Goal: Information Seeking & Learning: Learn about a topic

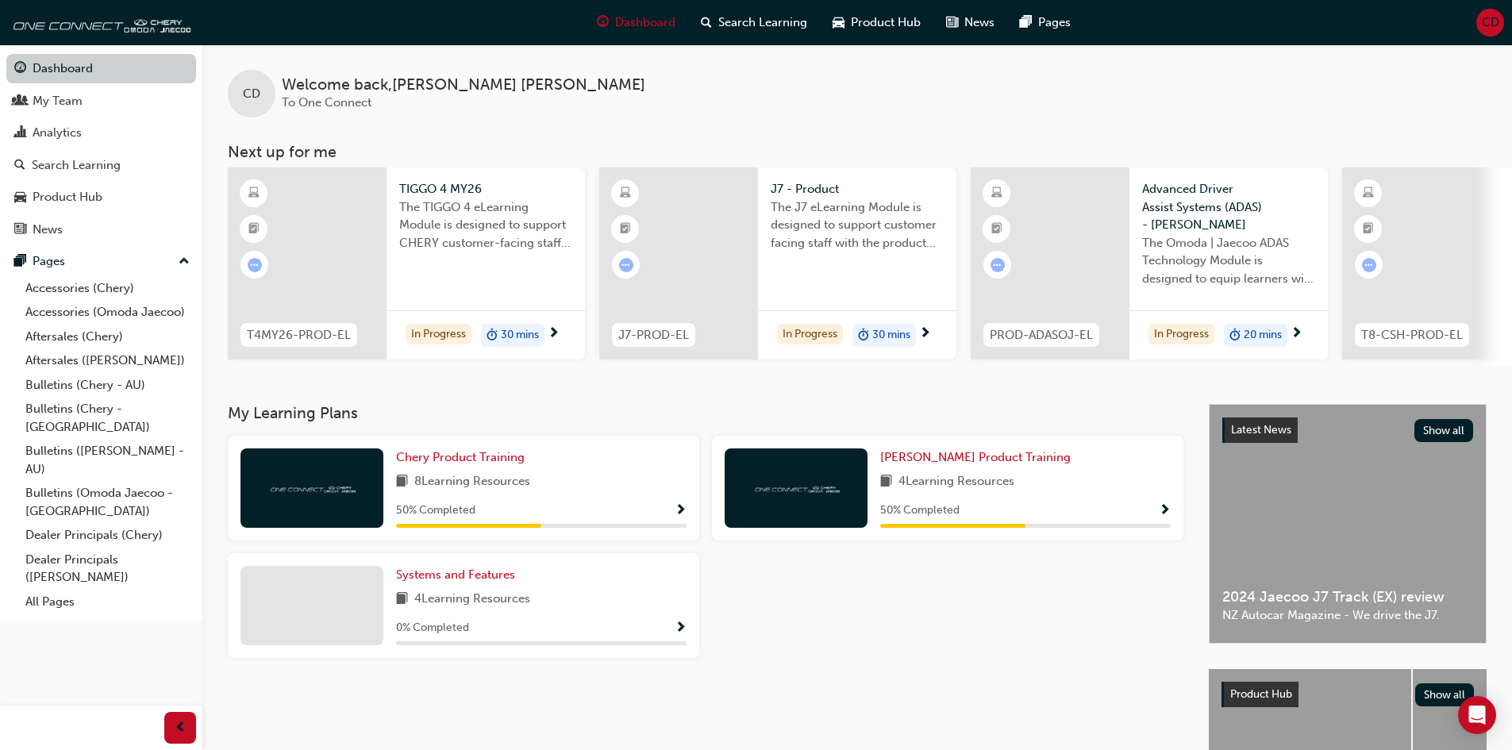
click at [79, 69] on link "Dashboard" at bounding box center [101, 68] width 190 height 29
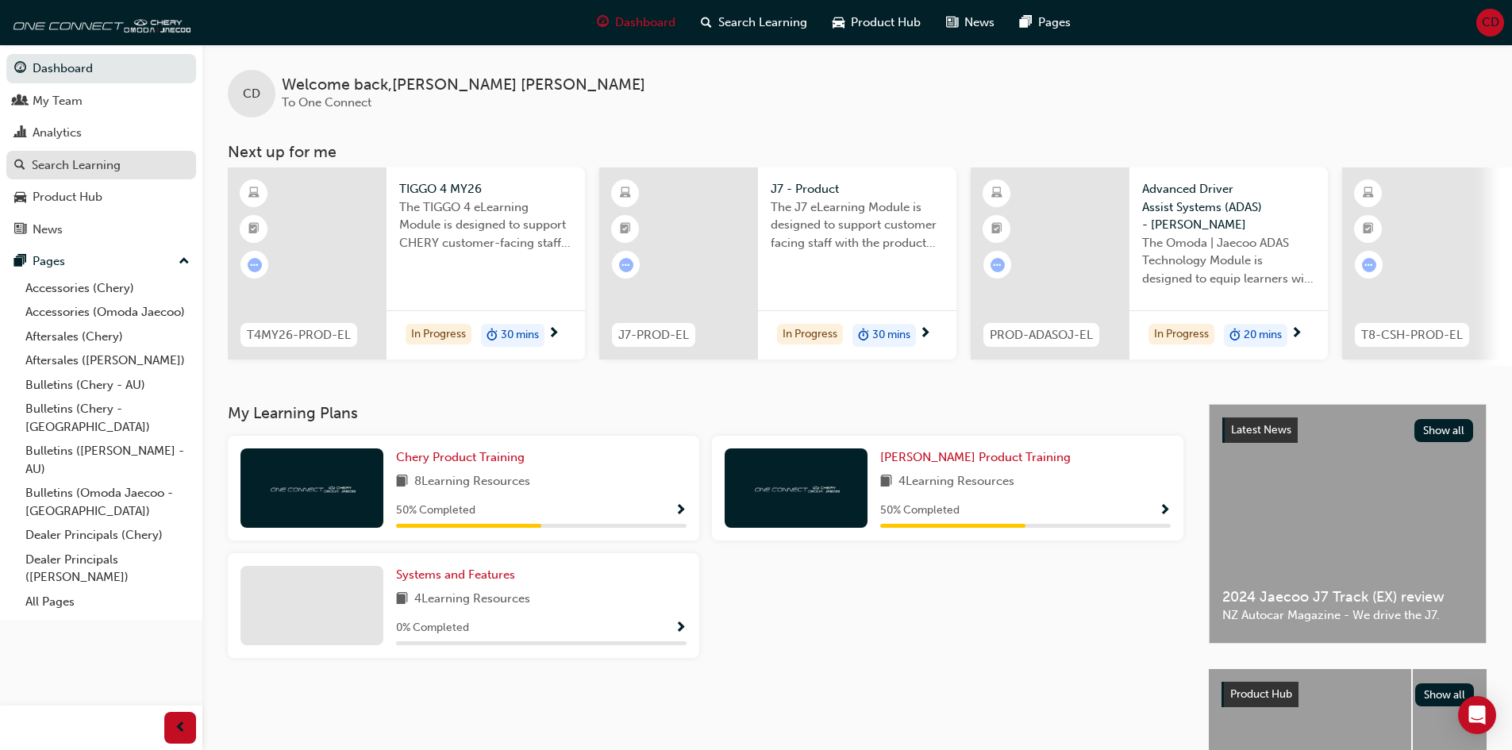
click at [66, 152] on link "Search Learning" at bounding box center [101, 165] width 190 height 29
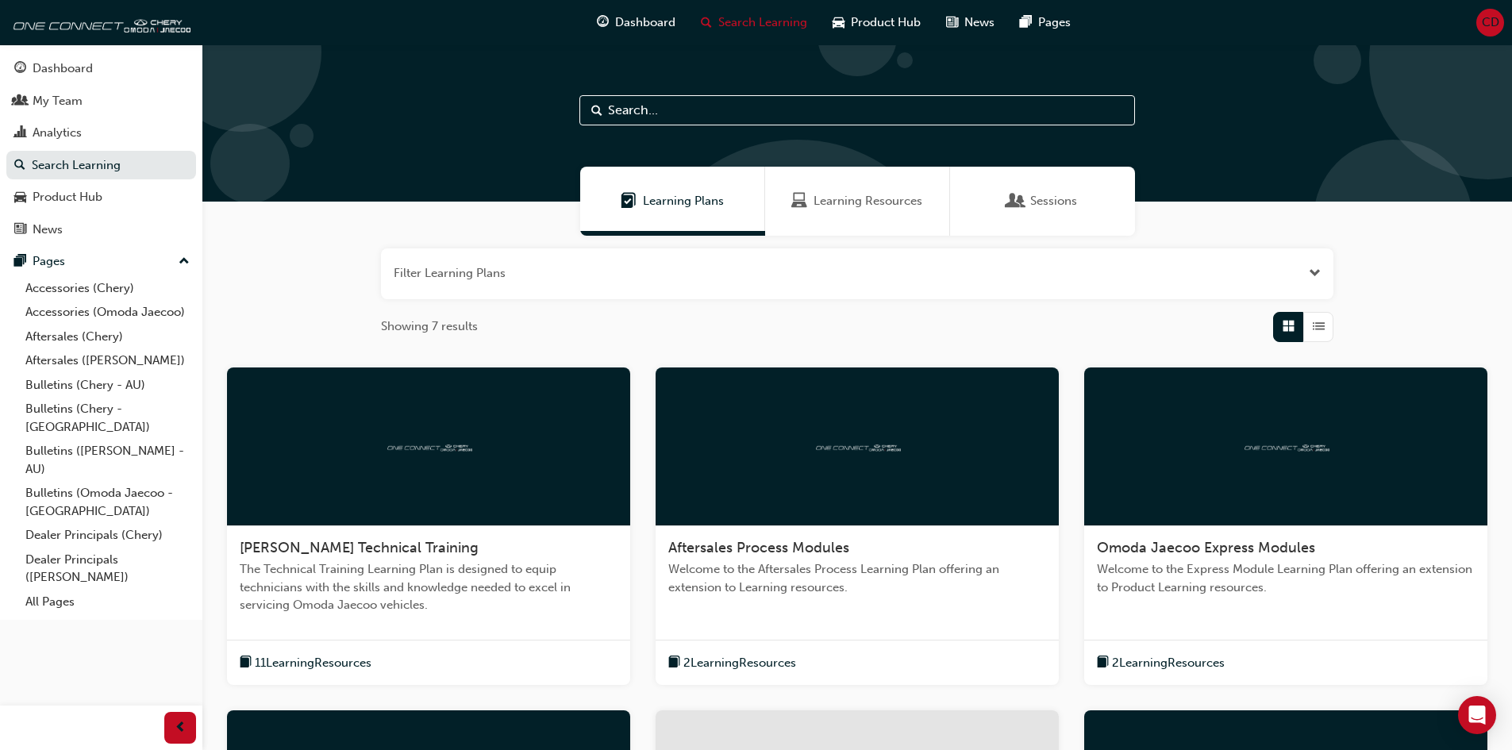
click at [836, 198] on span "Learning Resources" at bounding box center [867, 201] width 109 height 18
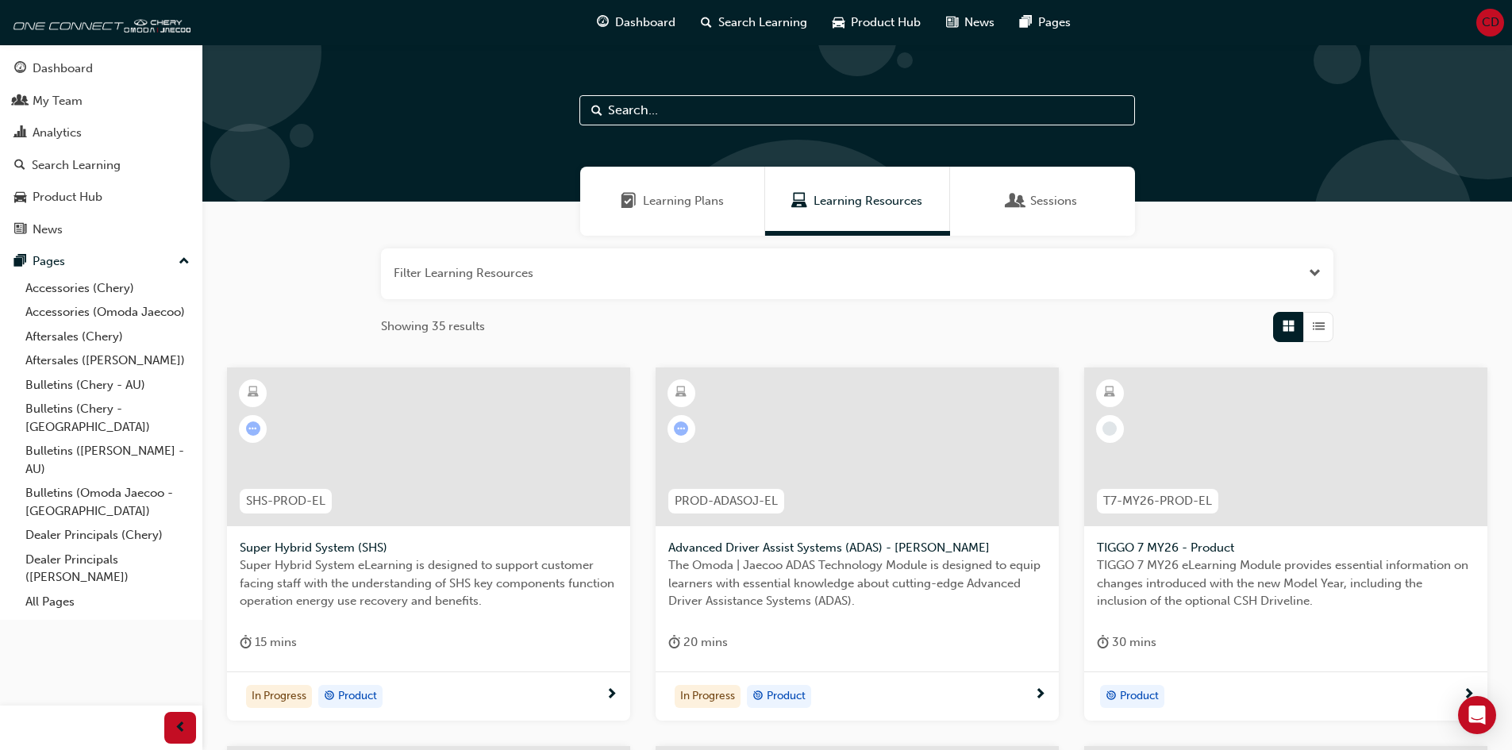
click at [679, 110] on input "text" at bounding box center [857, 110] width 556 height 30
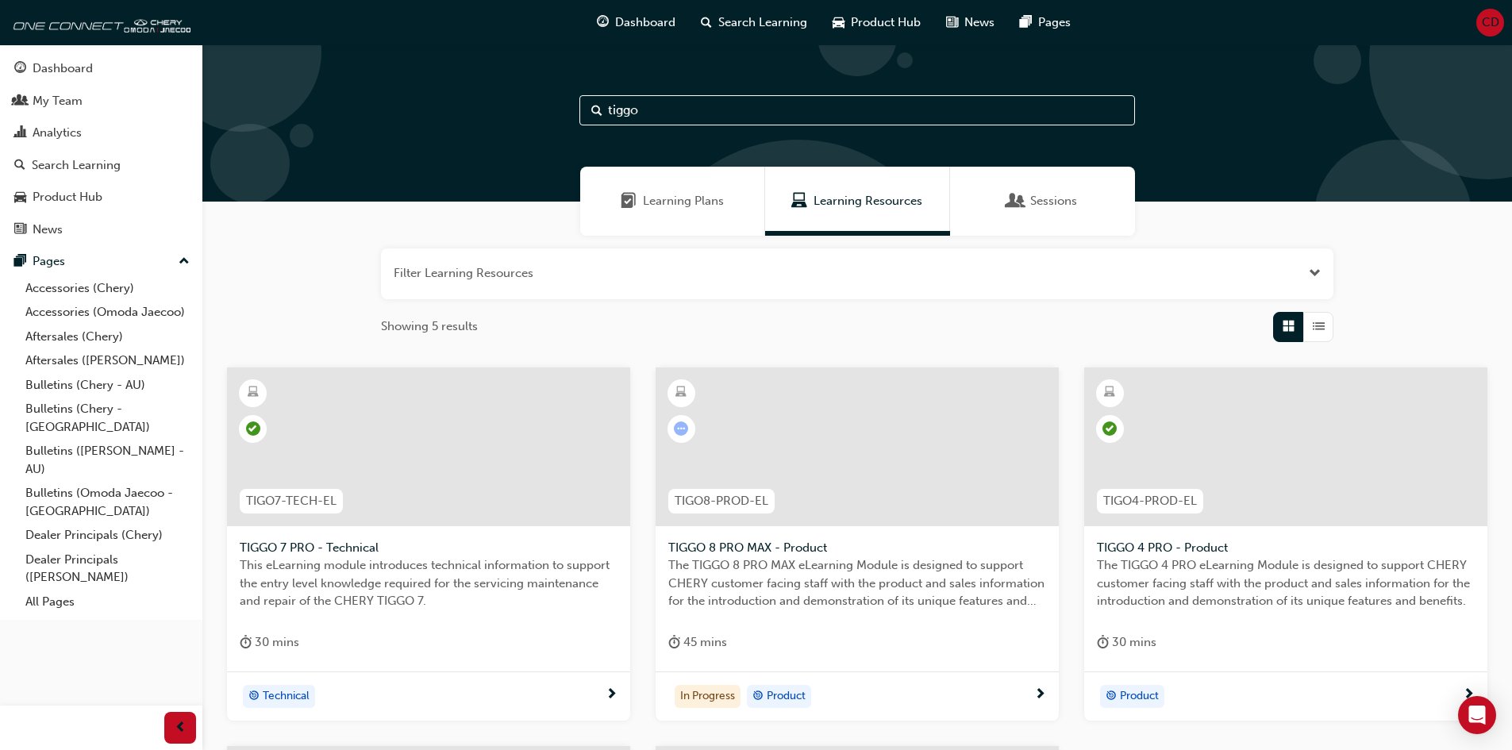
type input "tiggo"
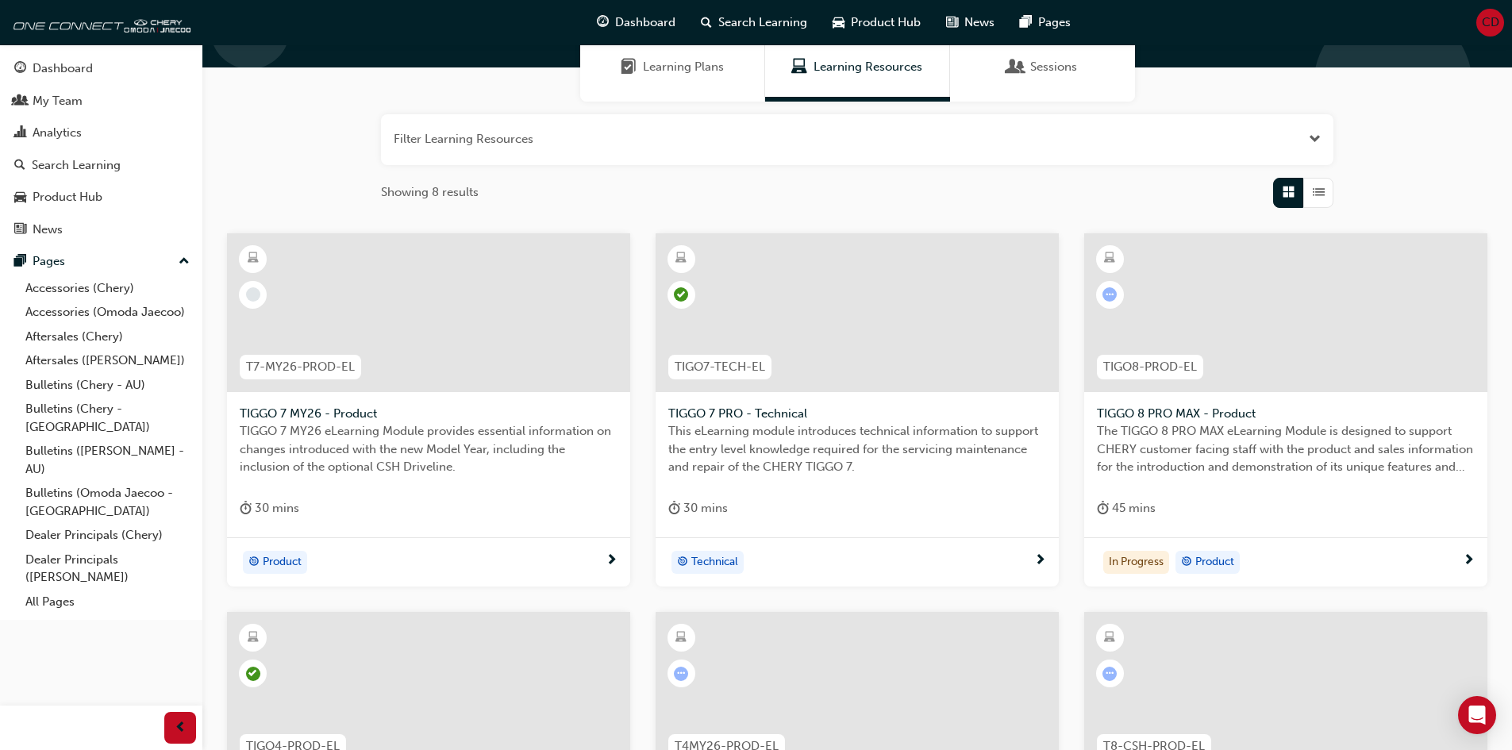
scroll to position [159, 0]
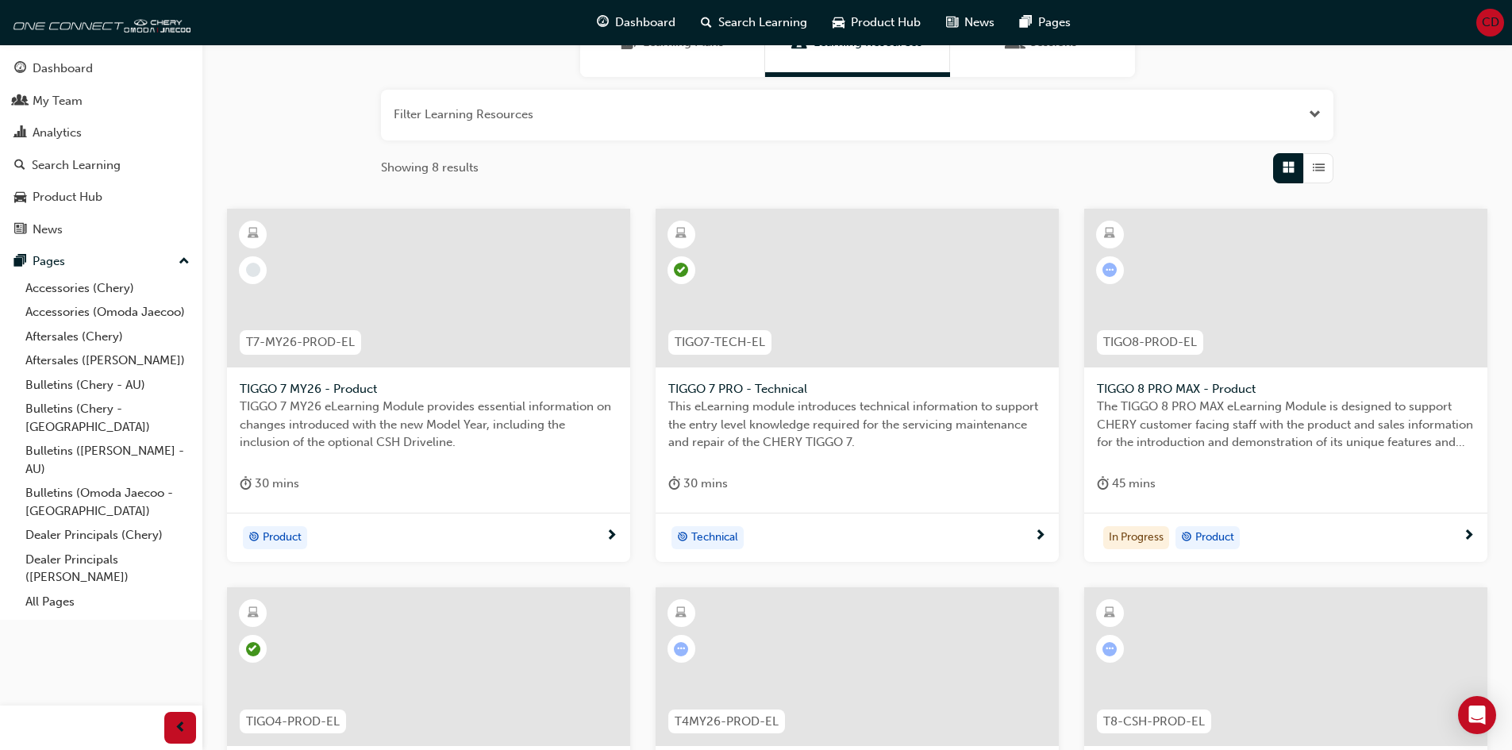
click at [421, 306] on div at bounding box center [428, 288] width 403 height 159
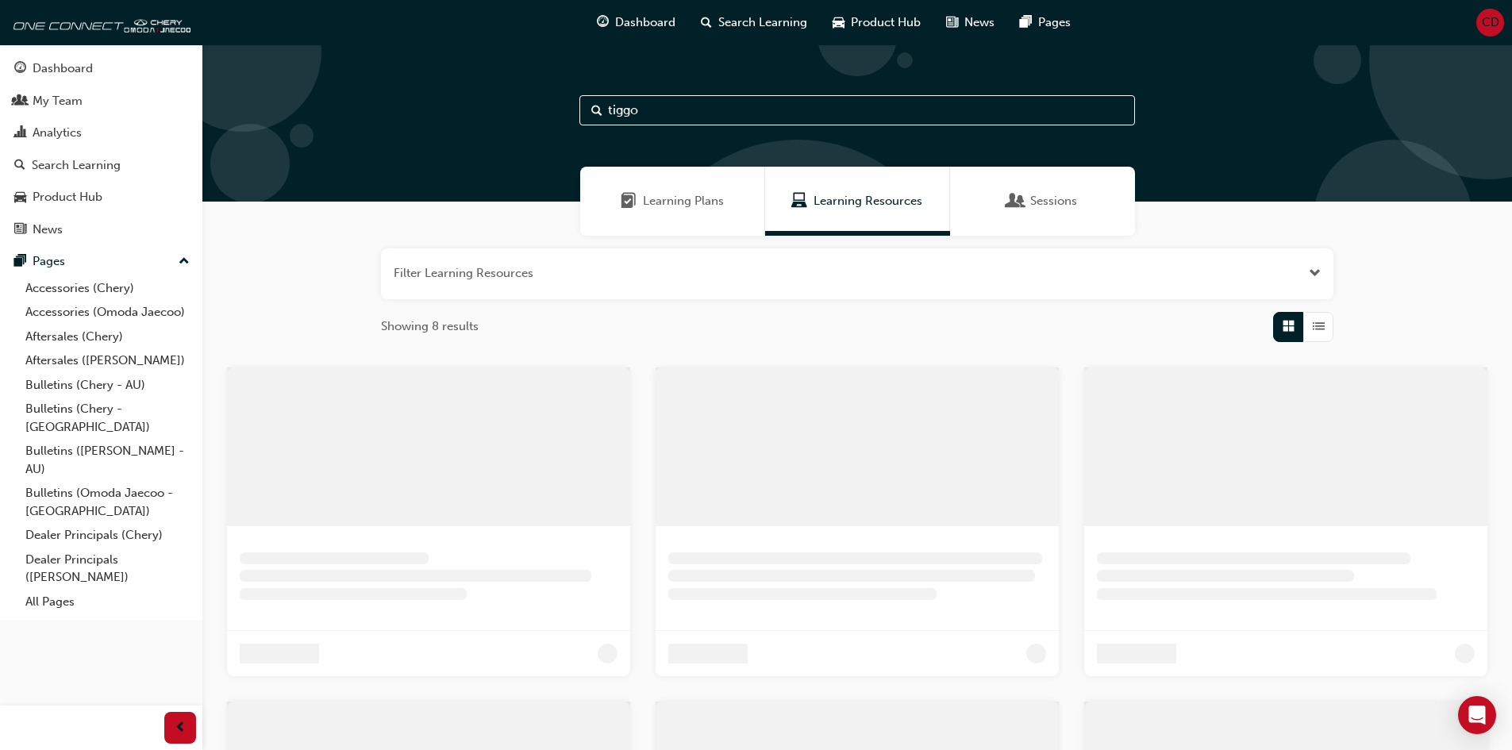
scroll to position [159, 0]
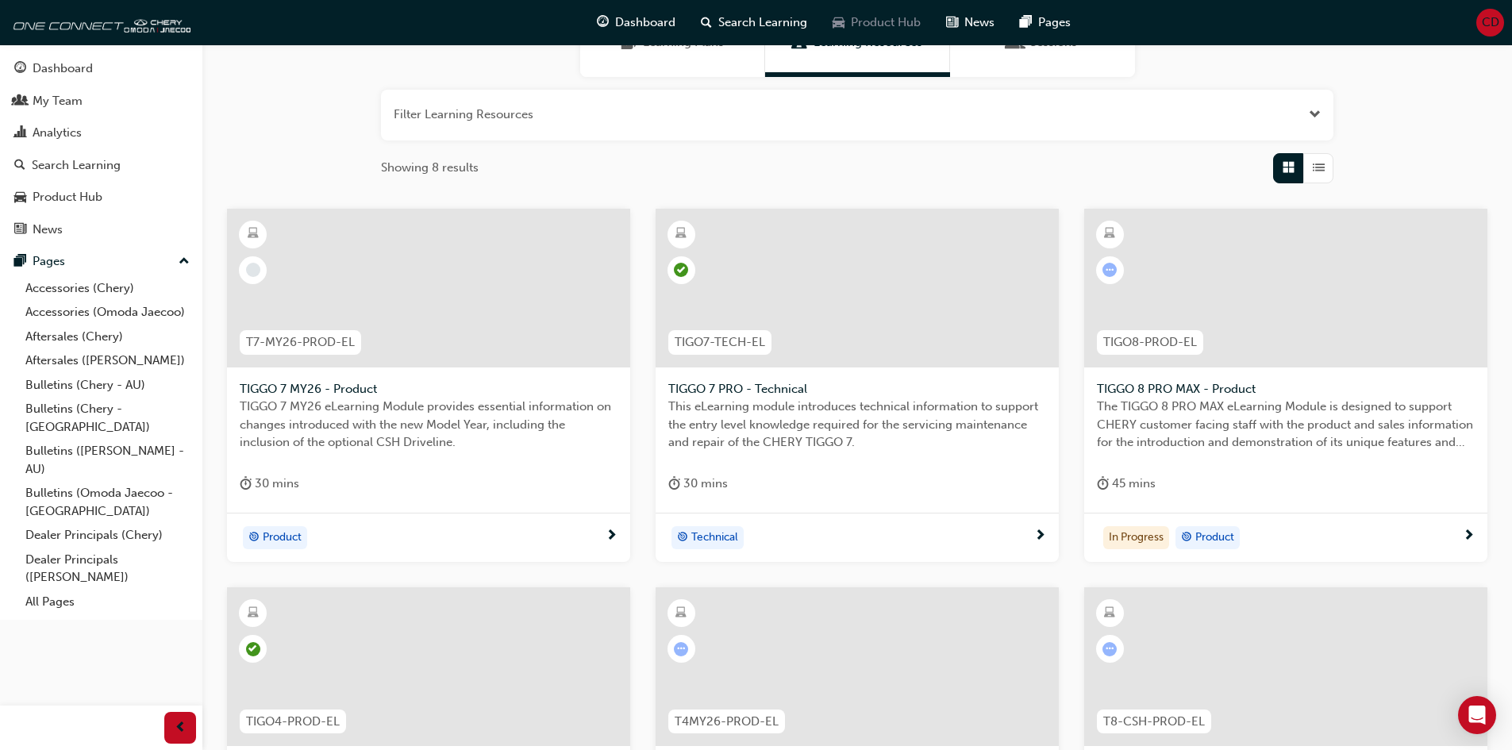
click at [878, 19] on span "Product Hub" at bounding box center [886, 22] width 70 height 18
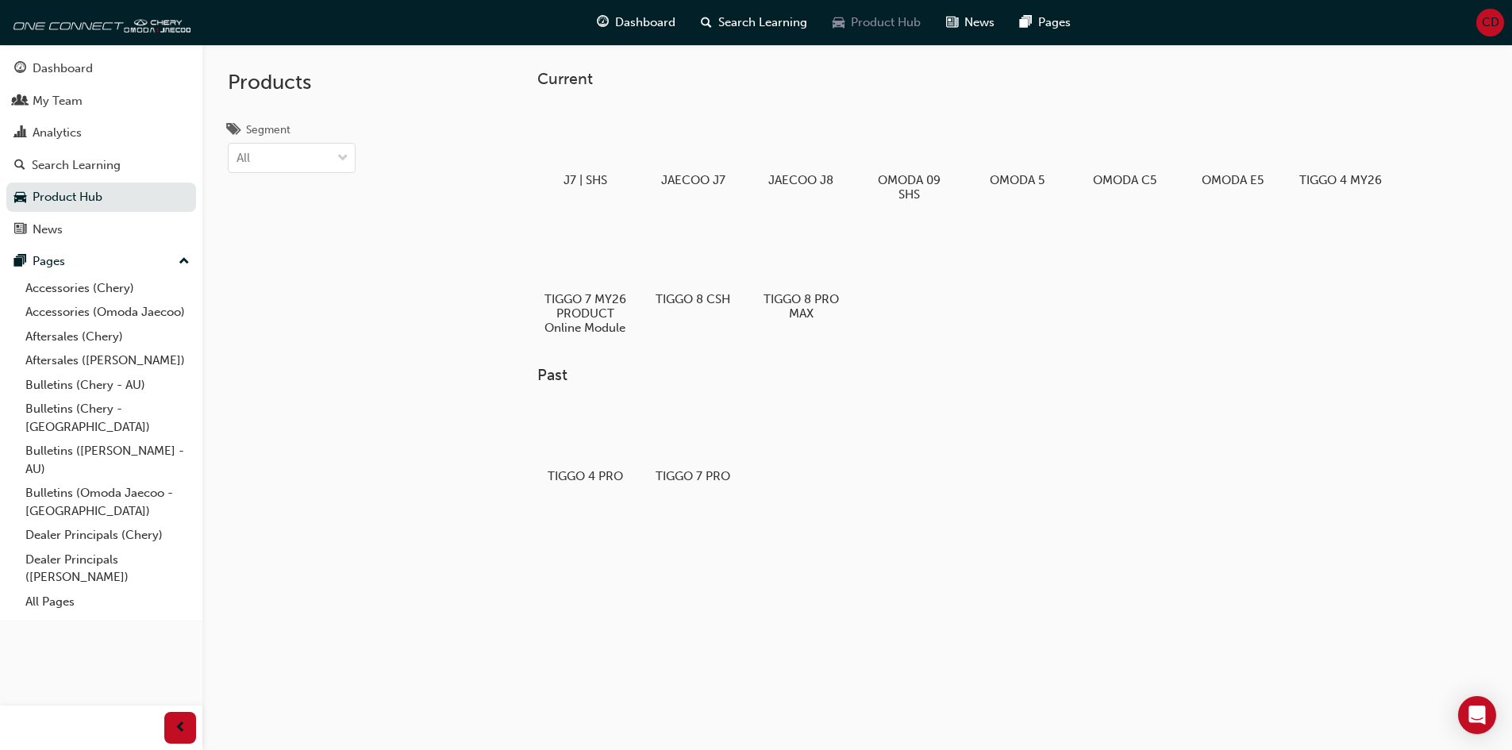
click at [871, 18] on span "Product Hub" at bounding box center [886, 22] width 70 height 18
click at [61, 165] on div "Search Learning" at bounding box center [76, 165] width 89 height 18
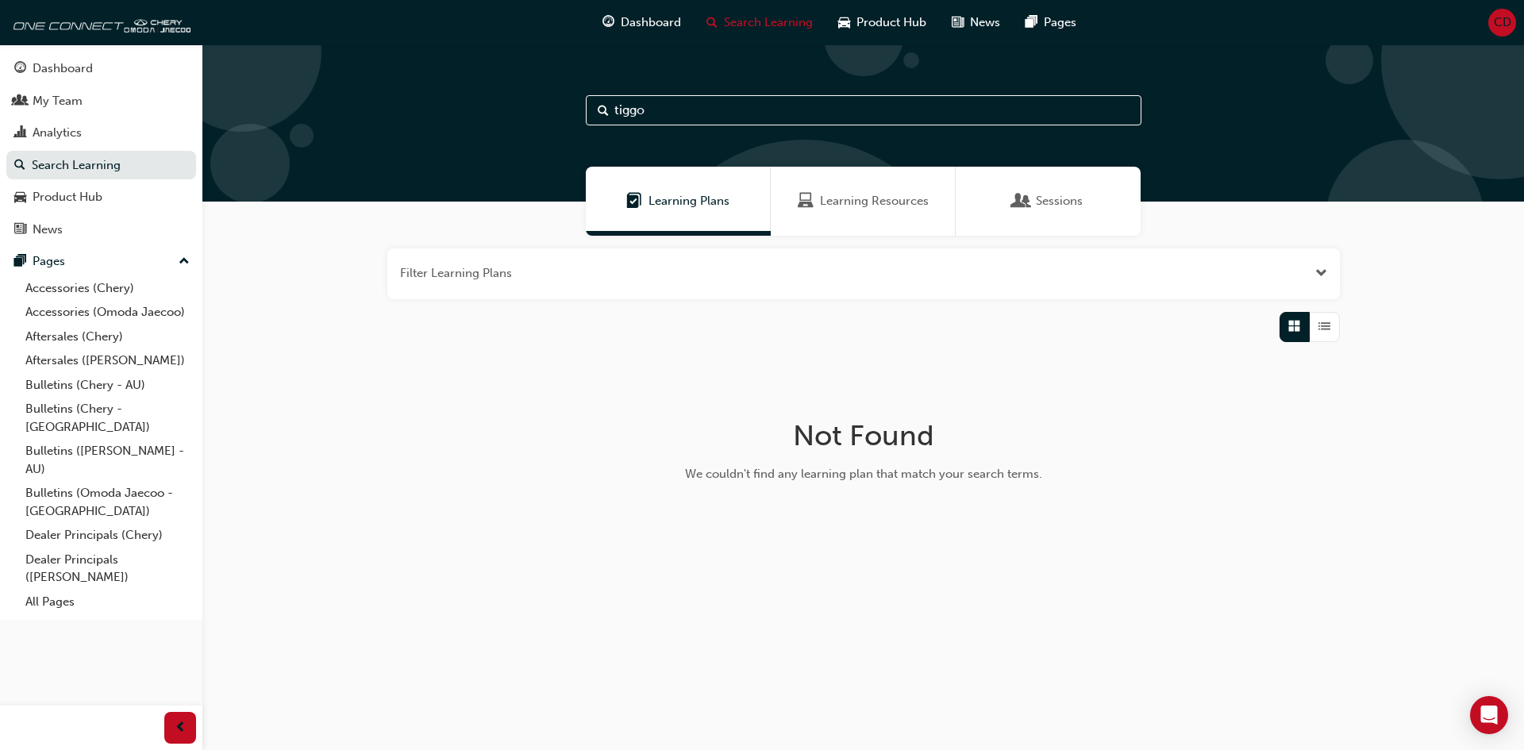
click at [836, 201] on span "Learning Resources" at bounding box center [874, 201] width 109 height 18
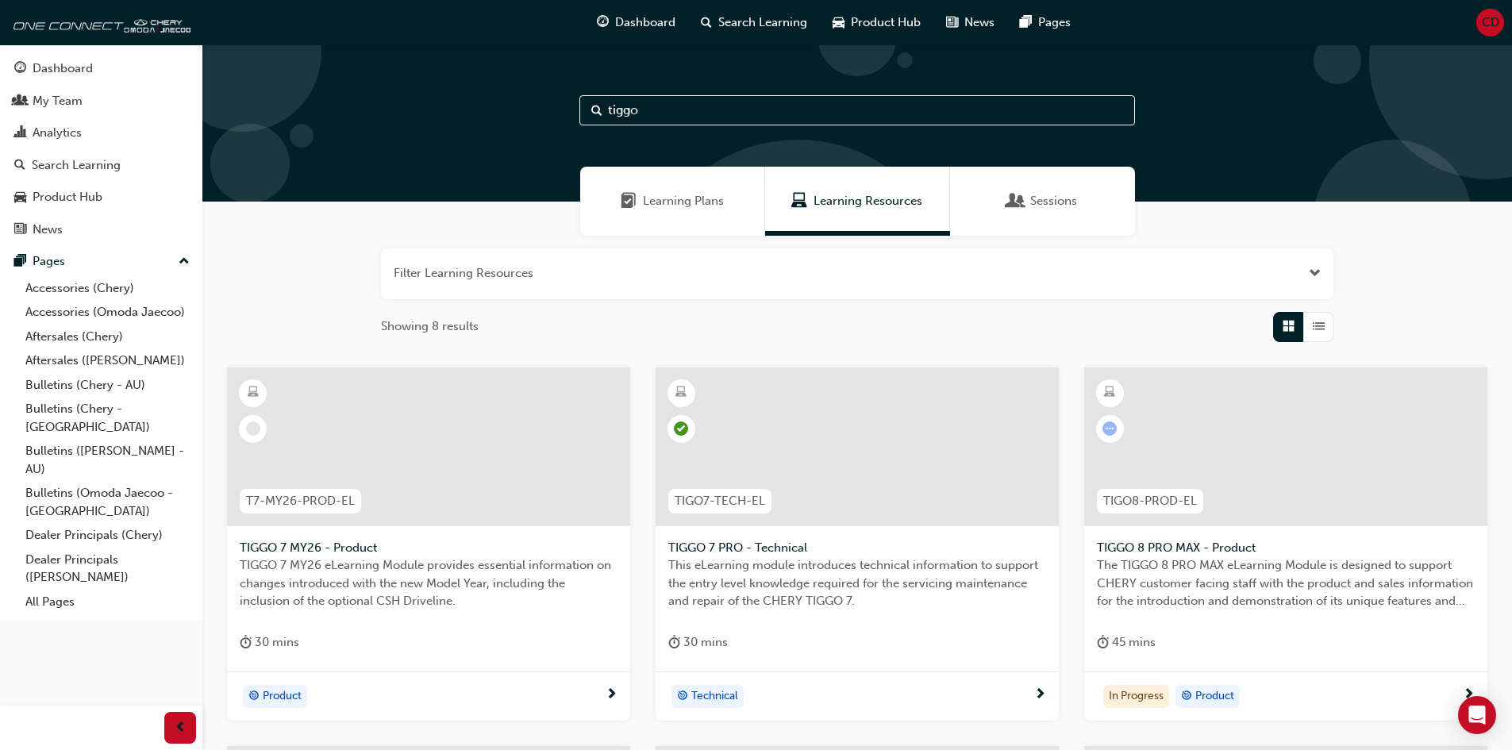
click at [444, 555] on span "TIGGO 7 MY26 - Product" at bounding box center [429, 548] width 378 height 18
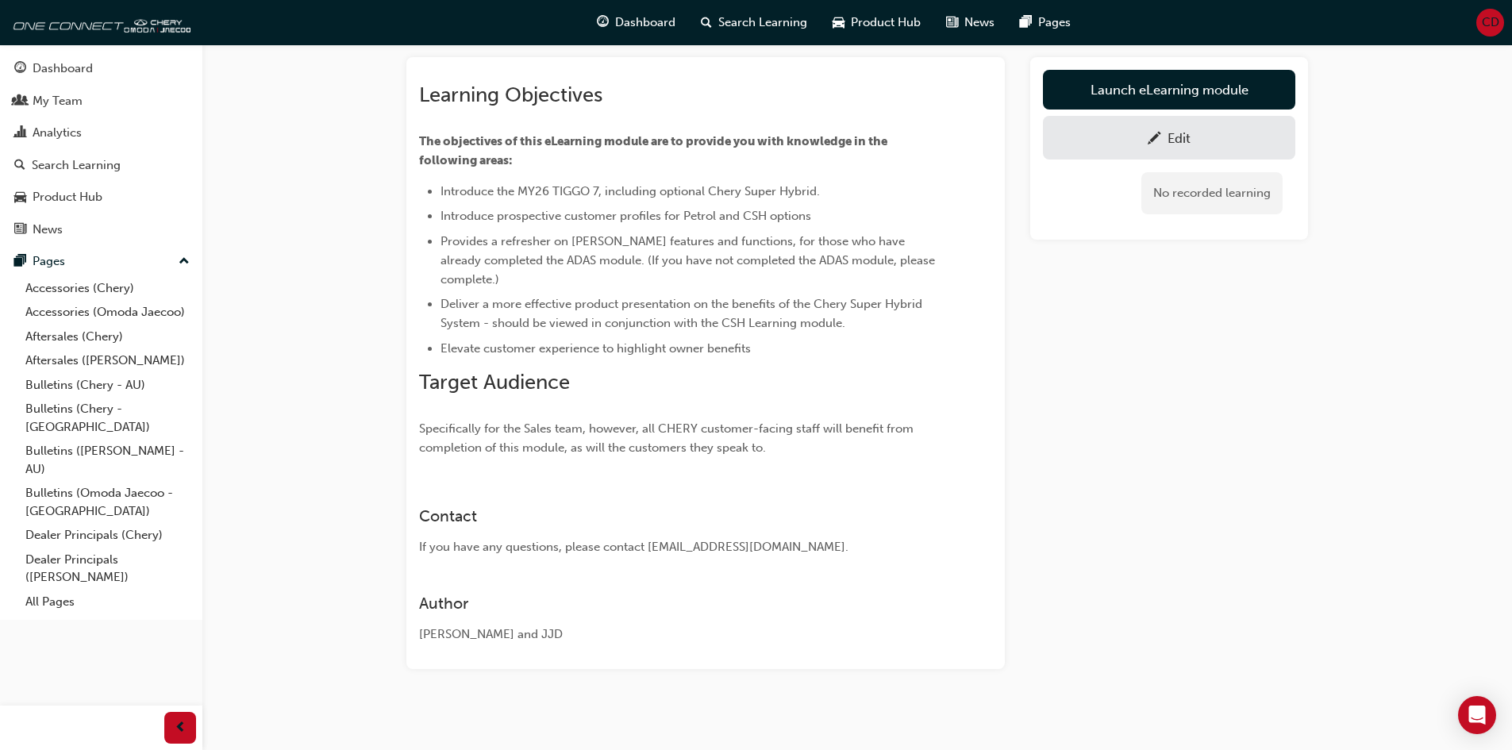
scroll to position [95, 0]
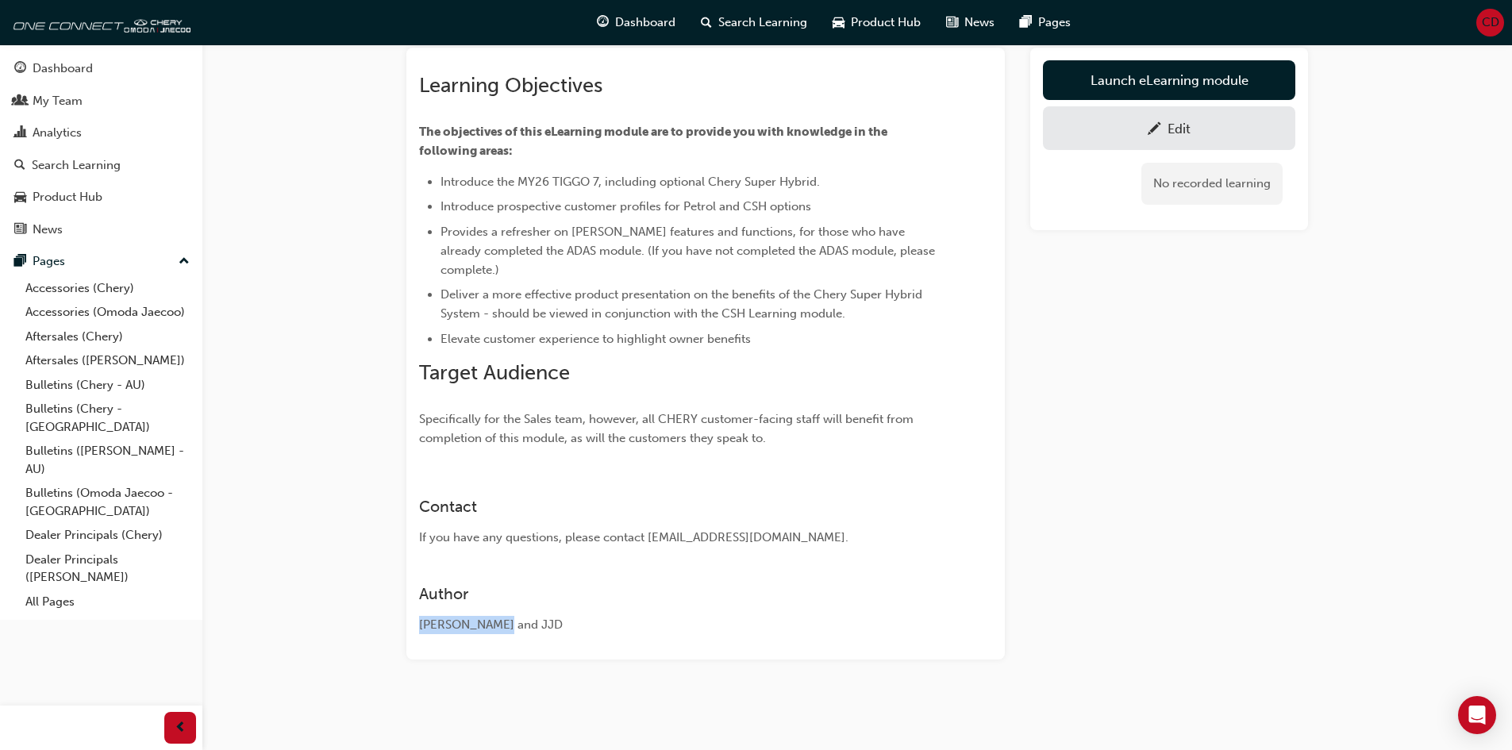
drag, startPoint x: 500, startPoint y: 625, endPoint x: 391, endPoint y: 616, distance: 109.1
click at [392, 616] on div "TIGGO 7 MY26 - Product eLearning Stream: Product 30 mins T7-MY26-PROD-EL Learni…" at bounding box center [857, 343] width 952 height 736
click at [921, 559] on div "Author B.O.B and JJD" at bounding box center [705, 596] width 573 height 75
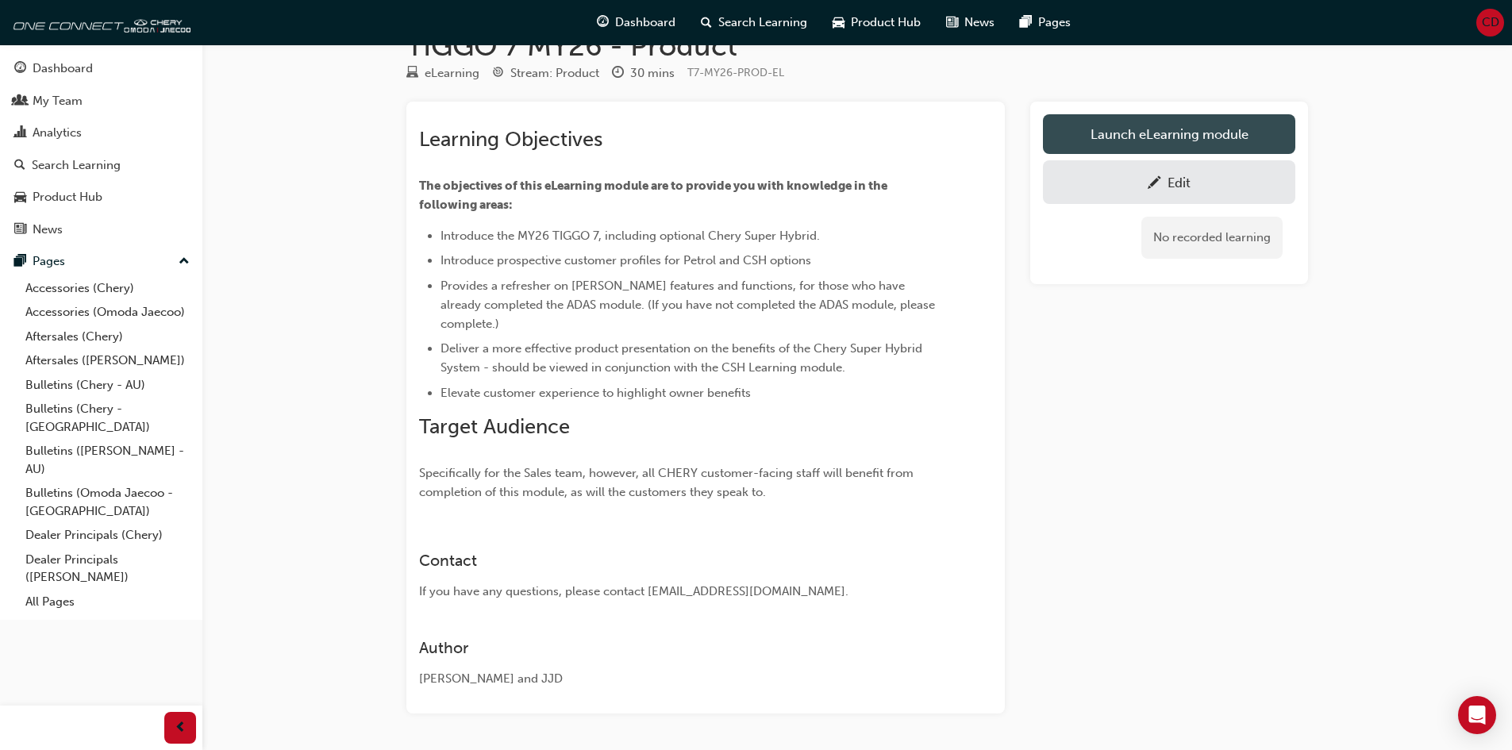
scroll to position [16, 0]
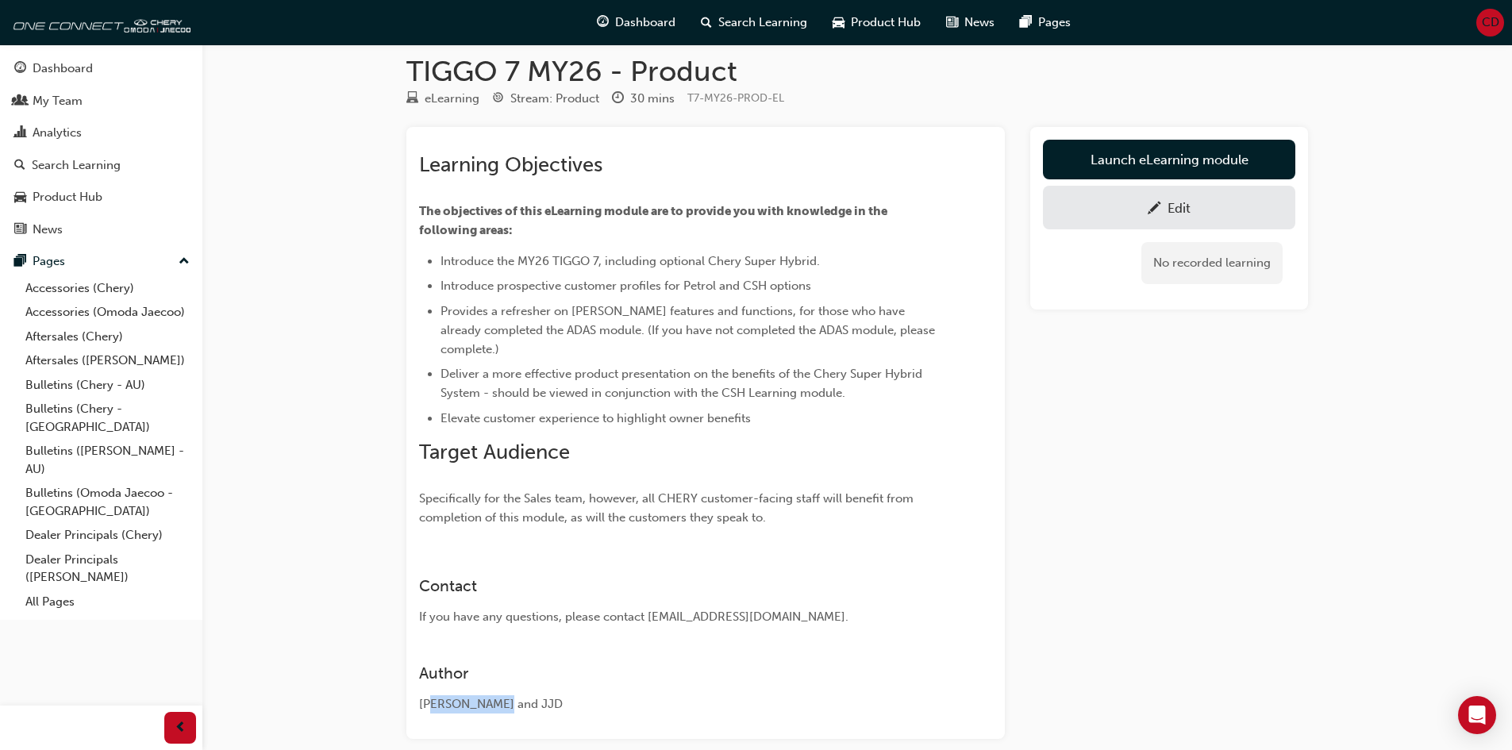
drag, startPoint x: 512, startPoint y: 720, endPoint x: 419, endPoint y: 696, distance: 95.9
click at [420, 697] on div "Learning Objectives The objectives of this eLearning module are to provide you …" at bounding box center [705, 433] width 598 height 612
click at [913, 506] on p "Specifically for the Sales team, however, all CHERY customer-facing staff will …" at bounding box center [677, 508] width 516 height 38
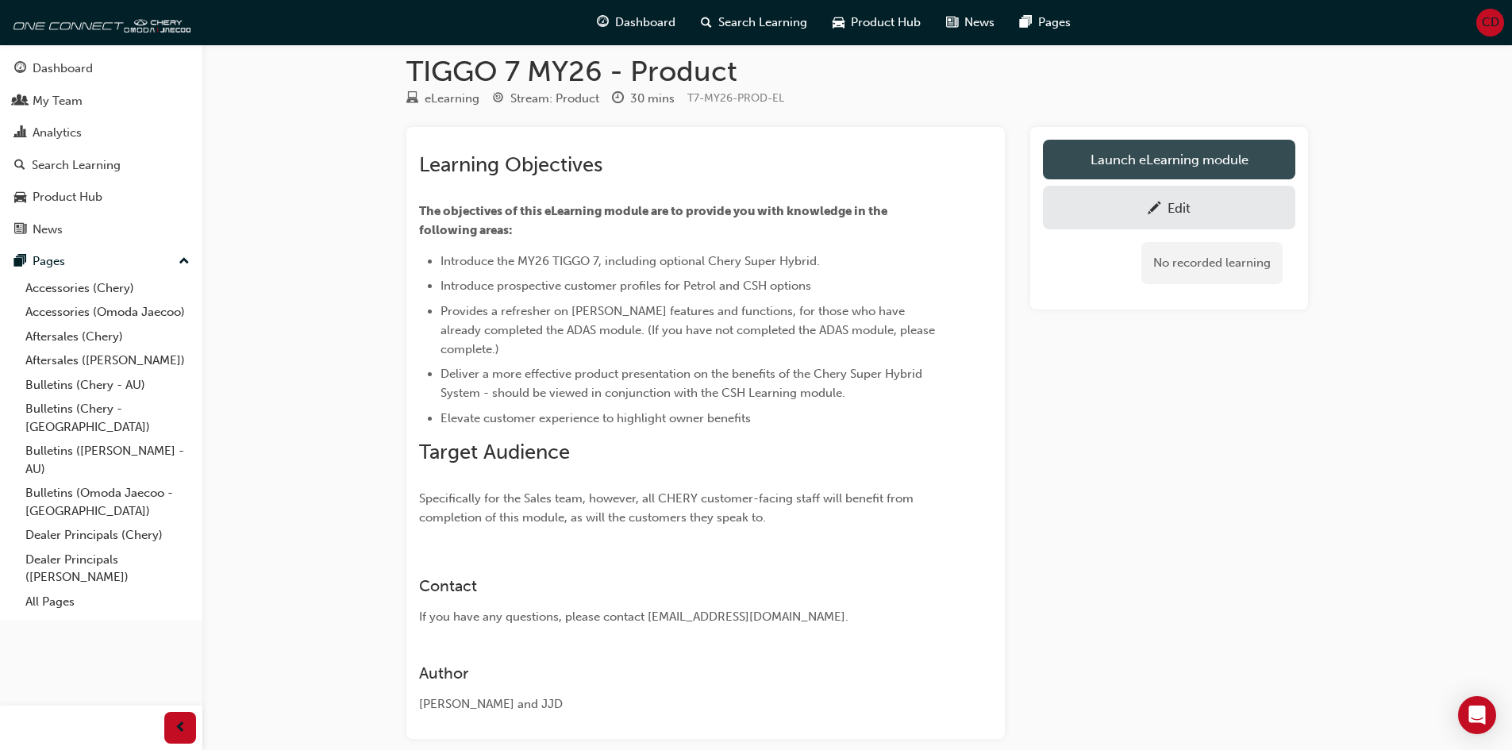
click at [1215, 148] on link "Launch eLearning module" at bounding box center [1169, 160] width 252 height 40
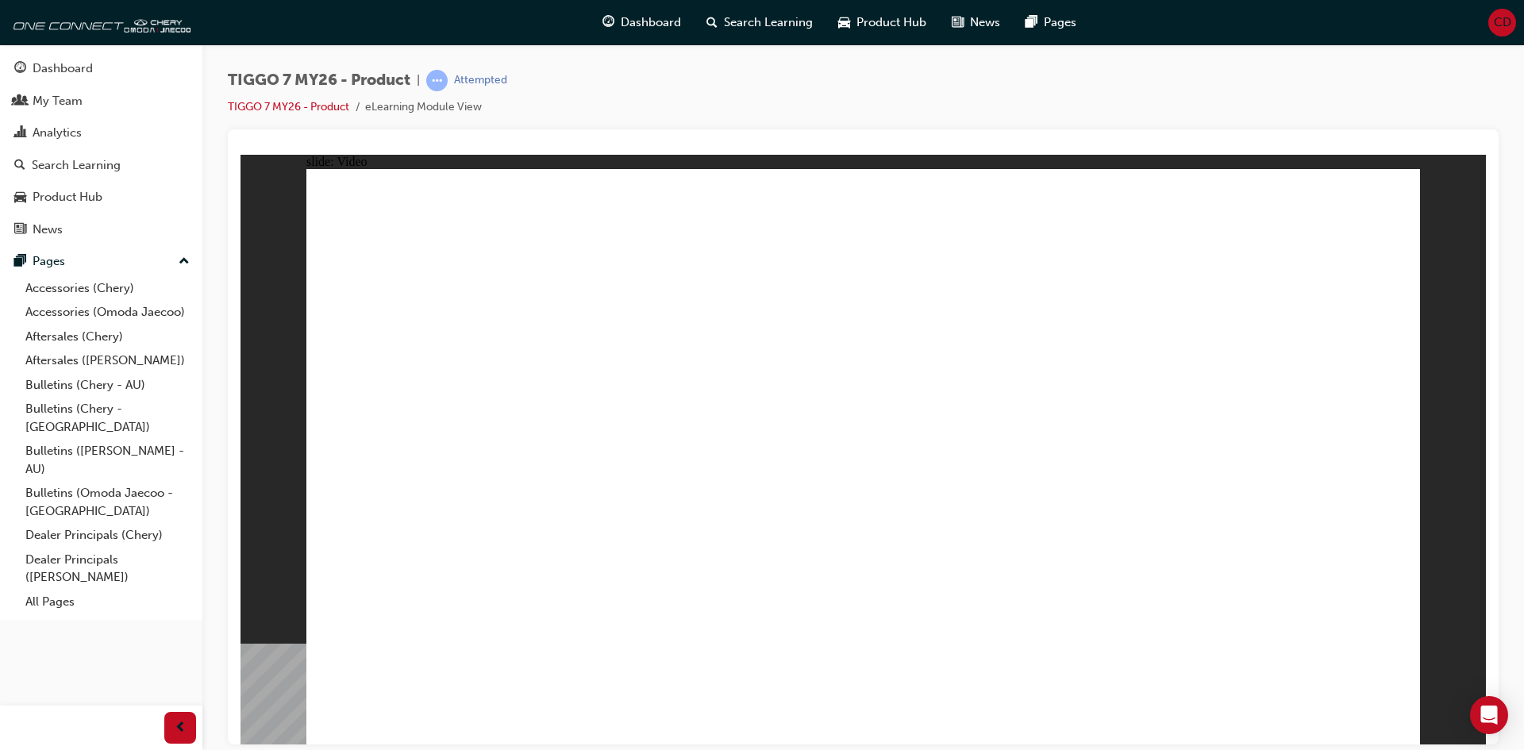
drag, startPoint x: 1497, startPoint y: 19, endPoint x: 44, endPoint y: 80, distance: 1453.5
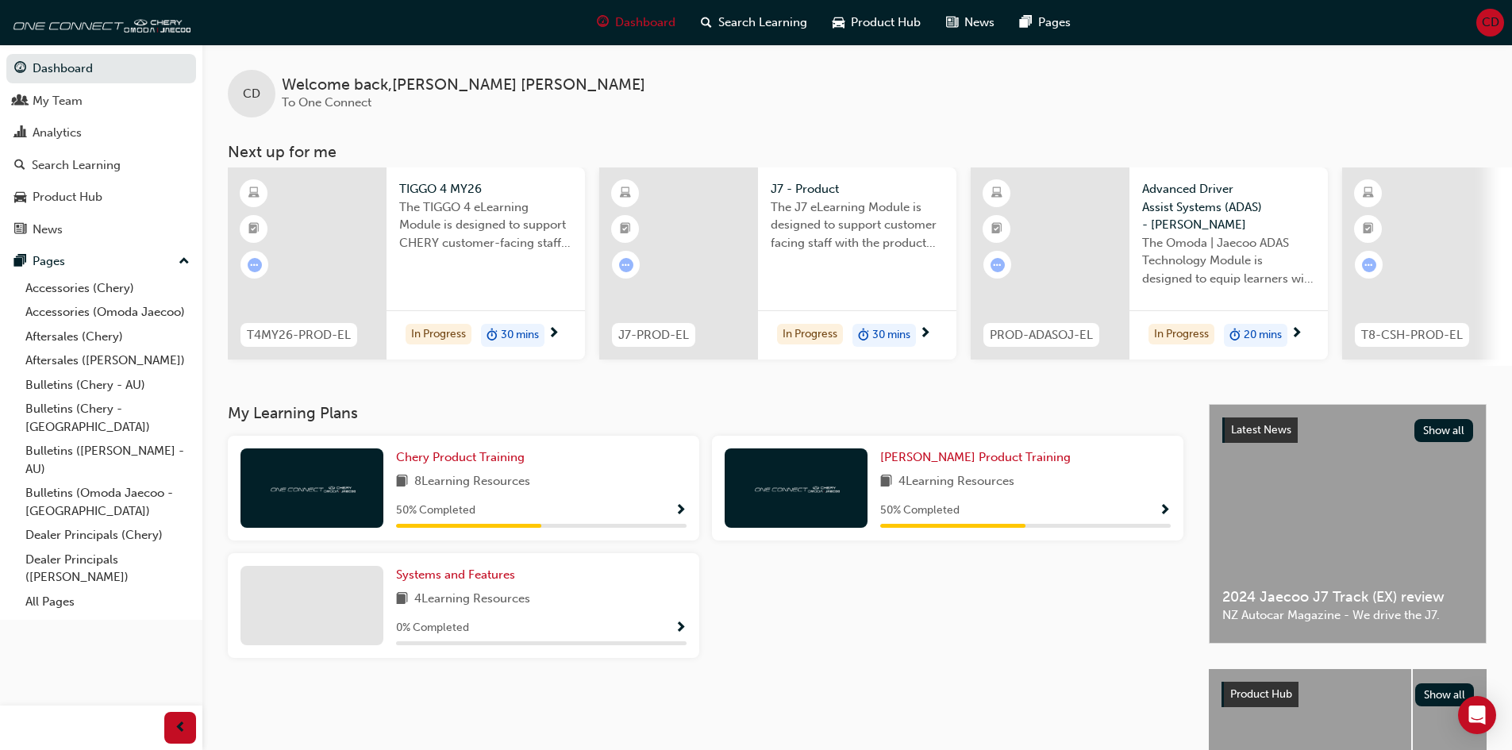
click at [1490, 32] on div "CD" at bounding box center [1490, 23] width 28 height 28
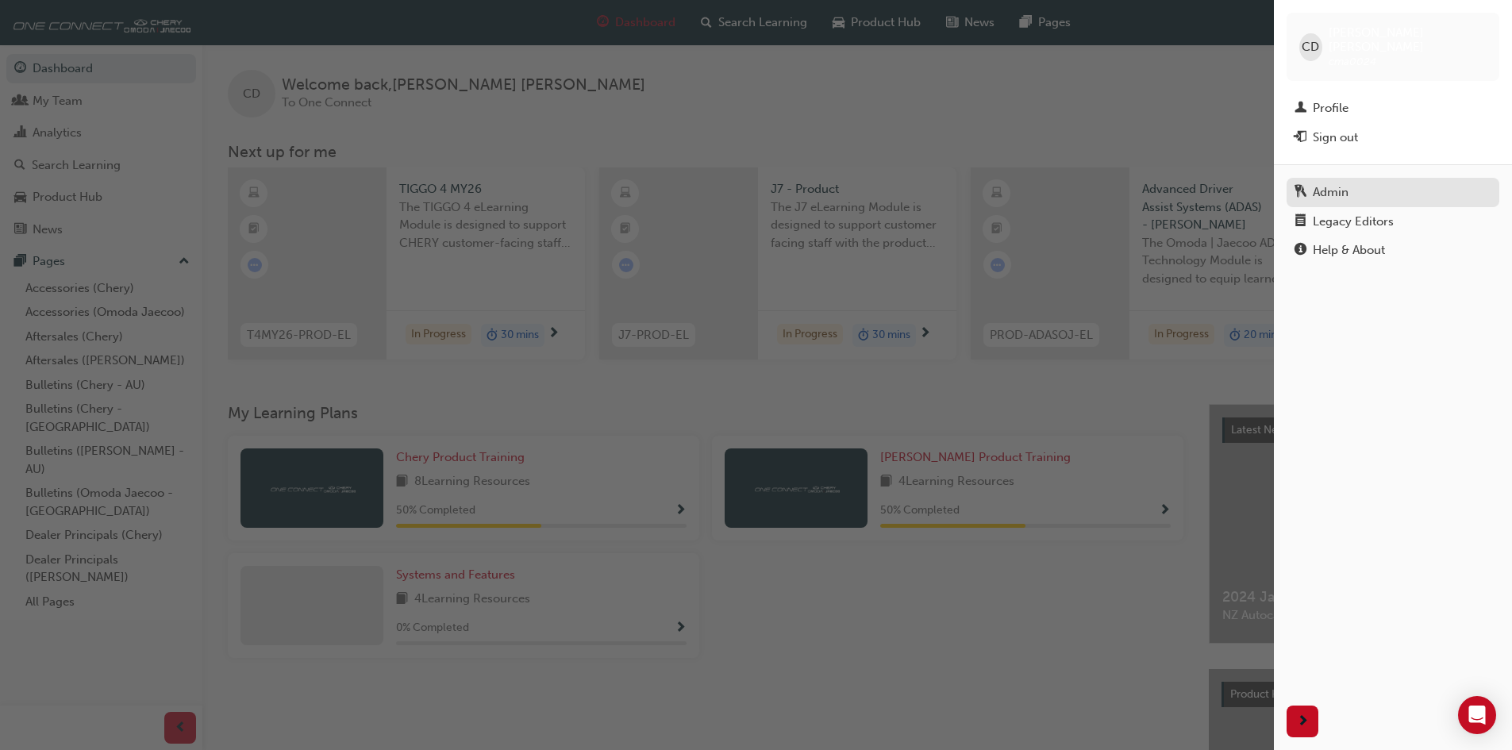
click at [1347, 183] on div "Admin" at bounding box center [1331, 192] width 36 height 18
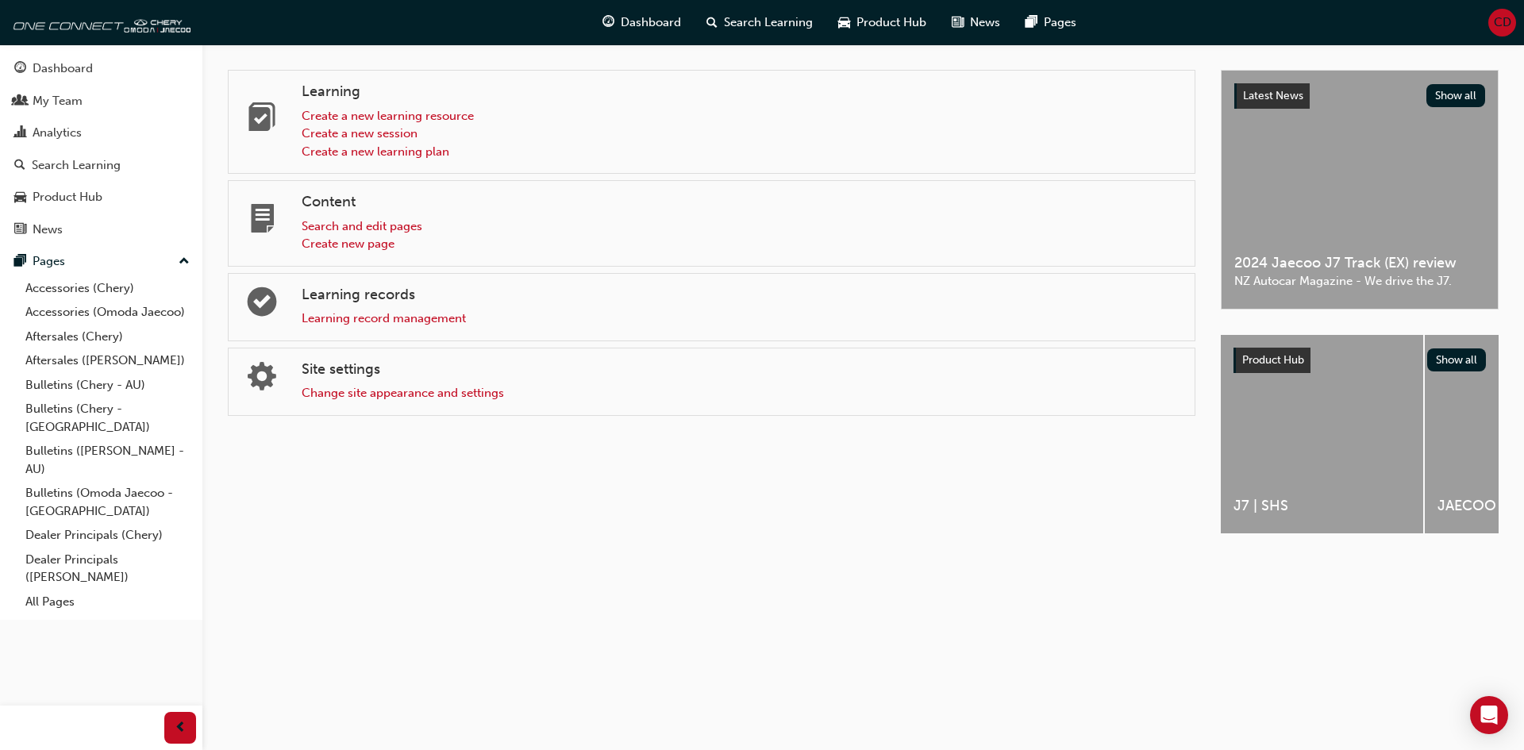
click at [1494, 22] on span "CD" at bounding box center [1502, 22] width 17 height 18
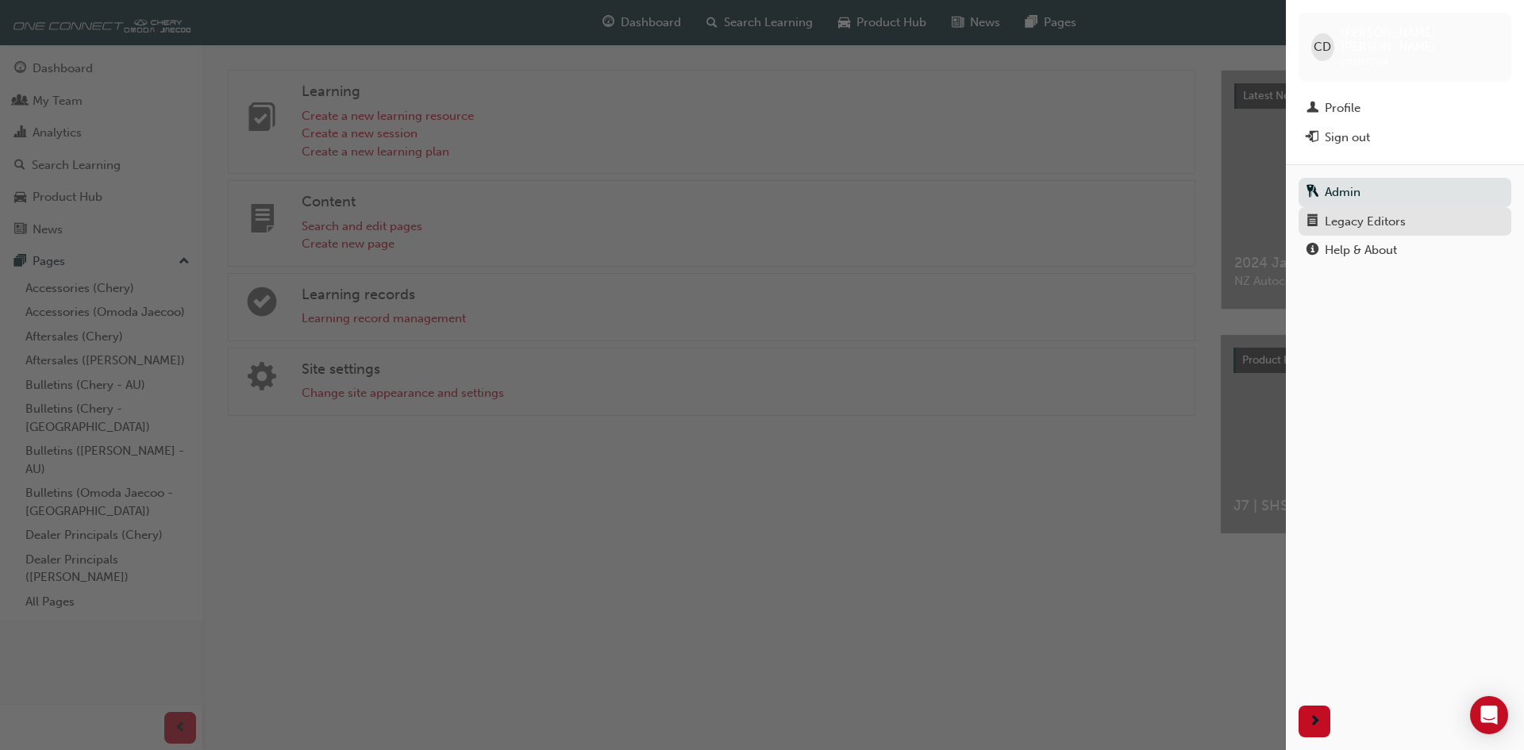
click at [1355, 213] on div "Legacy Editors" at bounding box center [1364, 222] width 81 height 18
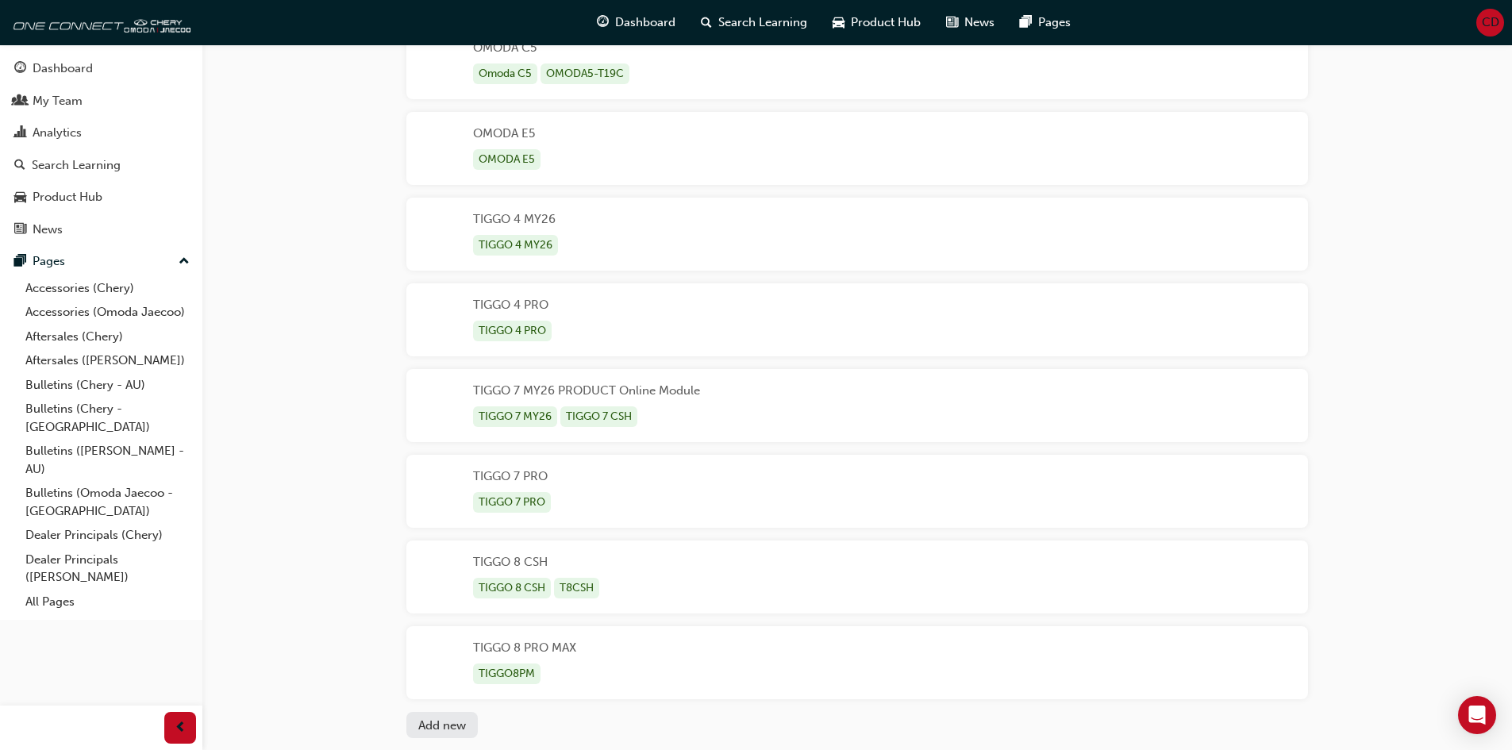
scroll to position [688, 0]
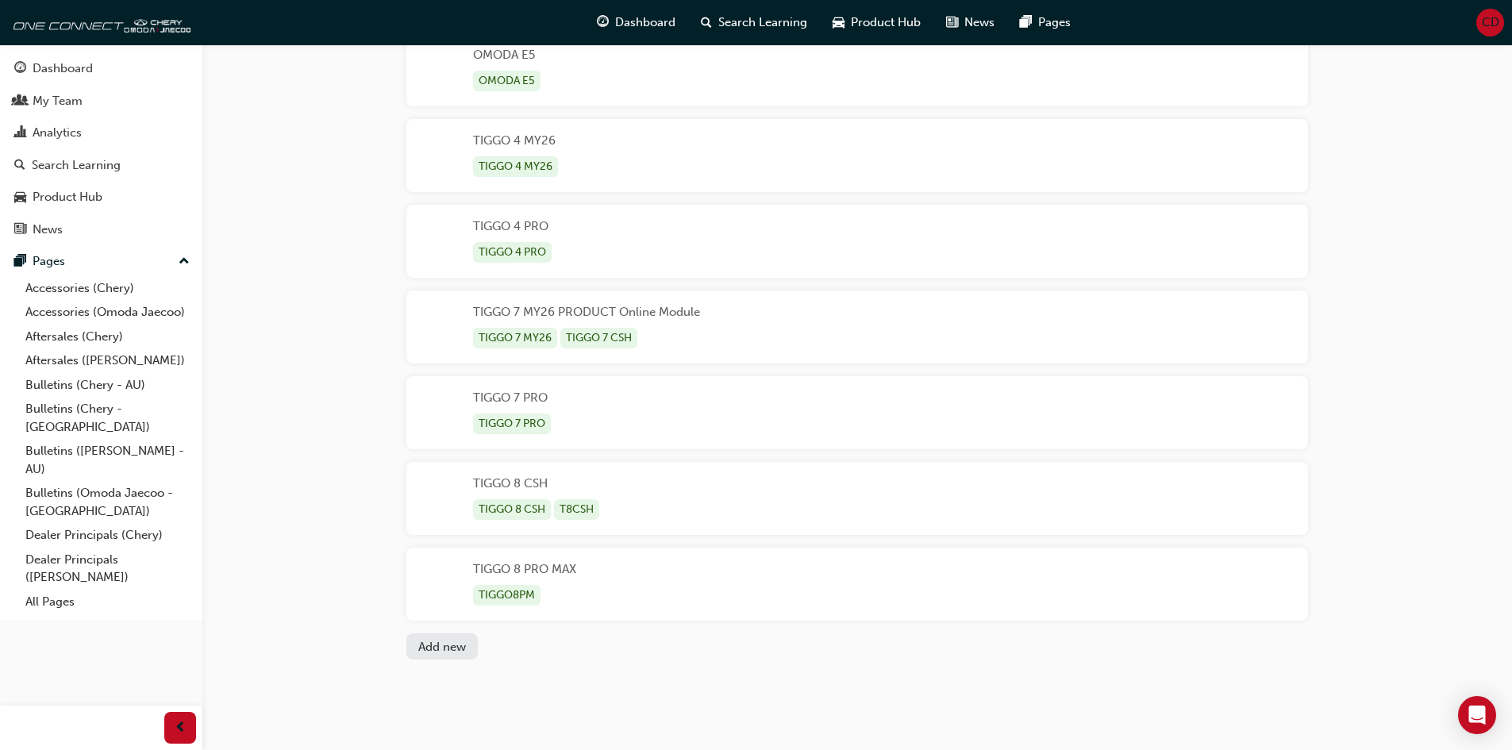
click at [643, 317] on div "TIGGO 7 MY26 PRODUCT Online Module TIGGO 7 MY26 TIGGO 7 CSH" at bounding box center [586, 327] width 227 height 48
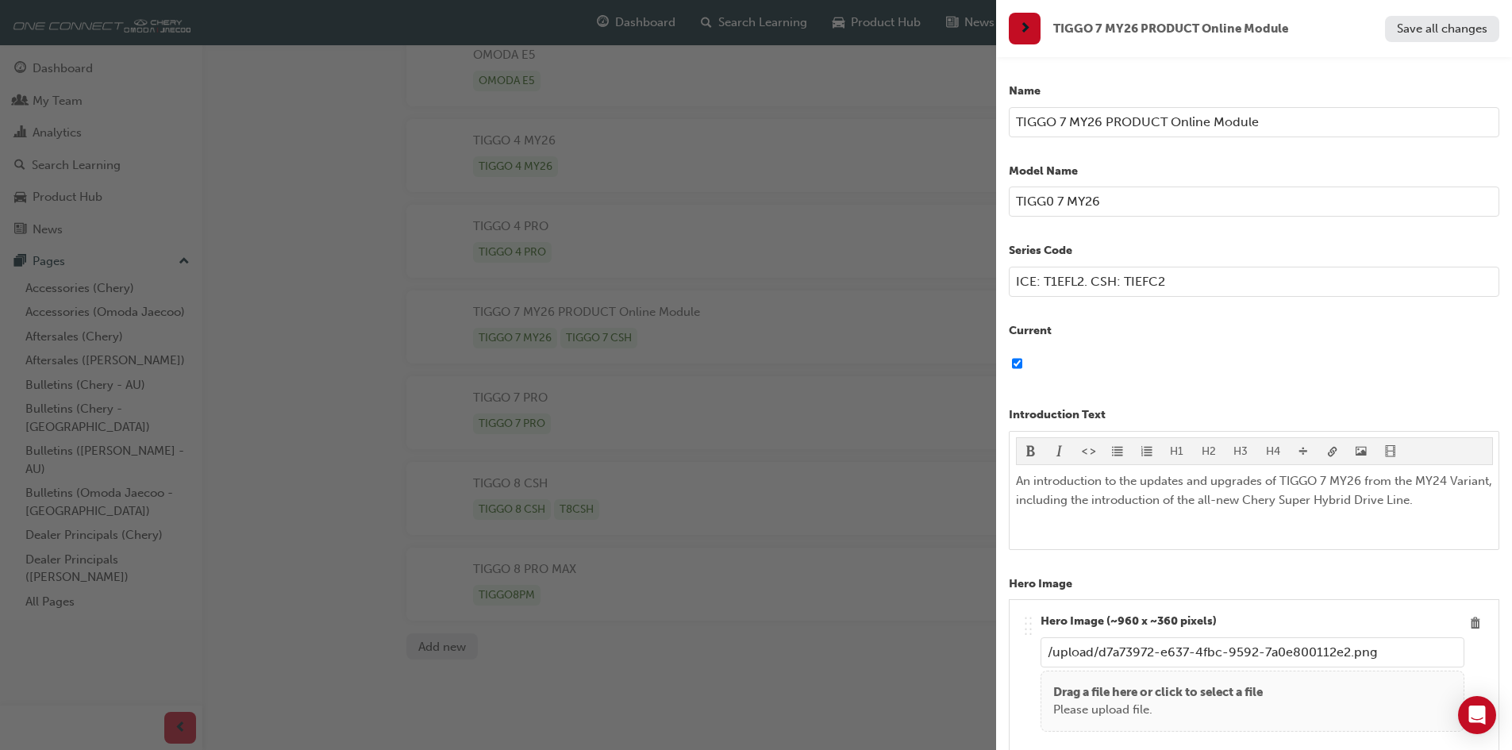
click at [1282, 129] on input "TIGGO 7 MY26 PRODUCT Online Module" at bounding box center [1254, 122] width 490 height 30
drag, startPoint x: 1280, startPoint y: 129, endPoint x: 1105, endPoint y: 122, distance: 175.5
click at [1105, 122] on input "TIGGO 7 MY26 PRODUCT Online Module" at bounding box center [1254, 122] width 490 height 30
type input "TIGGO 7 MY26"
click at [1412, 30] on span "Save all changes" at bounding box center [1442, 28] width 90 height 14
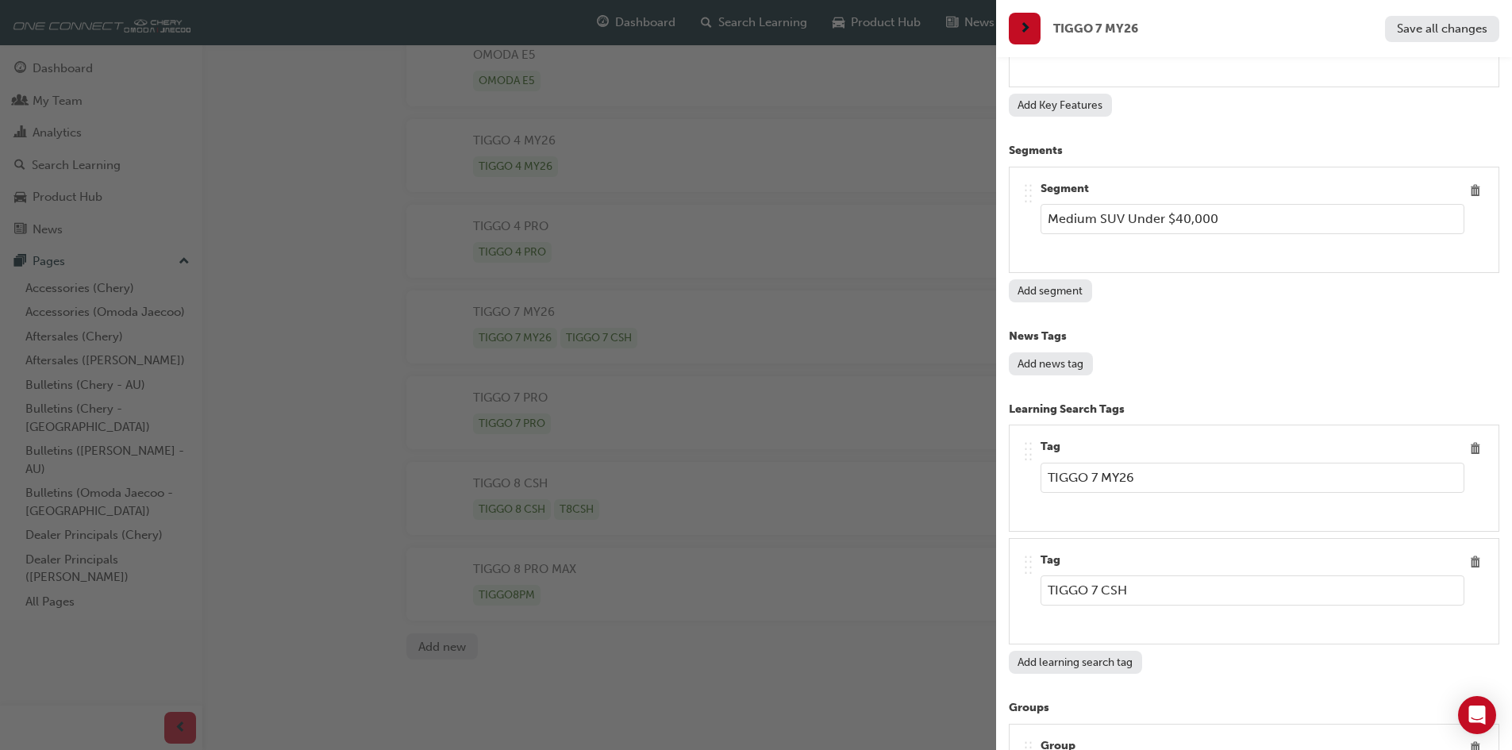
scroll to position [7490, 0]
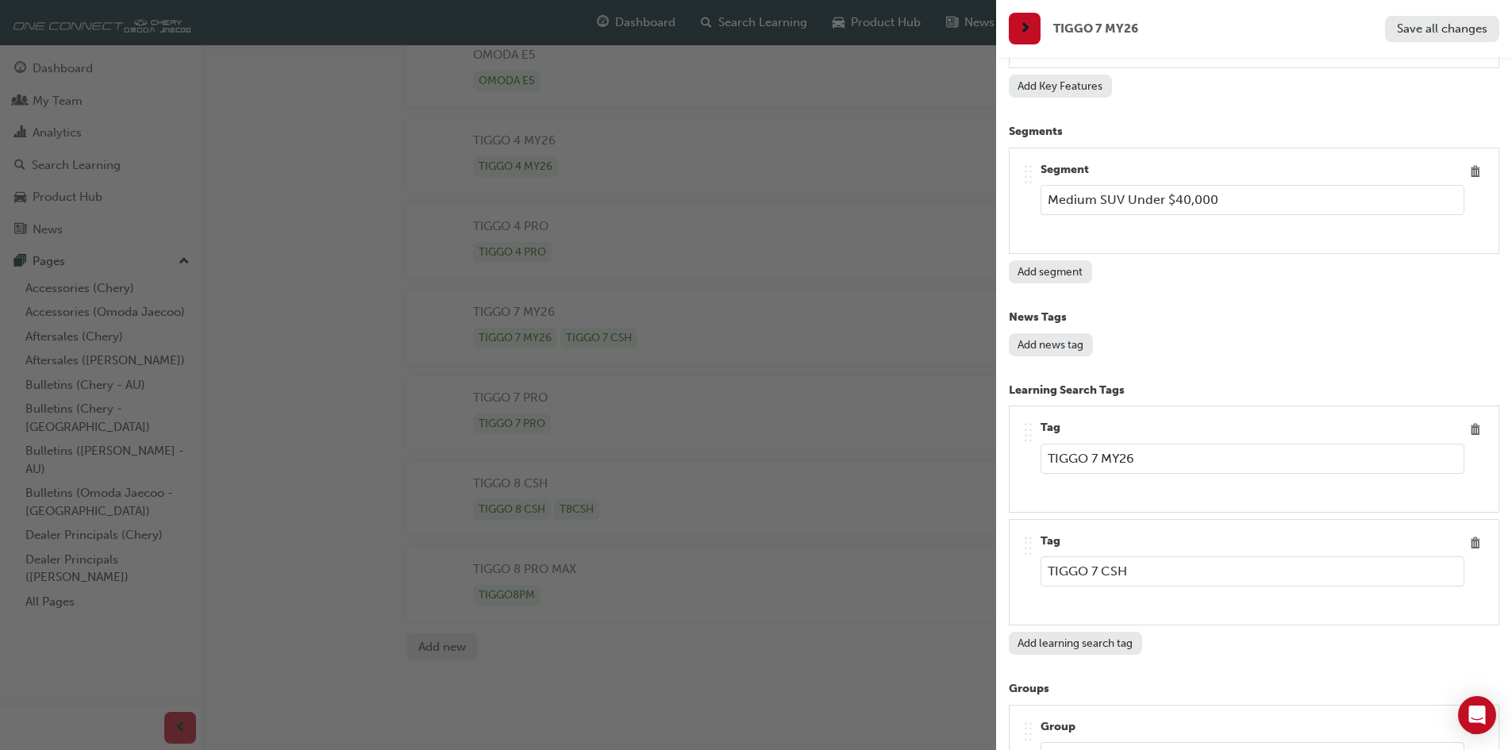
click at [1177, 458] on input "TIGGO 7 MY26" at bounding box center [1252, 459] width 424 height 30
click at [1219, 316] on p "News Tags" at bounding box center [1254, 318] width 490 height 18
drag, startPoint x: 1242, startPoint y: 199, endPoint x: 1026, endPoint y: 200, distance: 215.9
click at [1026, 200] on div ".. .. .. .. Segment Medium SUV Under $40,000" at bounding box center [1253, 201] width 463 height 80
type input "S"
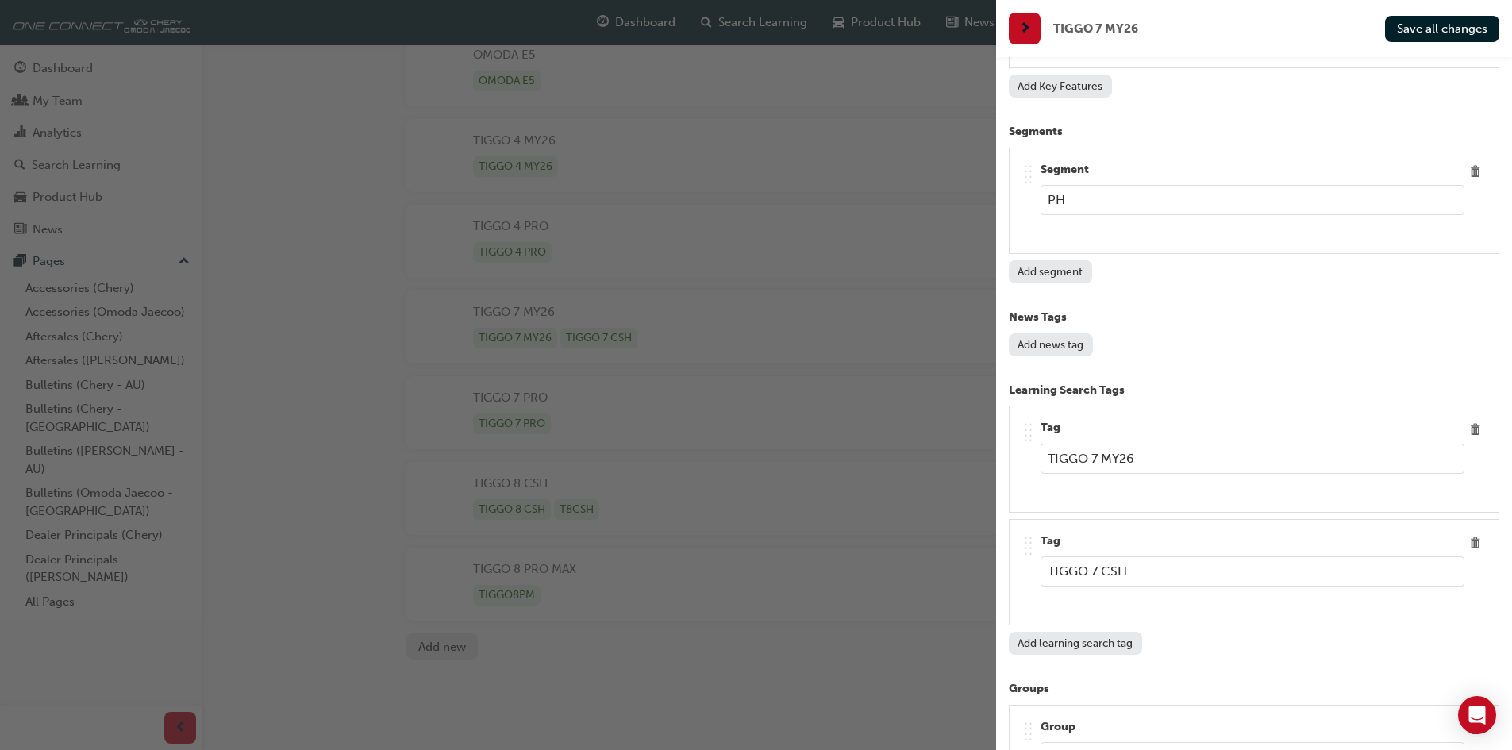
type input "P"
click at [1414, 33] on span "Save all changes" at bounding box center [1442, 28] width 90 height 14
click at [875, 24] on div "button" at bounding box center [498, 375] width 996 height 750
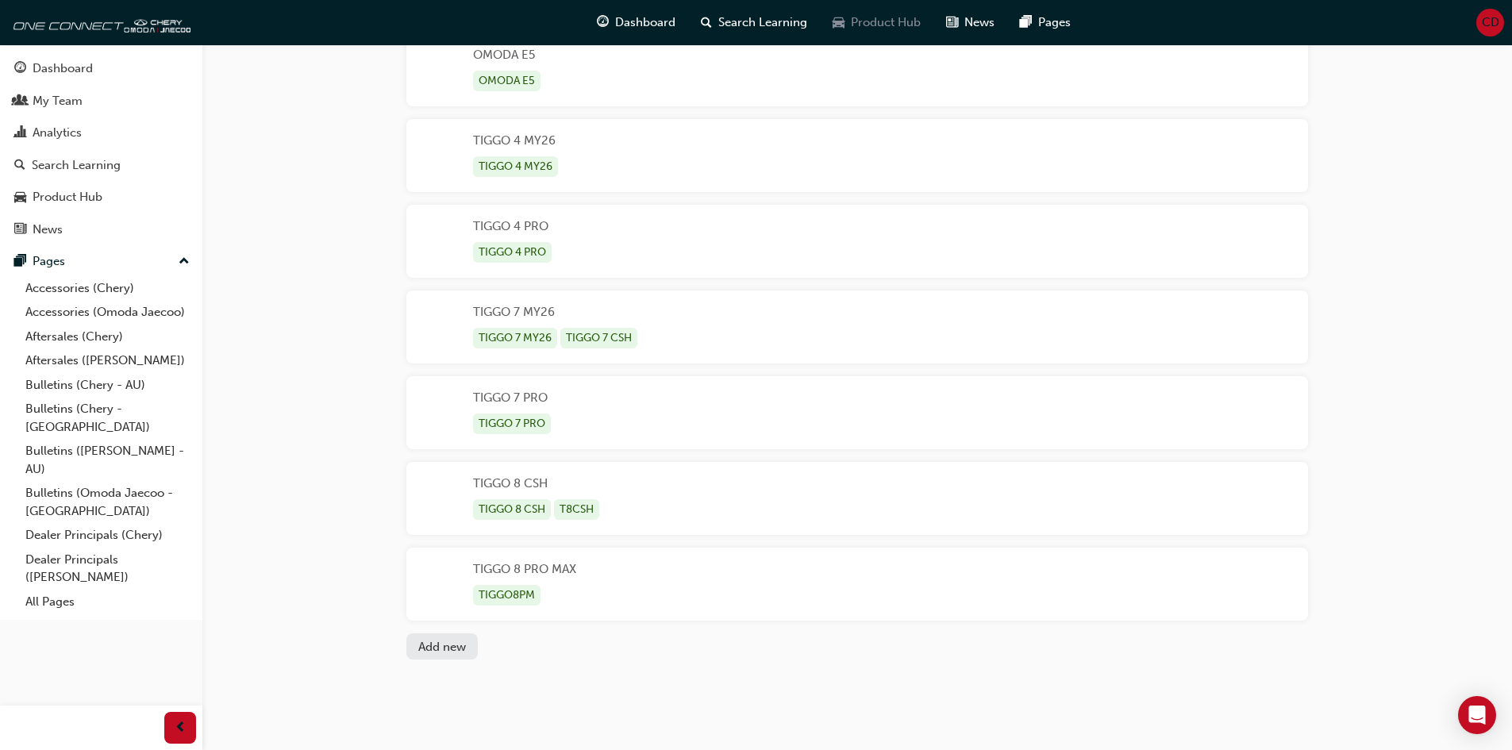
click at [875, 24] on span "Product Hub" at bounding box center [886, 22] width 70 height 18
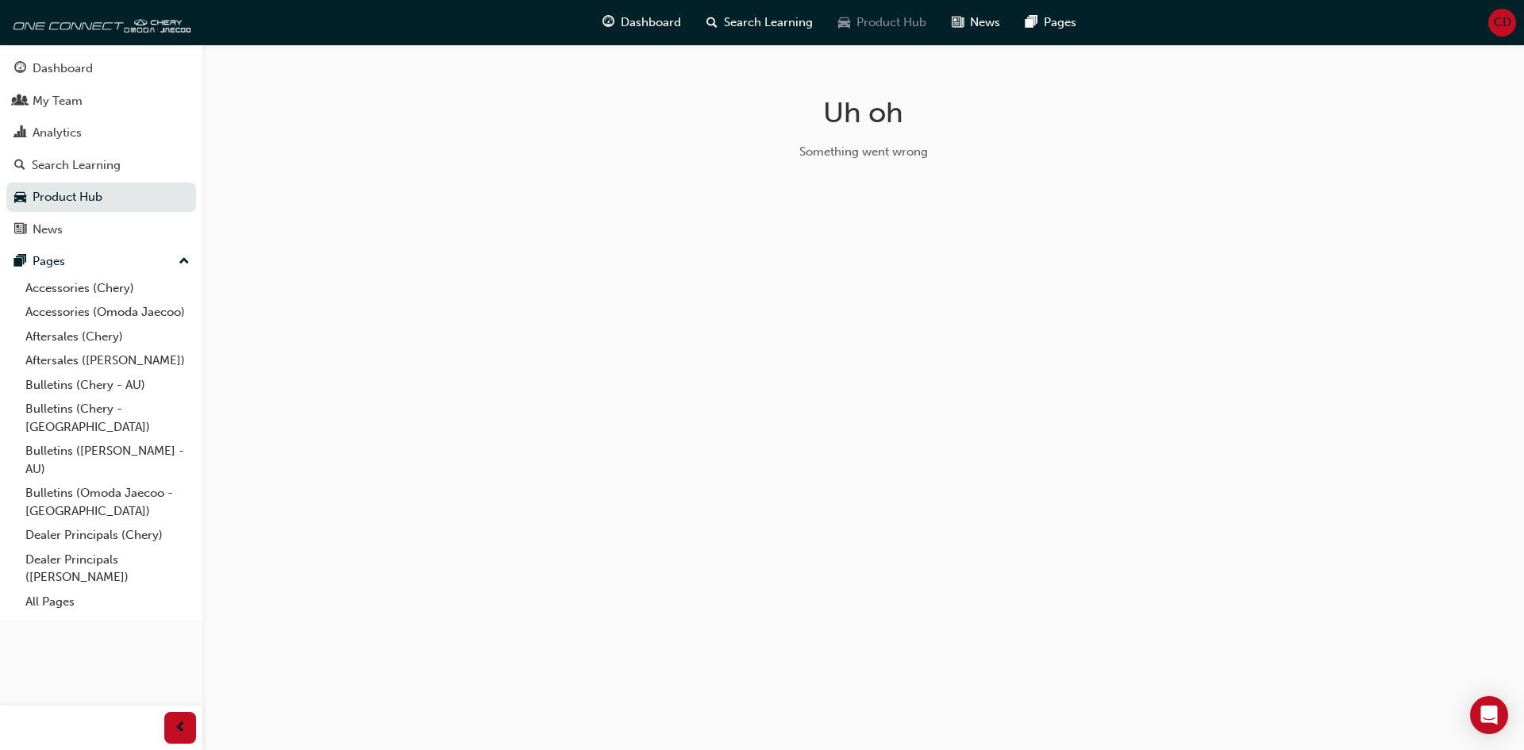
click at [871, 16] on span "Product Hub" at bounding box center [891, 22] width 70 height 18
click at [796, 18] on span "Search Learning" at bounding box center [768, 22] width 89 height 18
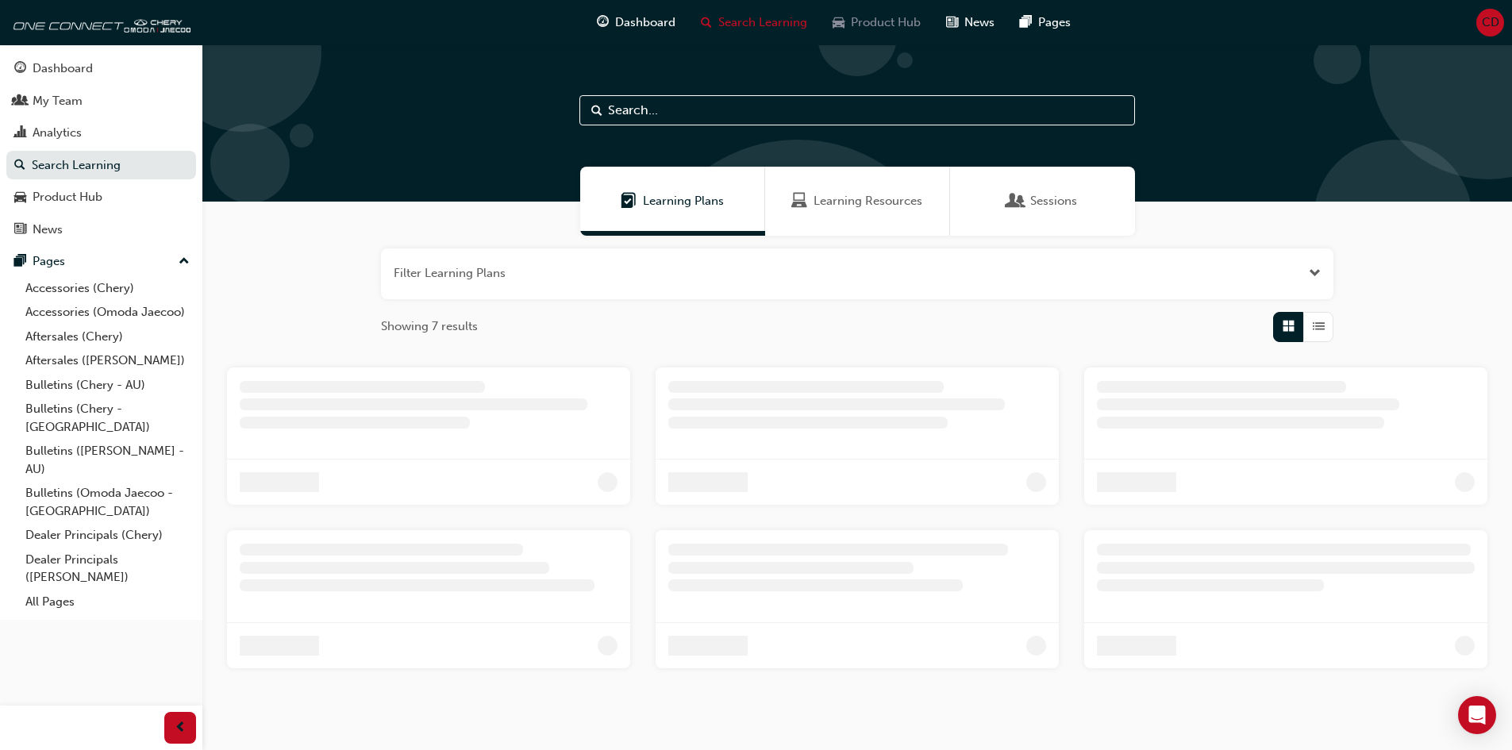
click at [874, 22] on span "Product Hub" at bounding box center [886, 22] width 70 height 18
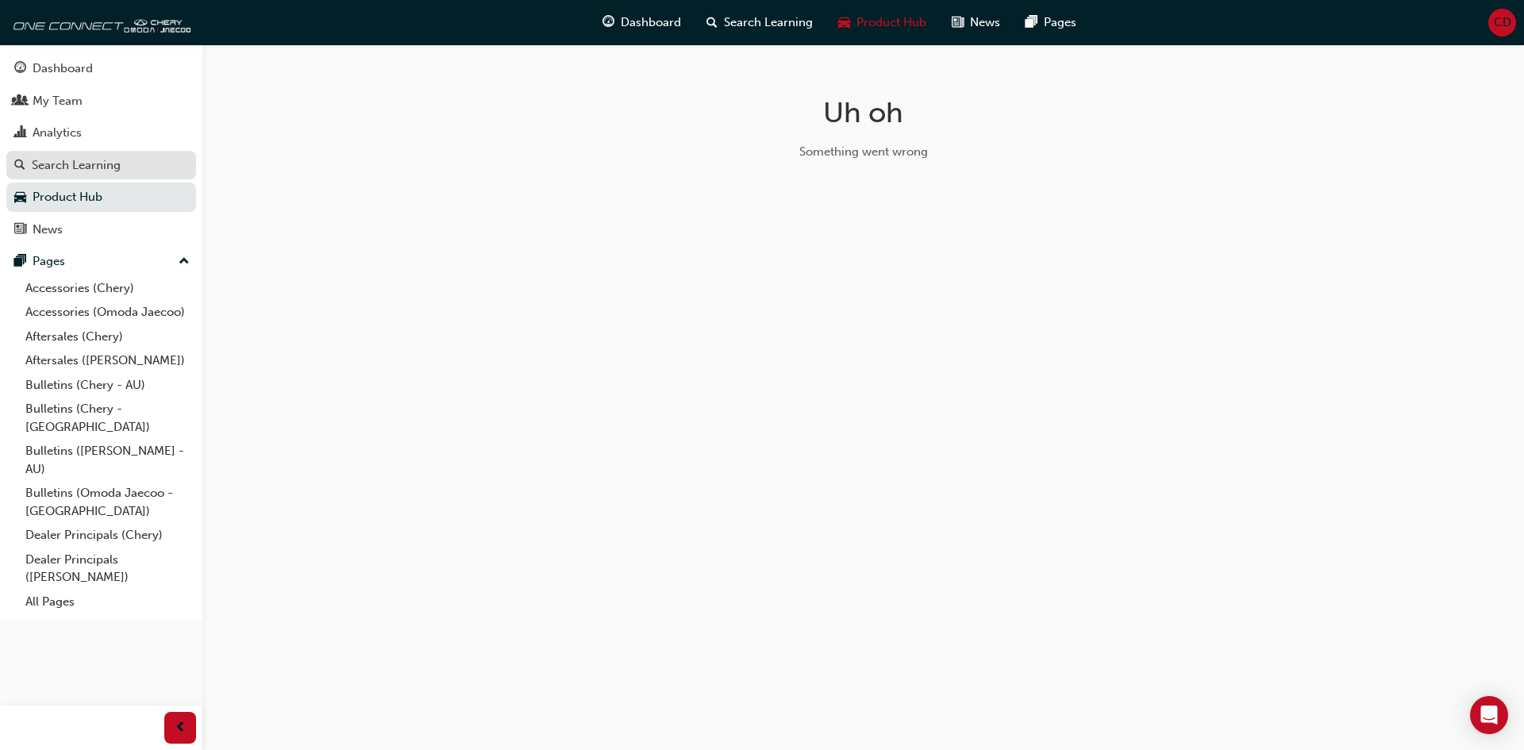
click at [77, 153] on link "Search Learning" at bounding box center [101, 165] width 190 height 29
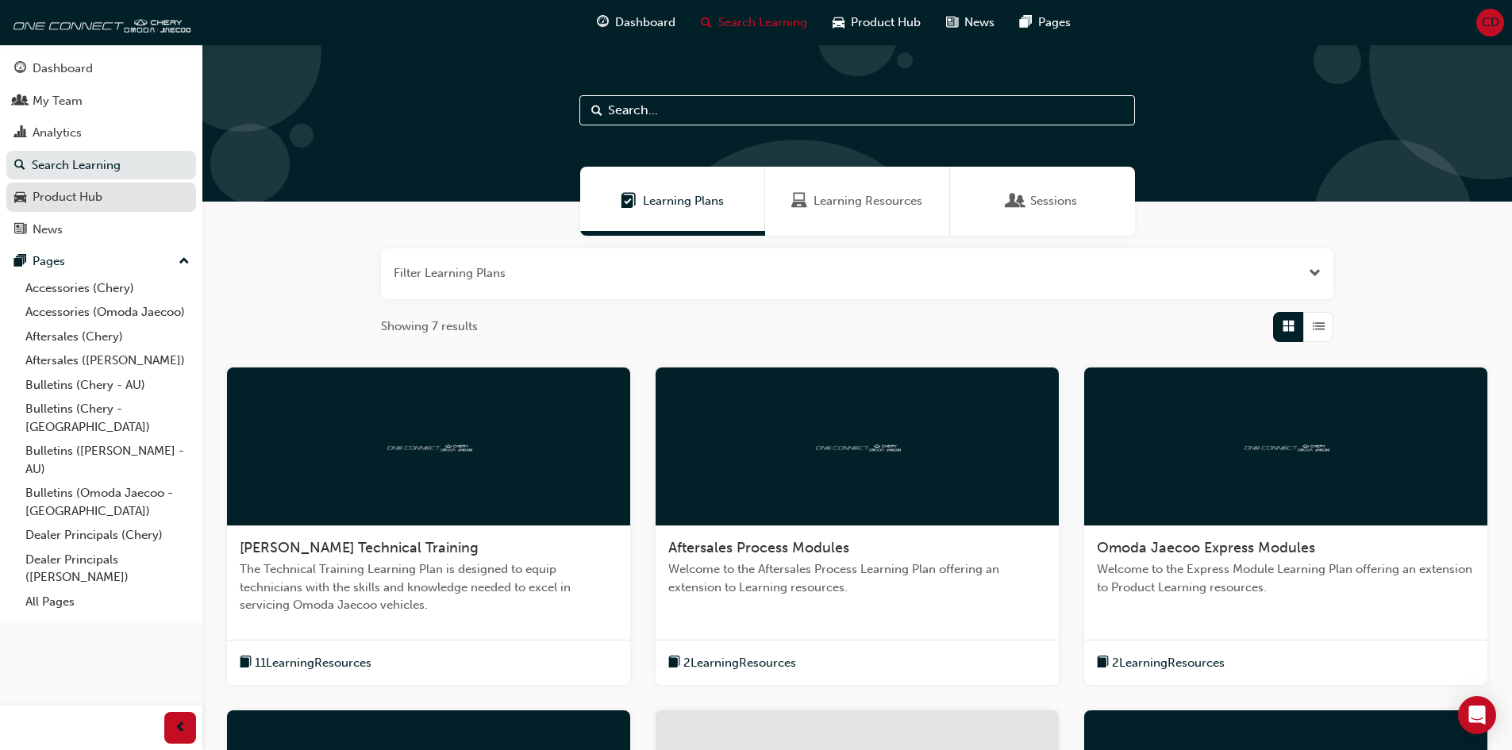
click at [76, 192] on div "Product Hub" at bounding box center [68, 197] width 70 height 18
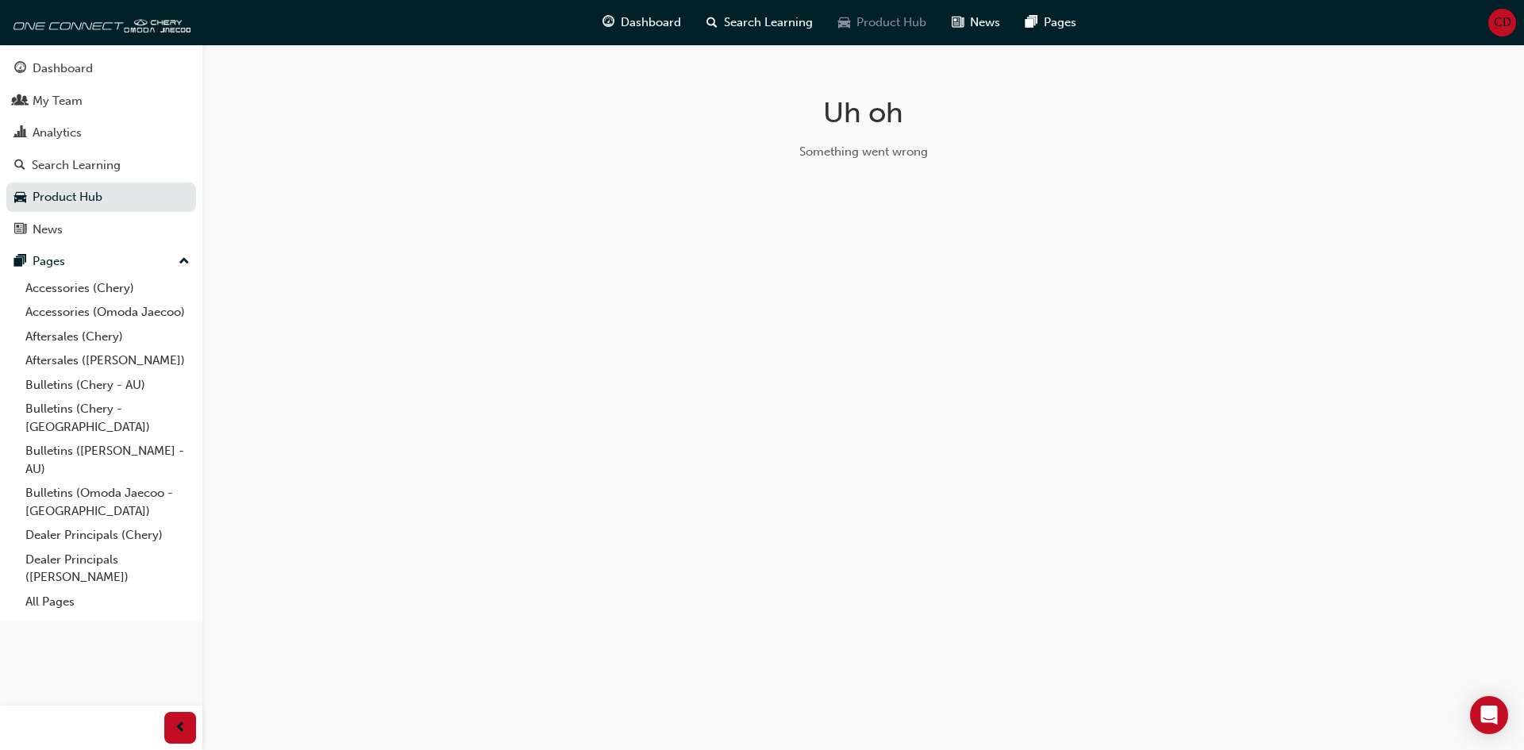
click at [888, 12] on div "Product Hub" at bounding box center [881, 22] width 113 height 33
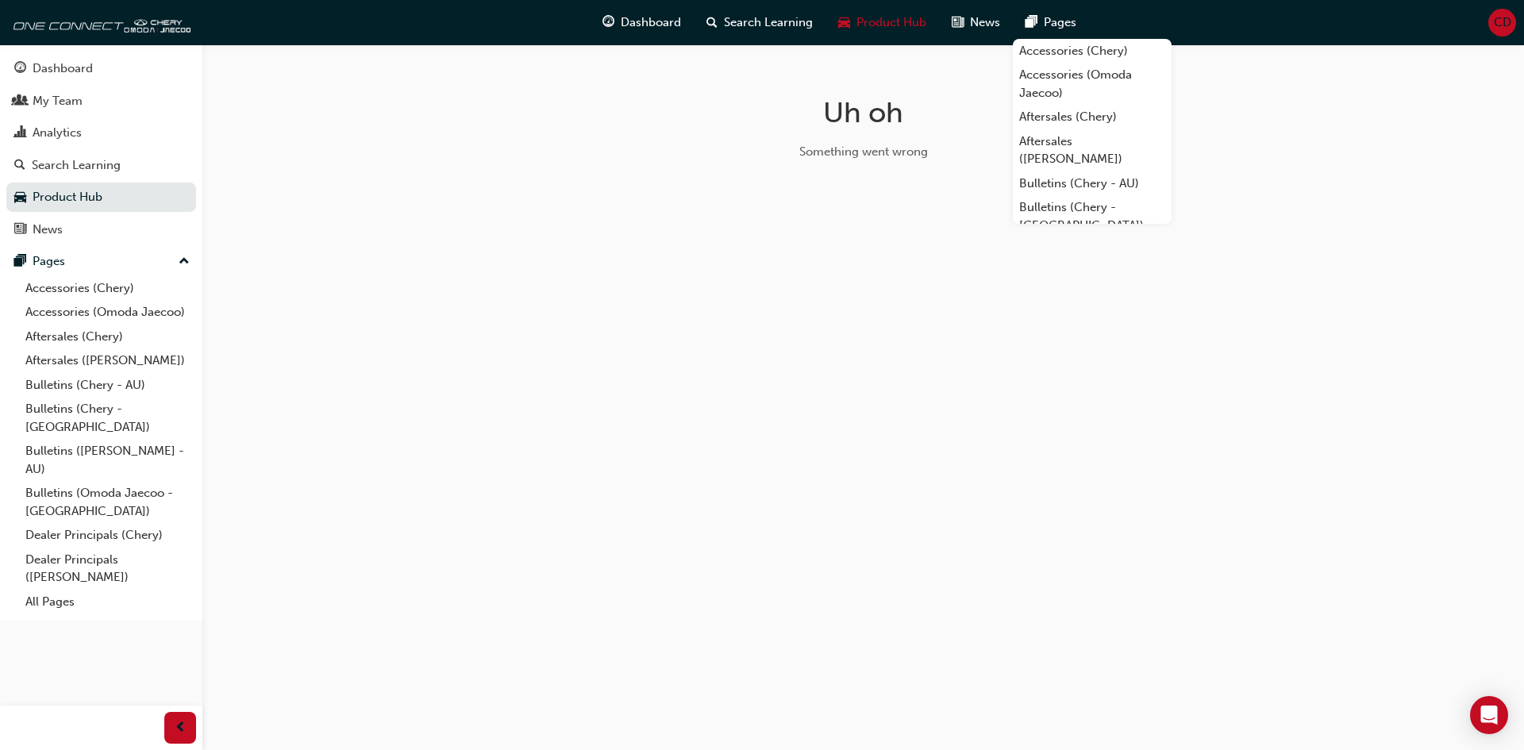
click at [1500, 13] on div "CD" at bounding box center [1502, 23] width 28 height 28
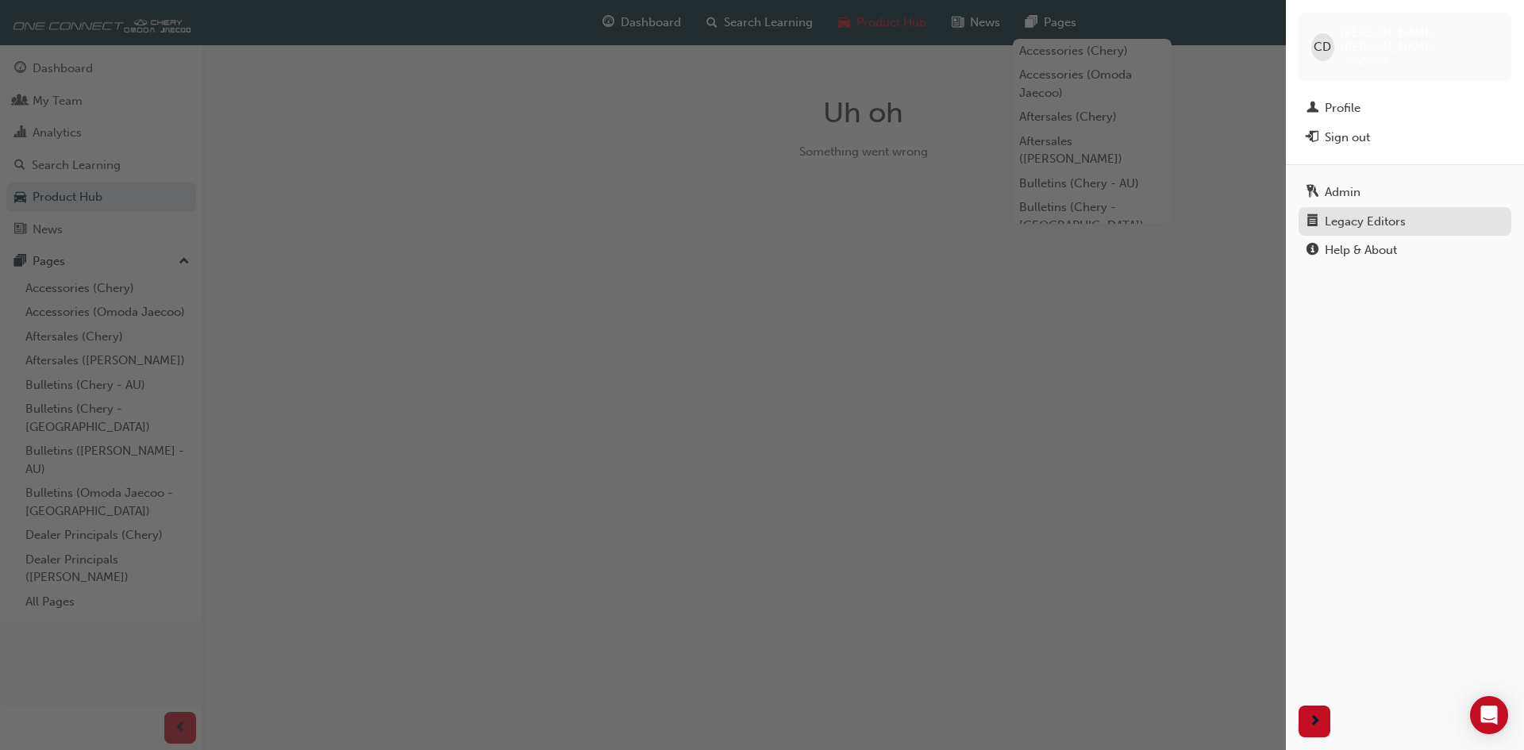
click at [1348, 213] on div "Legacy Editors" at bounding box center [1364, 222] width 81 height 18
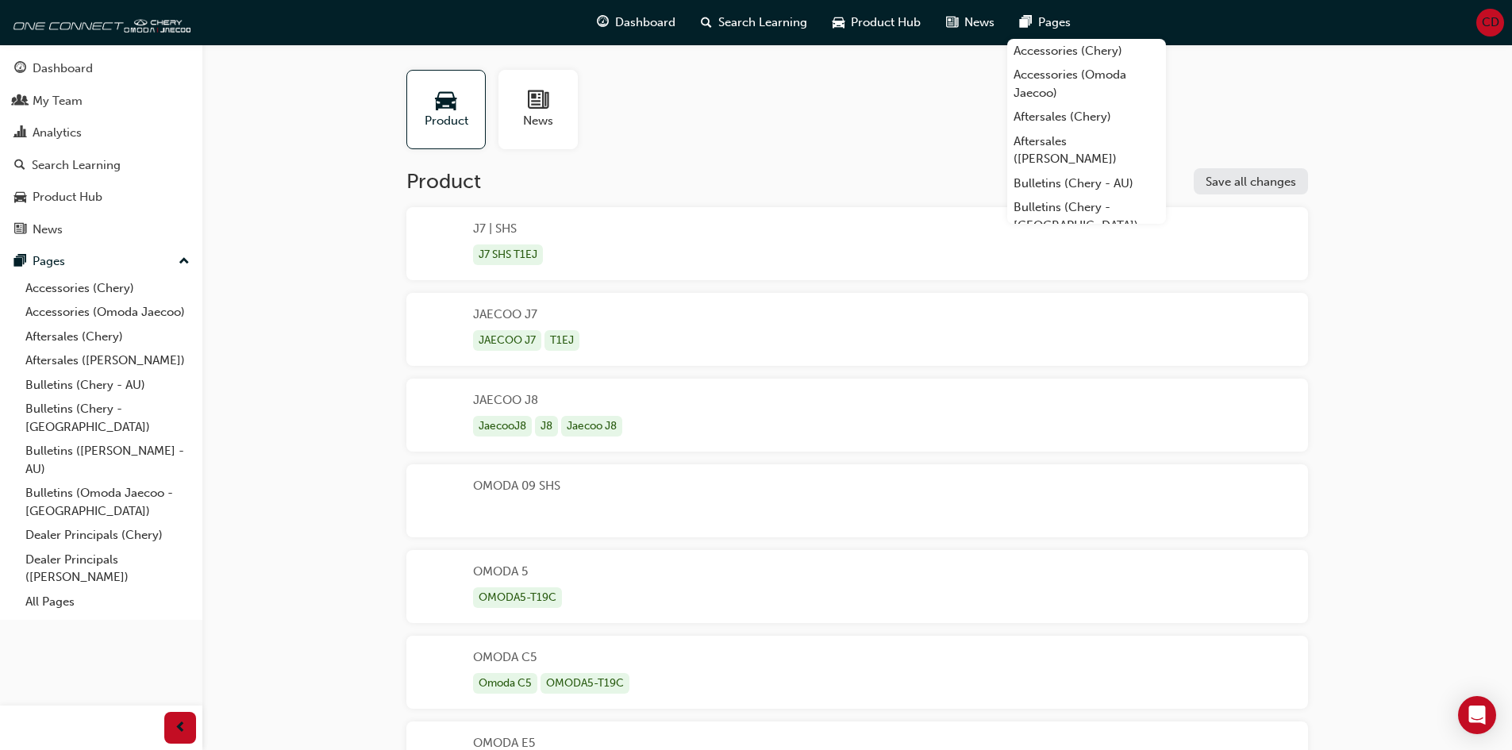
click at [755, 118] on div "Product News" at bounding box center [857, 109] width 902 height 79
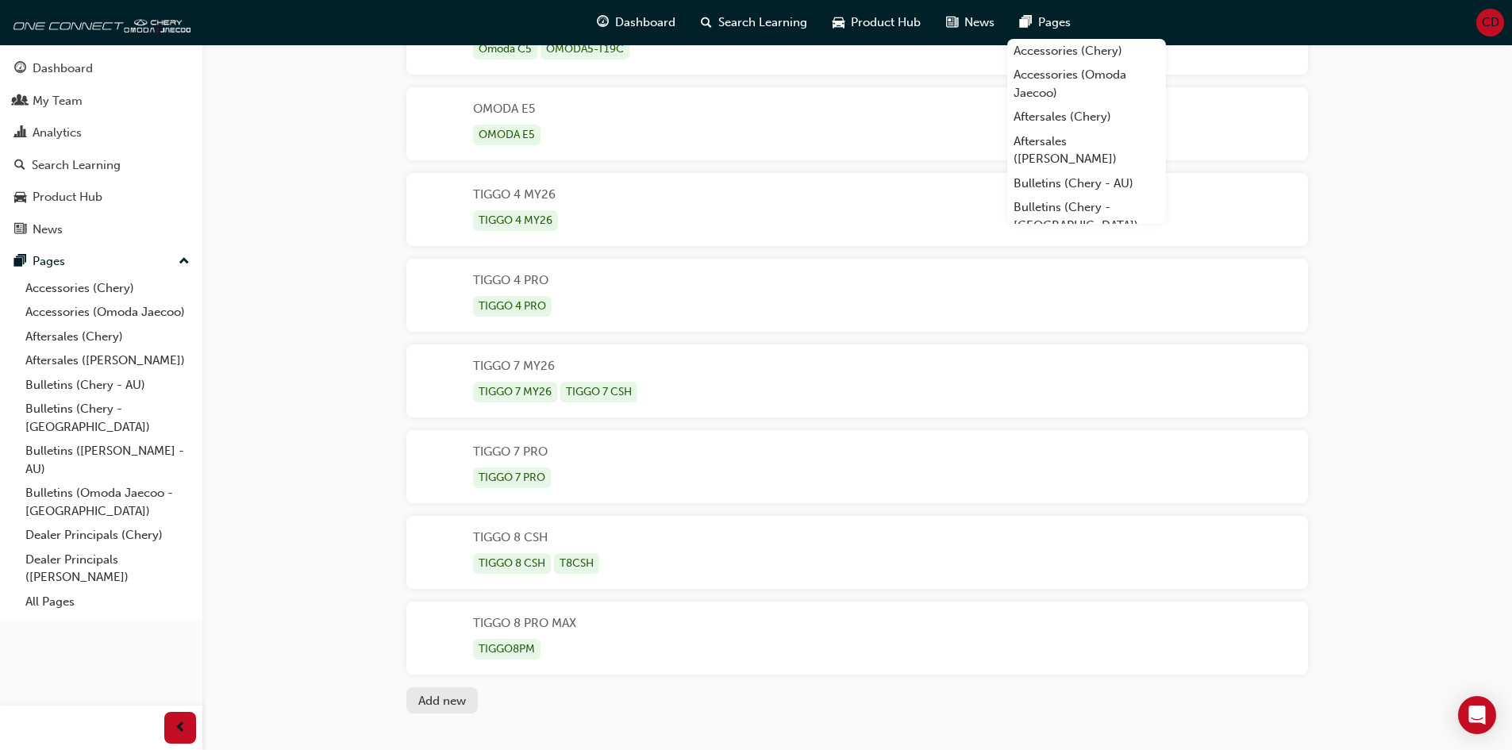
scroll to position [635, 0]
click at [885, 25] on span "Product Hub" at bounding box center [886, 22] width 70 height 18
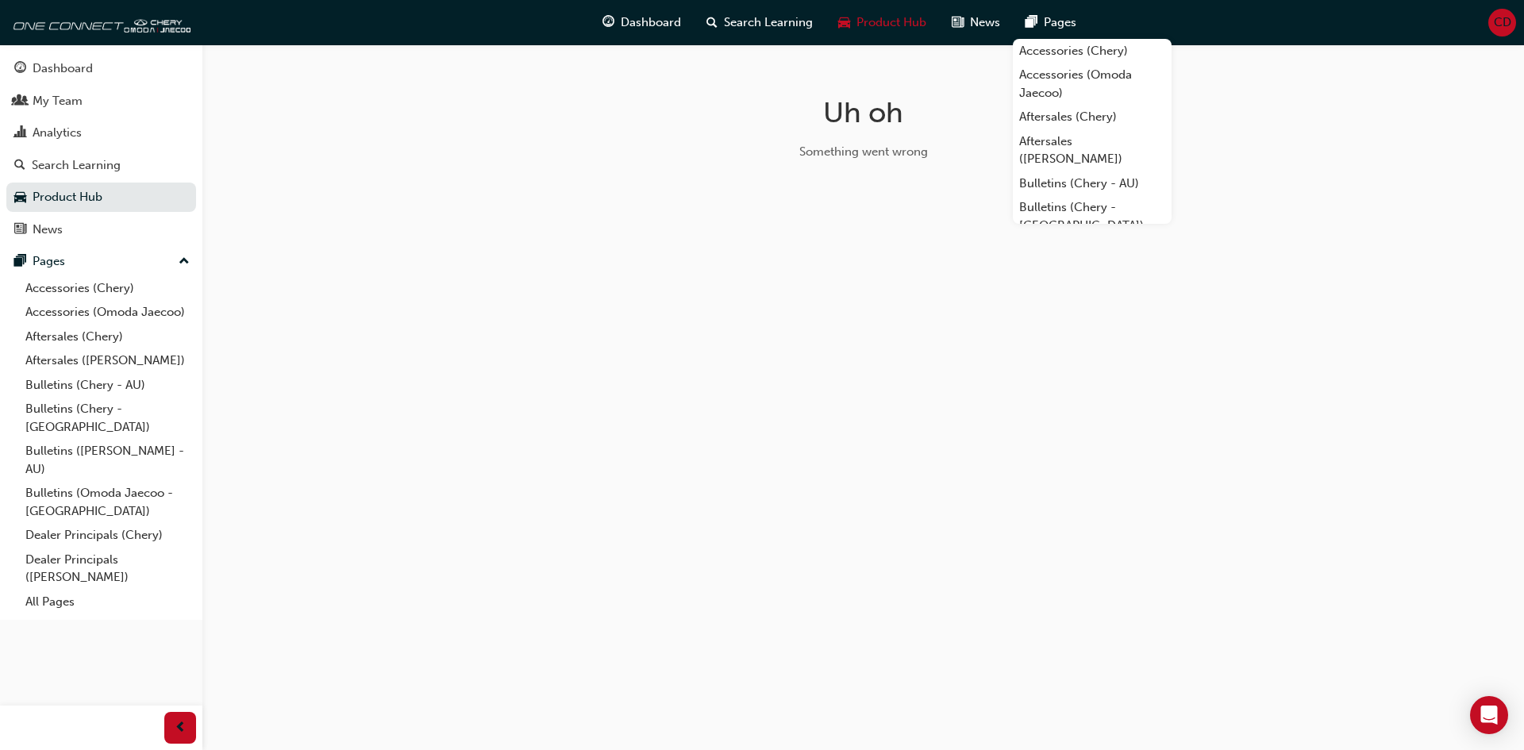
click at [877, 171] on div "Uh oh Something went wrong" at bounding box center [863, 133] width 516 height 179
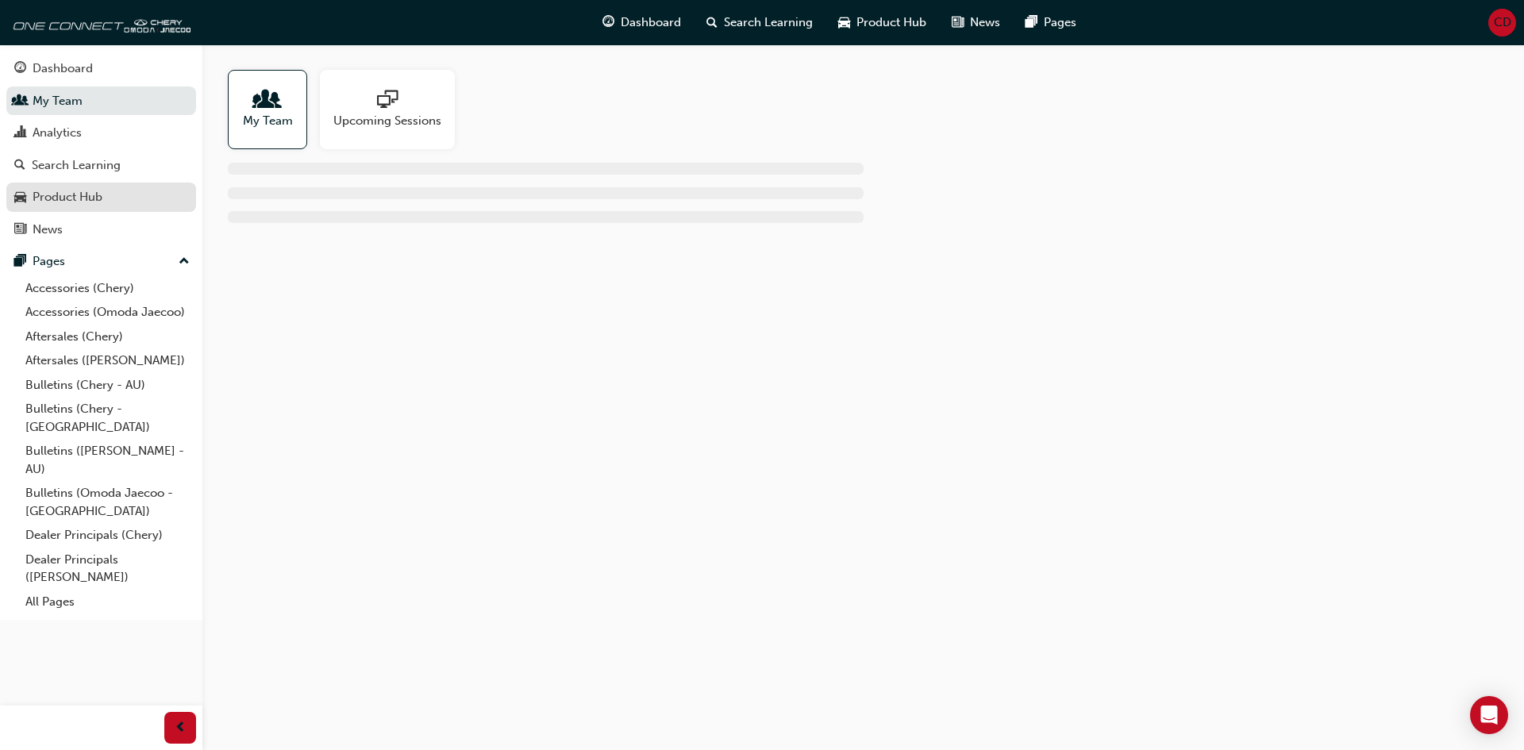
click at [94, 193] on div "Product Hub" at bounding box center [68, 197] width 70 height 18
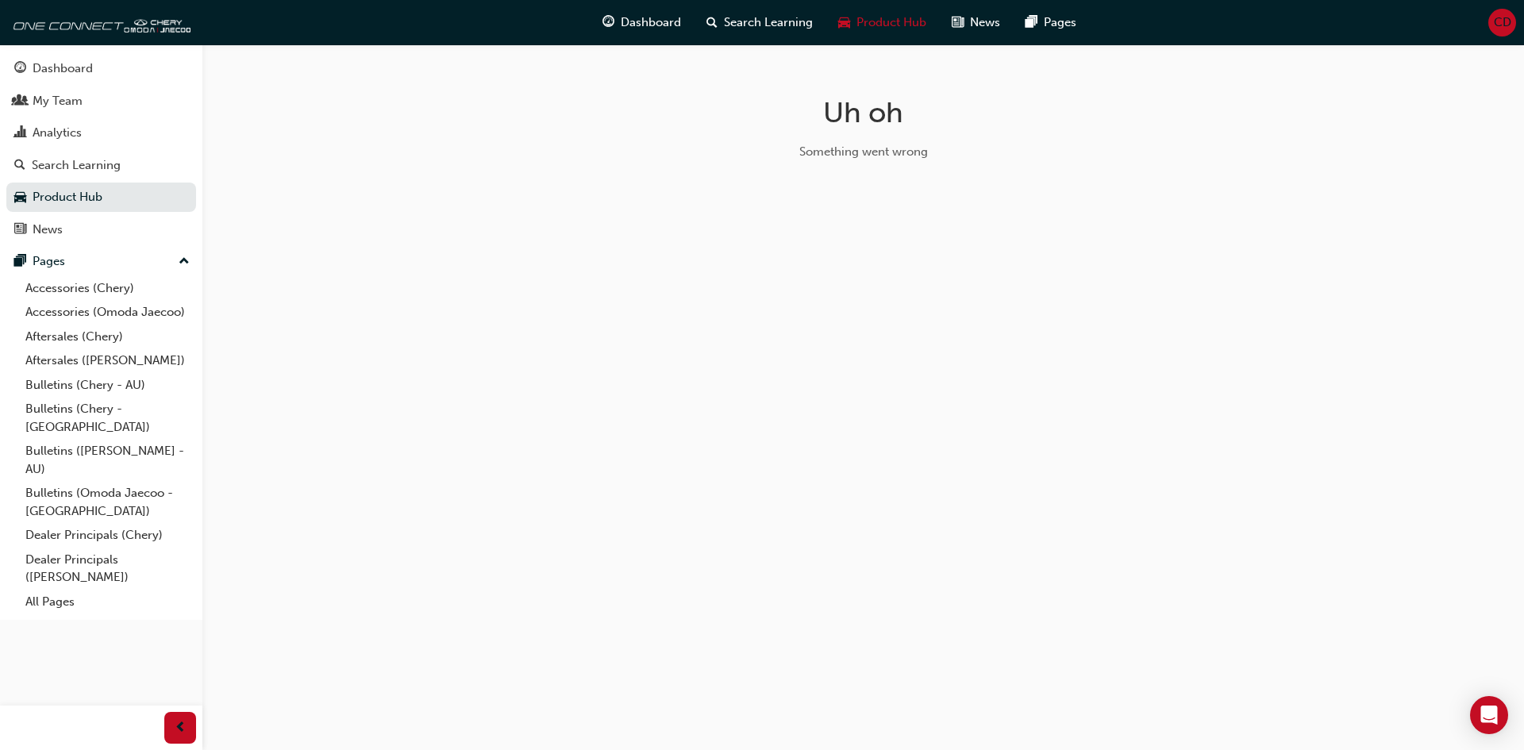
click at [1260, 250] on div "Uh oh Something went wrong" at bounding box center [762, 375] width 1524 height 750
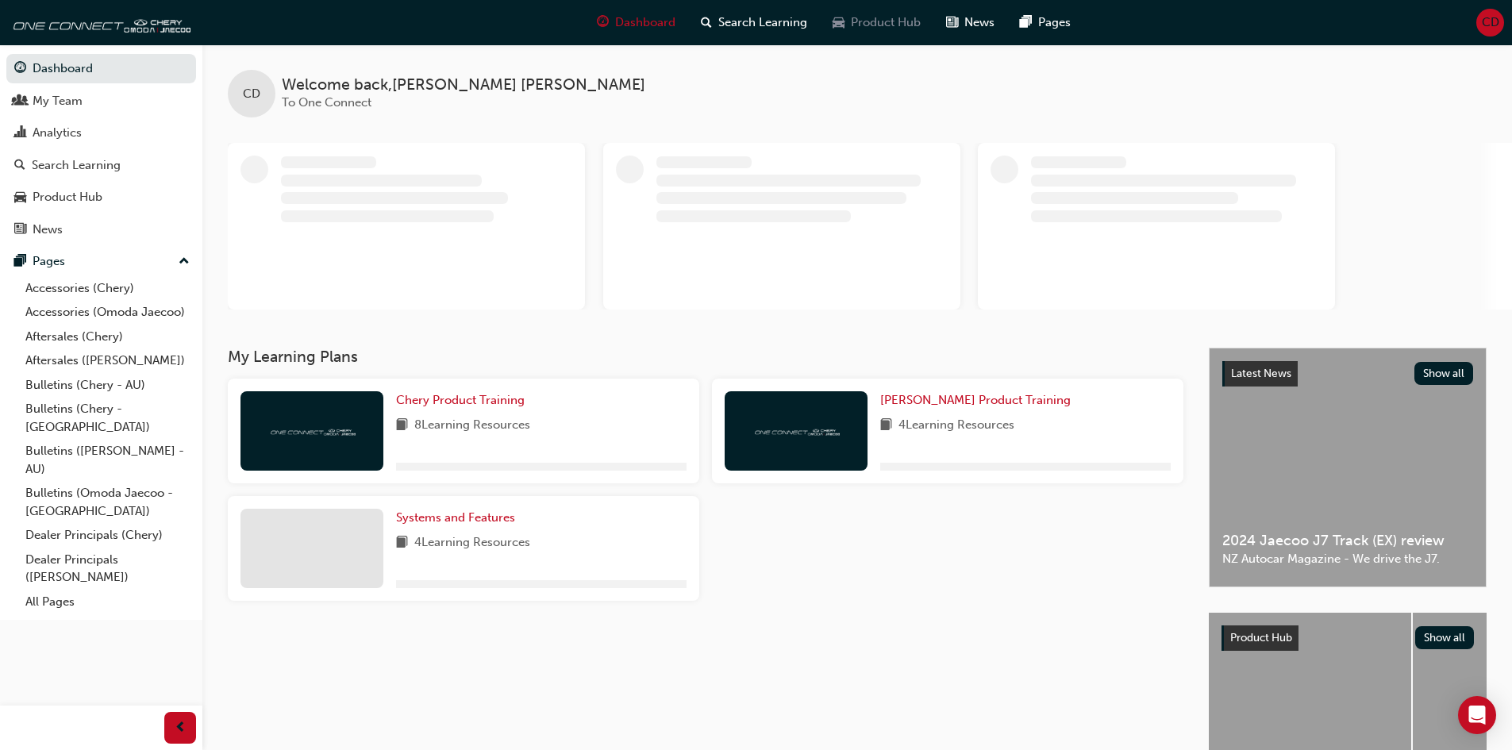
click at [890, 17] on span "Product Hub" at bounding box center [886, 22] width 70 height 18
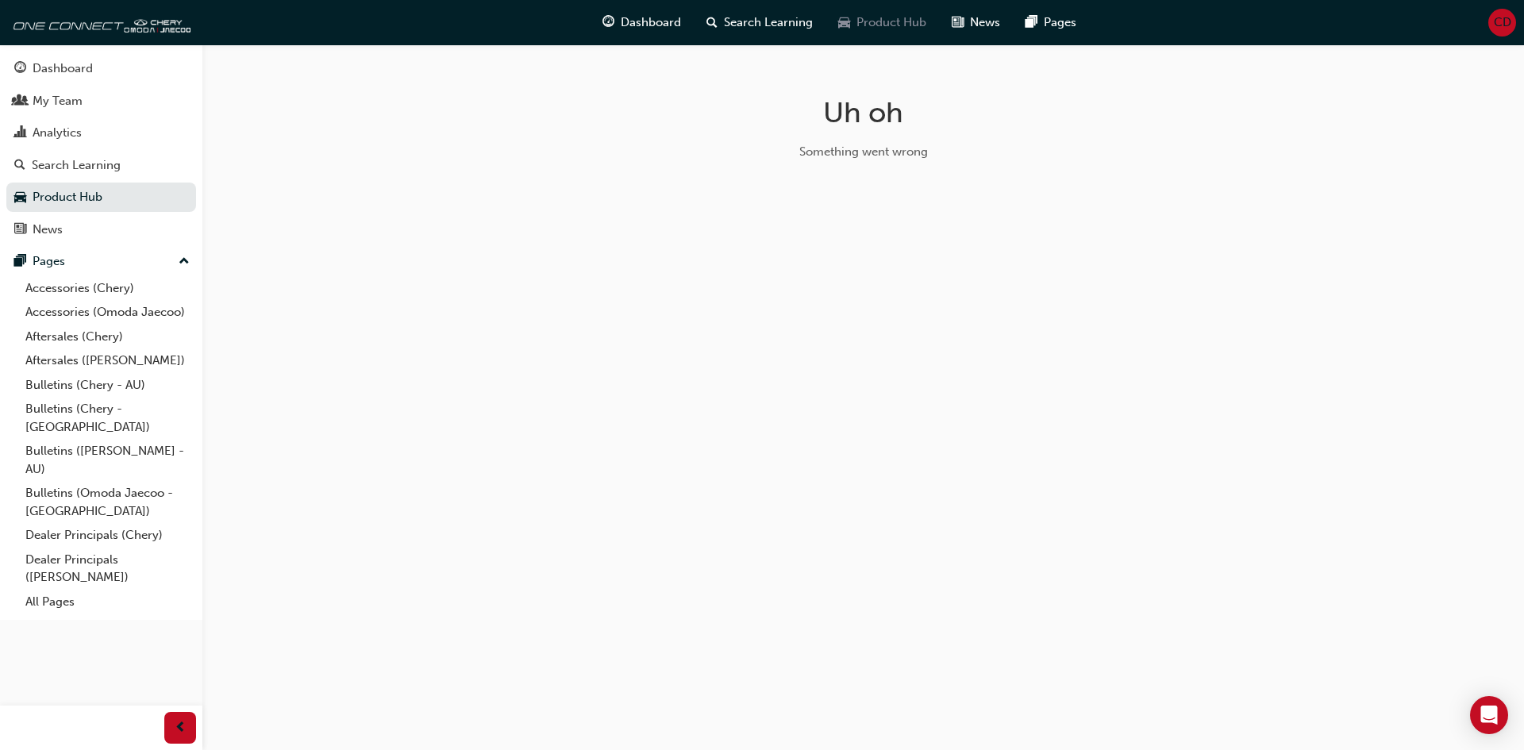
click at [867, 22] on span "Product Hub" at bounding box center [891, 22] width 70 height 18
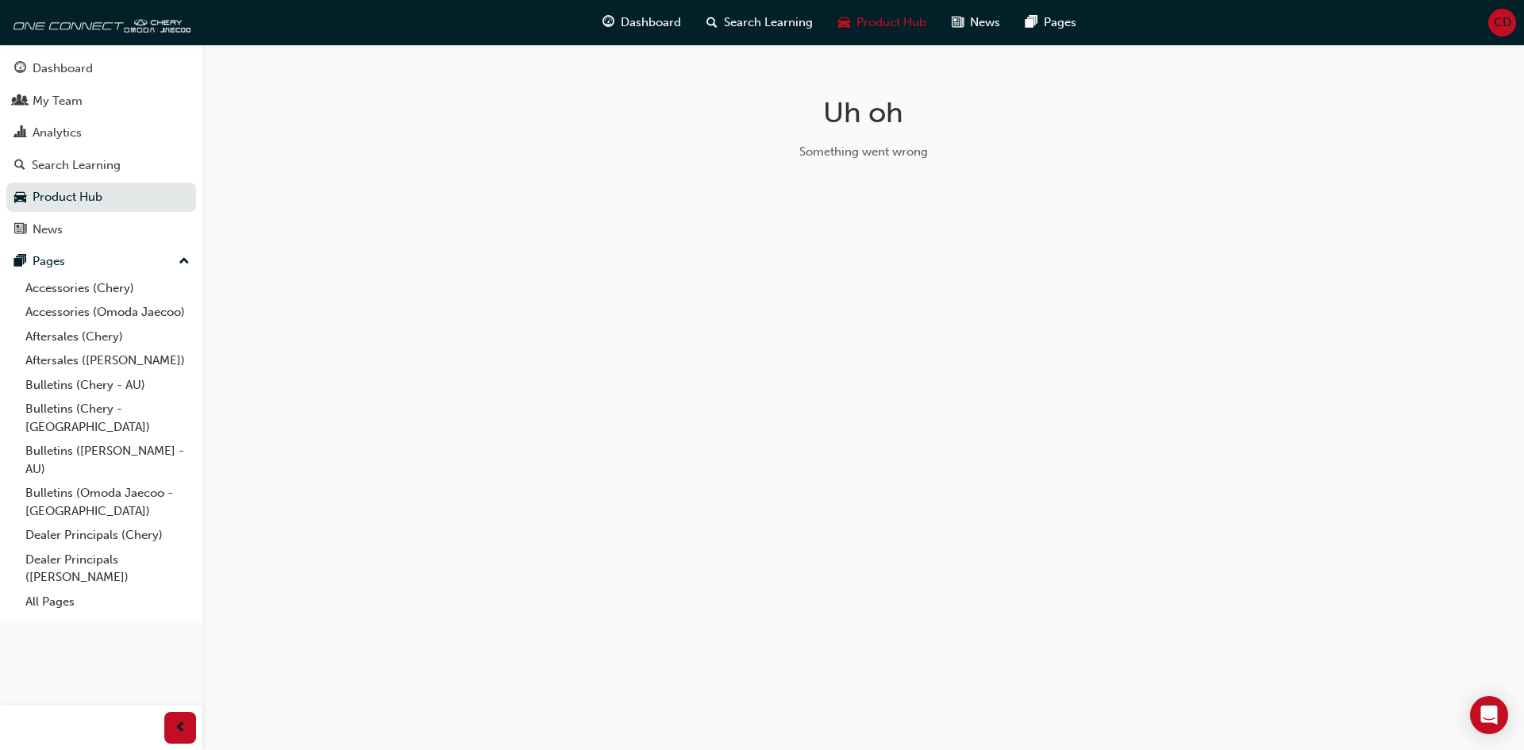
click at [867, 22] on span "Product Hub" at bounding box center [891, 22] width 70 height 18
click at [1494, 17] on span "CD" at bounding box center [1502, 22] width 17 height 18
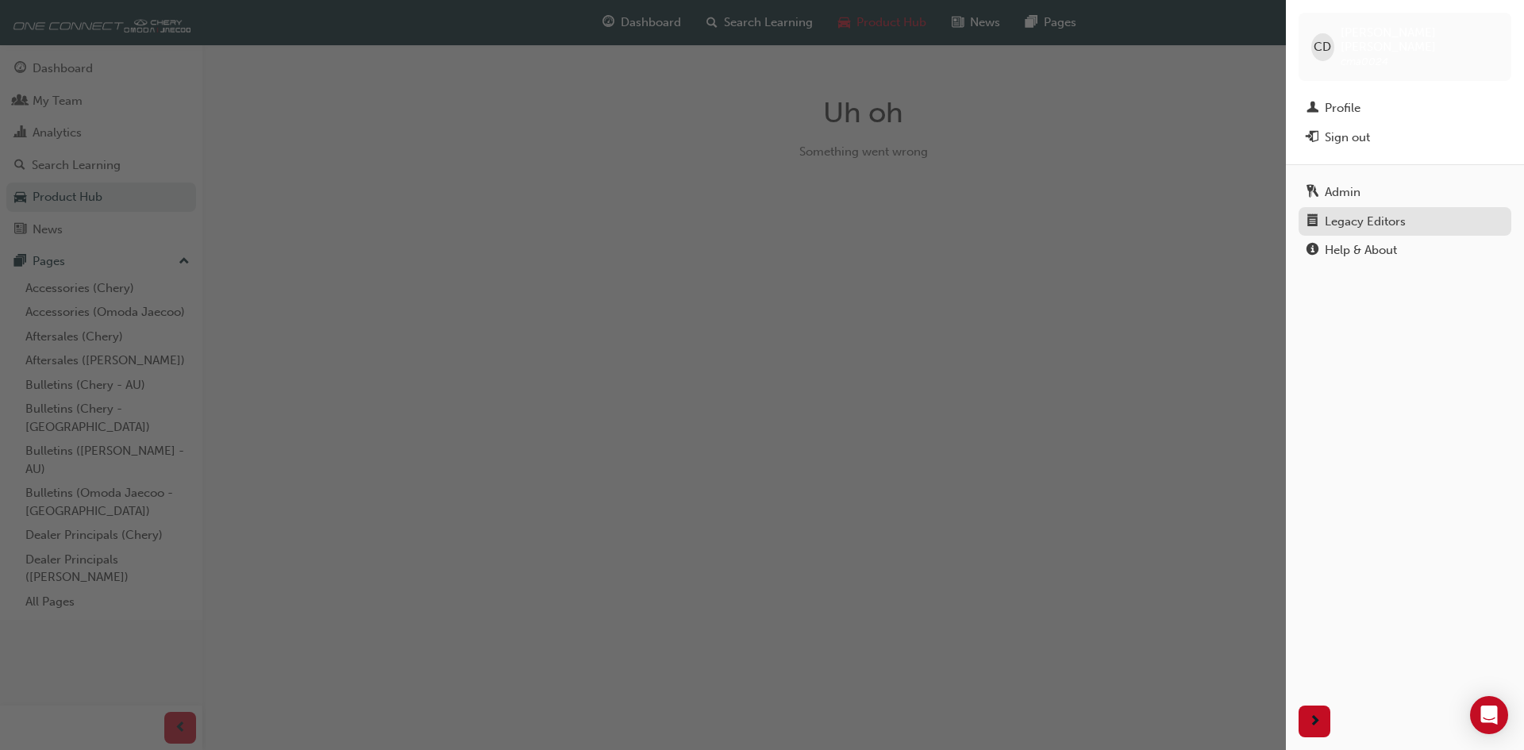
click at [1355, 213] on div "Legacy Editors" at bounding box center [1364, 222] width 81 height 18
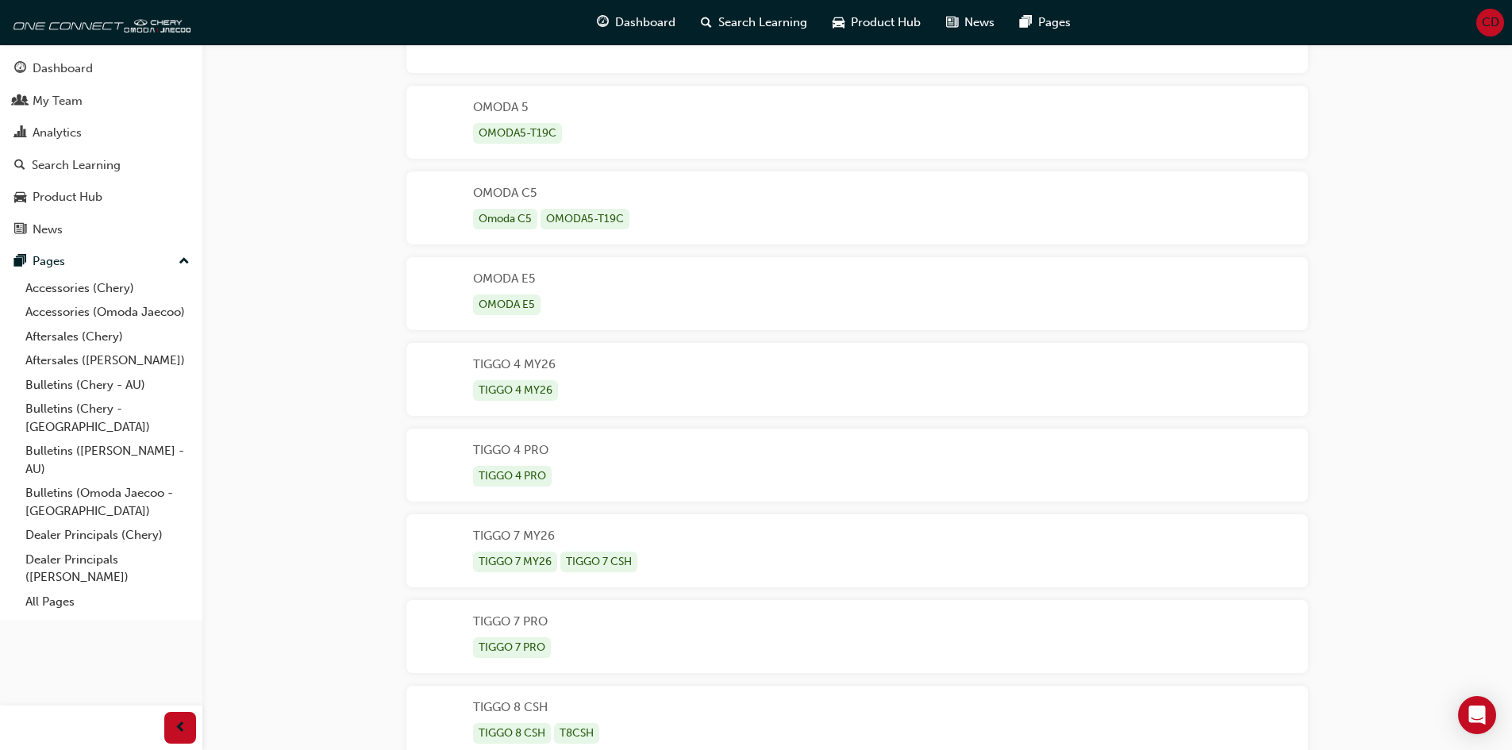
scroll to position [688, 0]
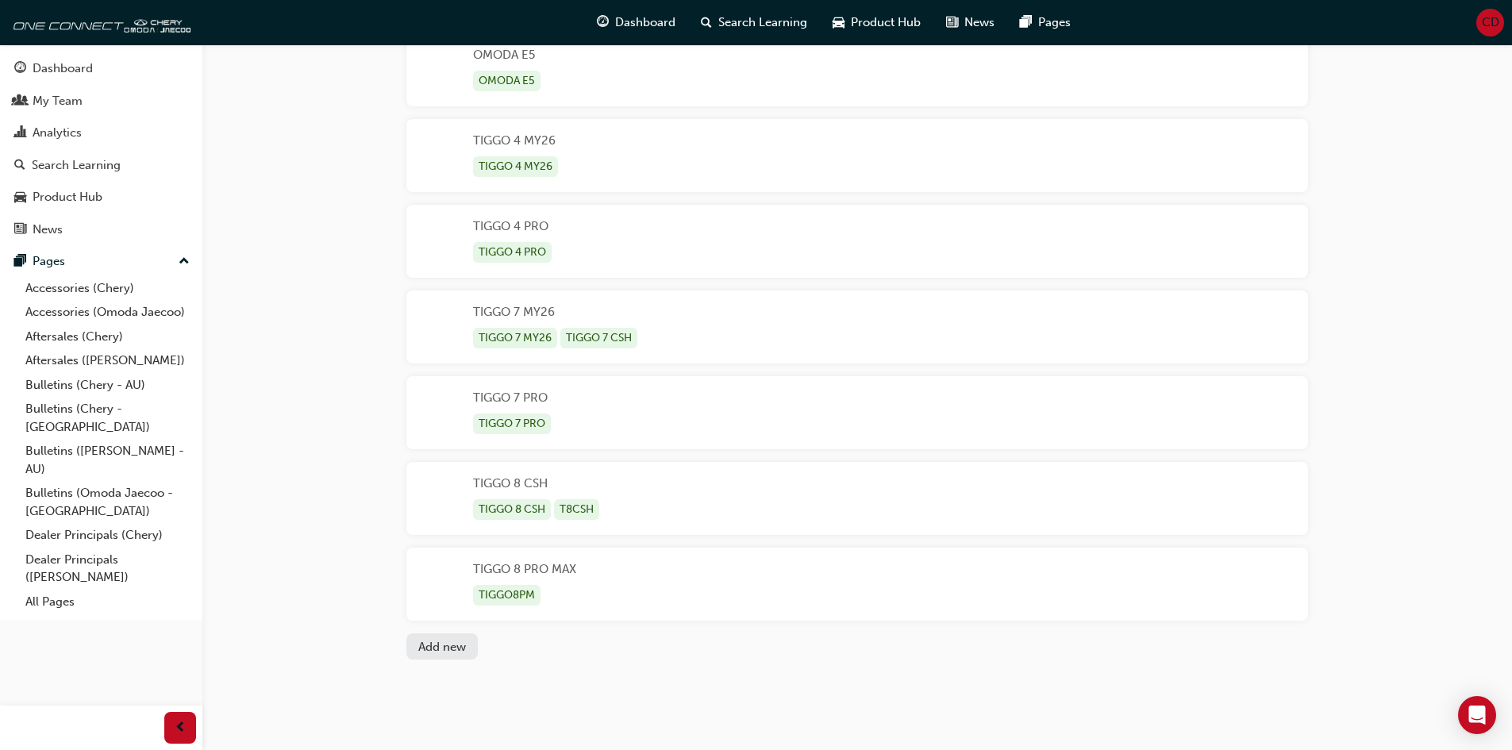
click at [712, 327] on div "TIGGO 7 MY26 TIGGO 7 MY26 TIGGO 7 CSH" at bounding box center [857, 326] width 902 height 73
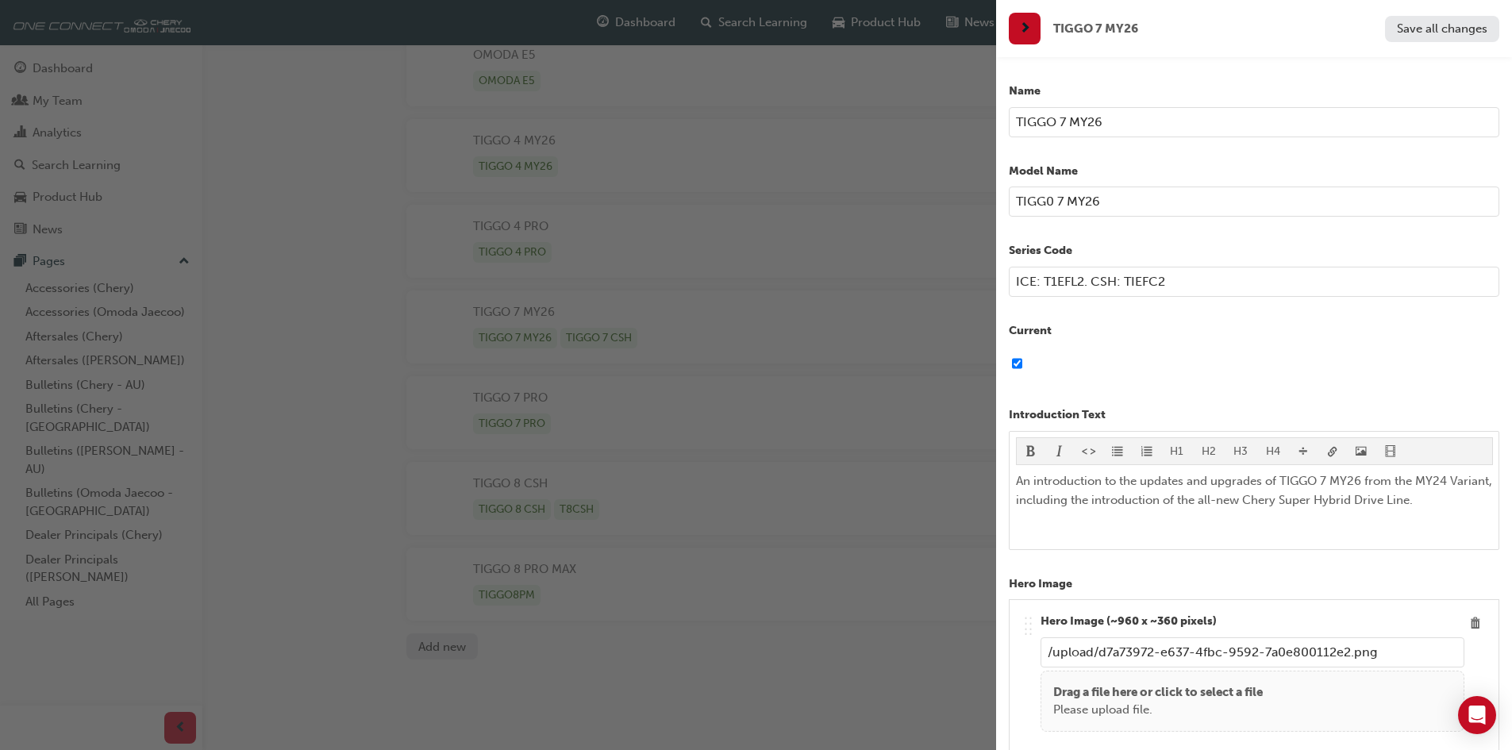
click at [1132, 118] on input "TIGGO 7 MY26" at bounding box center [1254, 122] width 490 height 30
click at [1151, 202] on input "TIGG0 7 MY26" at bounding box center [1254, 201] width 490 height 30
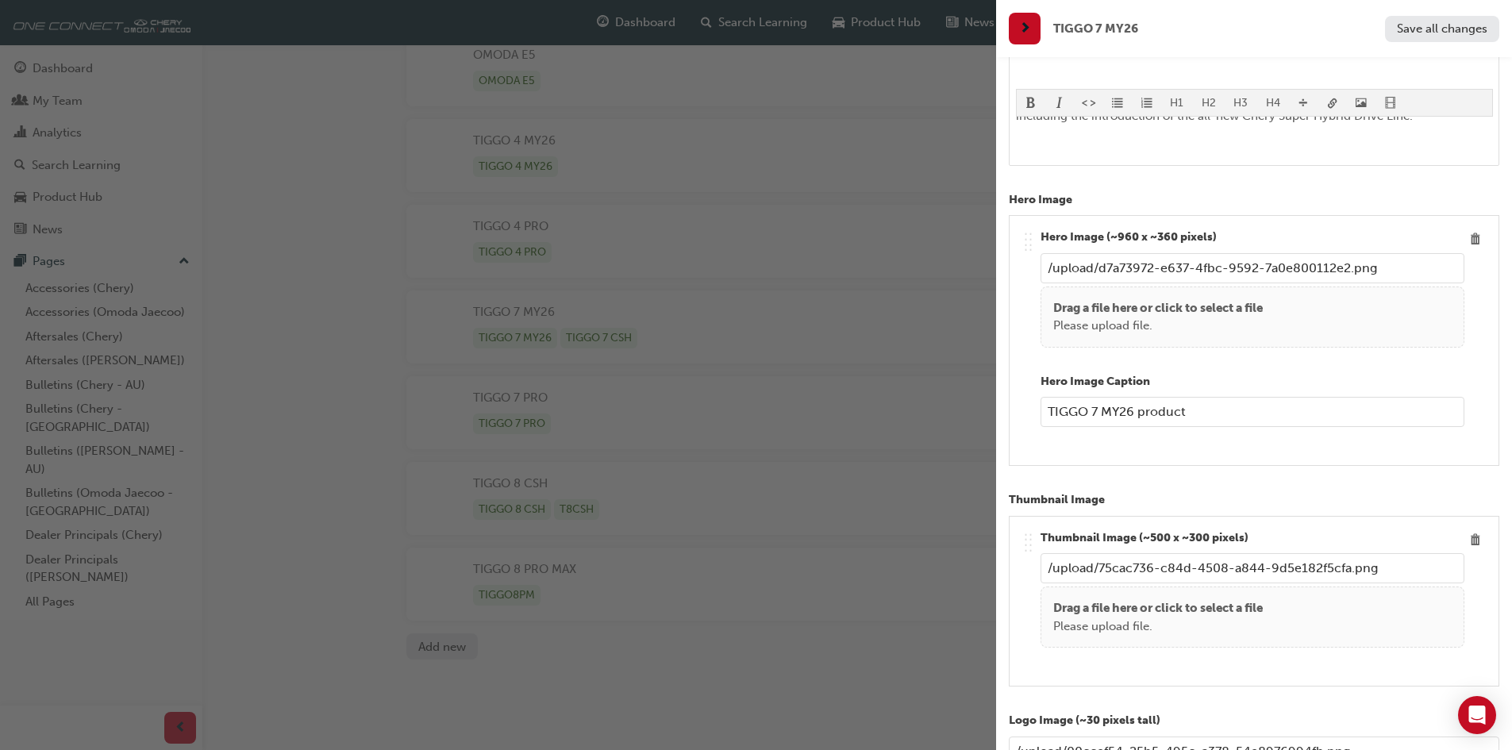
scroll to position [0, 0]
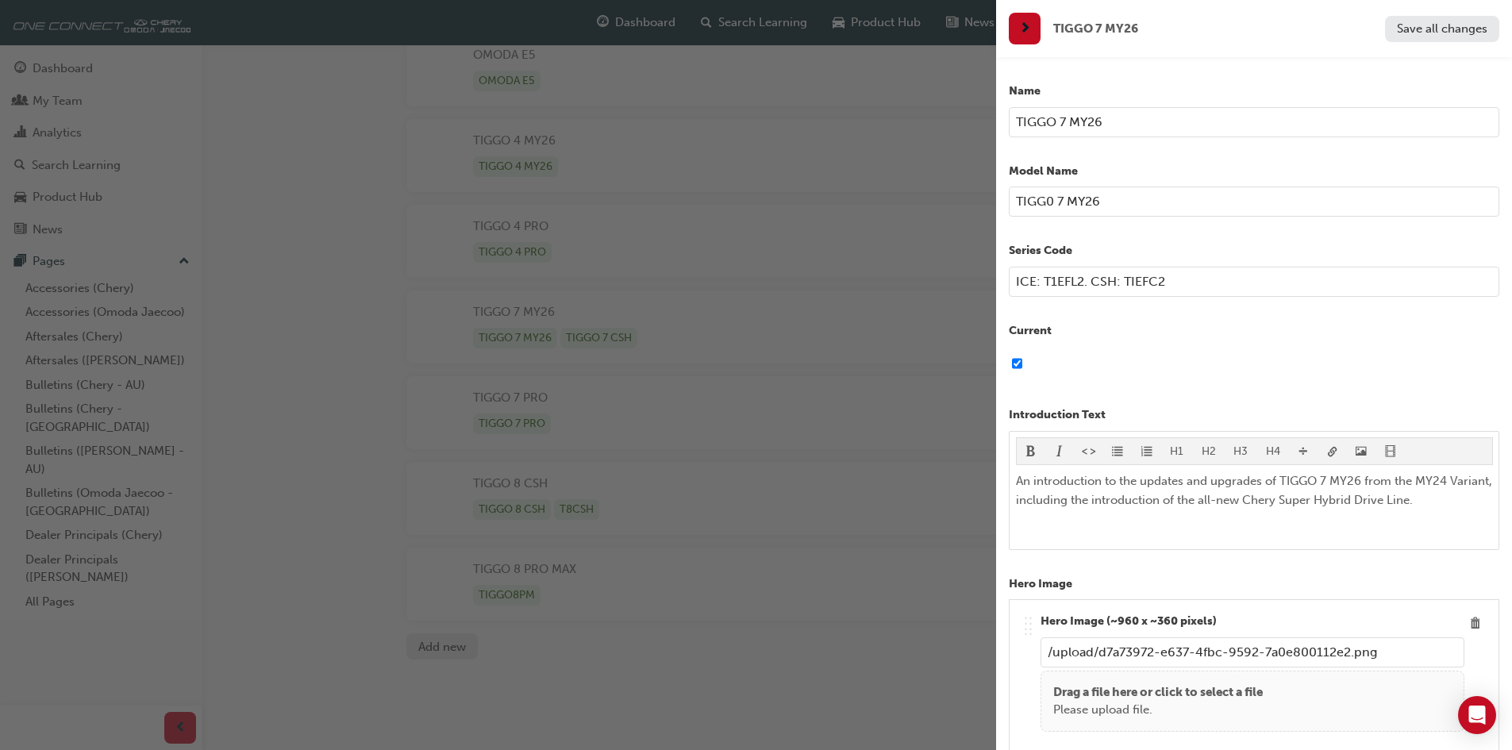
drag, startPoint x: 1159, startPoint y: 279, endPoint x: 1149, endPoint y: 280, distance: 9.7
click at [1149, 280] on input "ICE: T1EFL2. CSH: TIEFC2" at bounding box center [1254, 282] width 490 height 30
drag, startPoint x: 1176, startPoint y: 276, endPoint x: 1087, endPoint y: 279, distance: 88.9
click at [1087, 279] on input "ICE: T1EFL2. CSH: TIEFC2" at bounding box center [1254, 282] width 490 height 30
drag, startPoint x: 1045, startPoint y: 281, endPoint x: 1007, endPoint y: 282, distance: 38.1
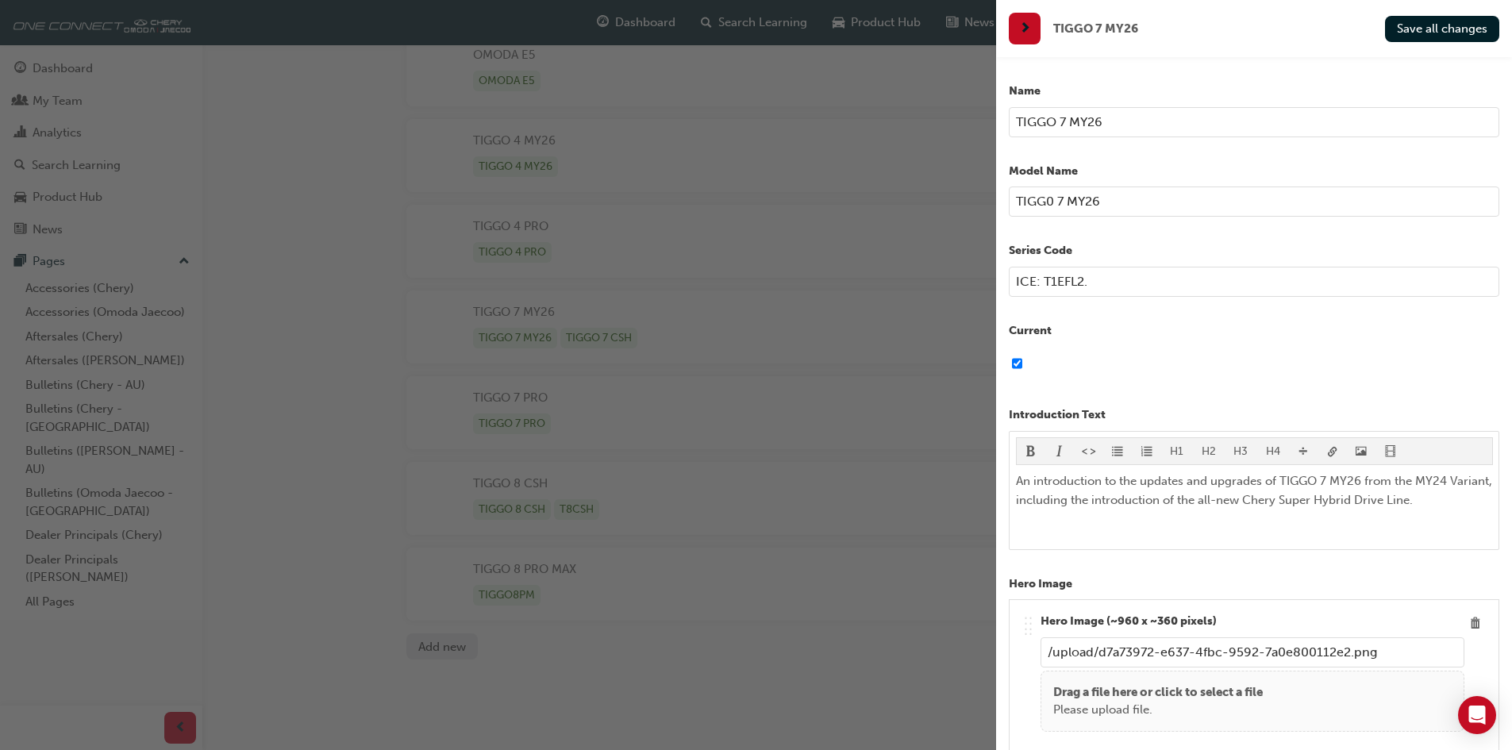
click at [1007, 282] on div "Name TIGGO 7 MY26 Model Name TIGG0 7 MY26 Series Code ICE: T1EFL2. Current Intr…" at bounding box center [1254, 432] width 516 height 750
click at [1065, 280] on input "T1EFL2." at bounding box center [1254, 282] width 490 height 30
type input "T1EFL2"
click at [1447, 33] on span "Save all changes" at bounding box center [1442, 28] width 90 height 14
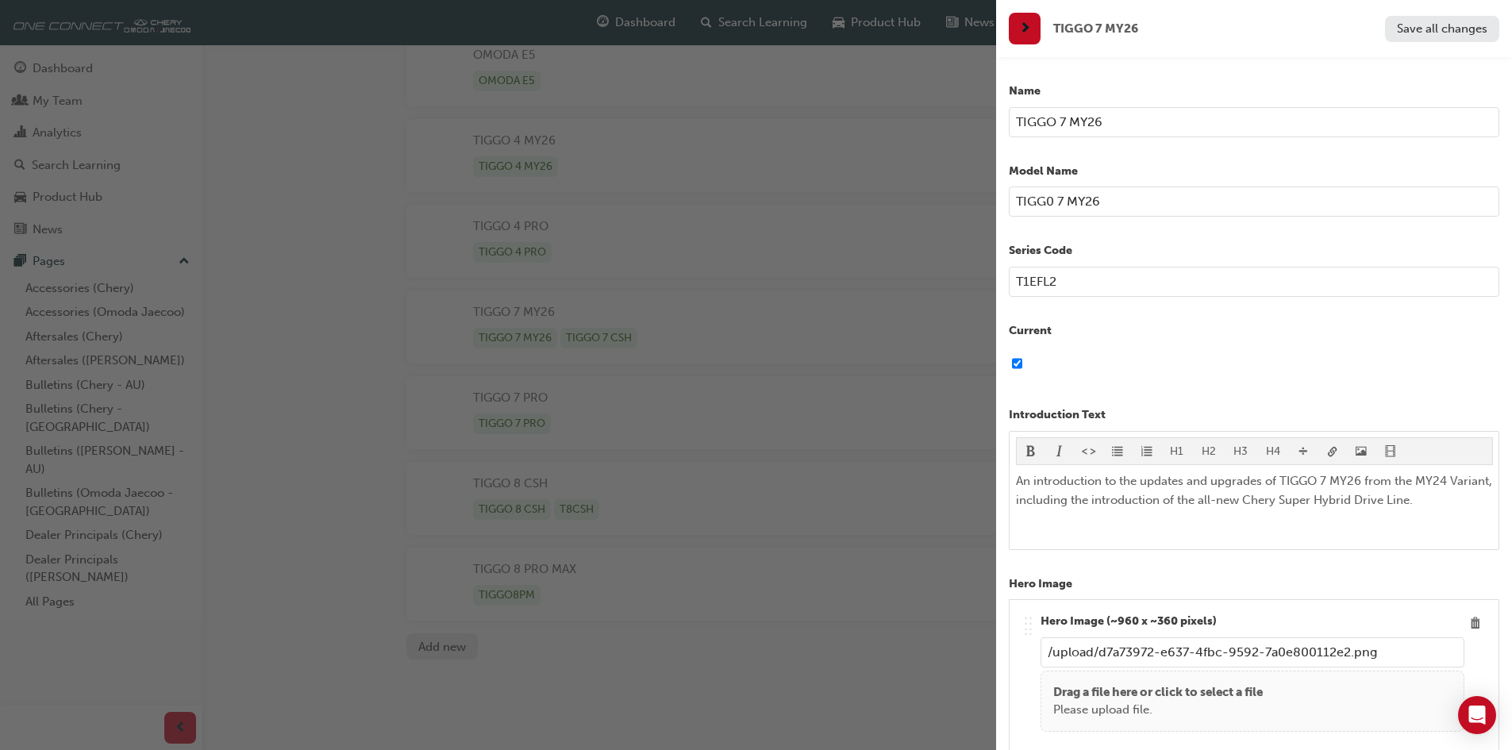
click at [909, 102] on div "button" at bounding box center [498, 375] width 996 height 750
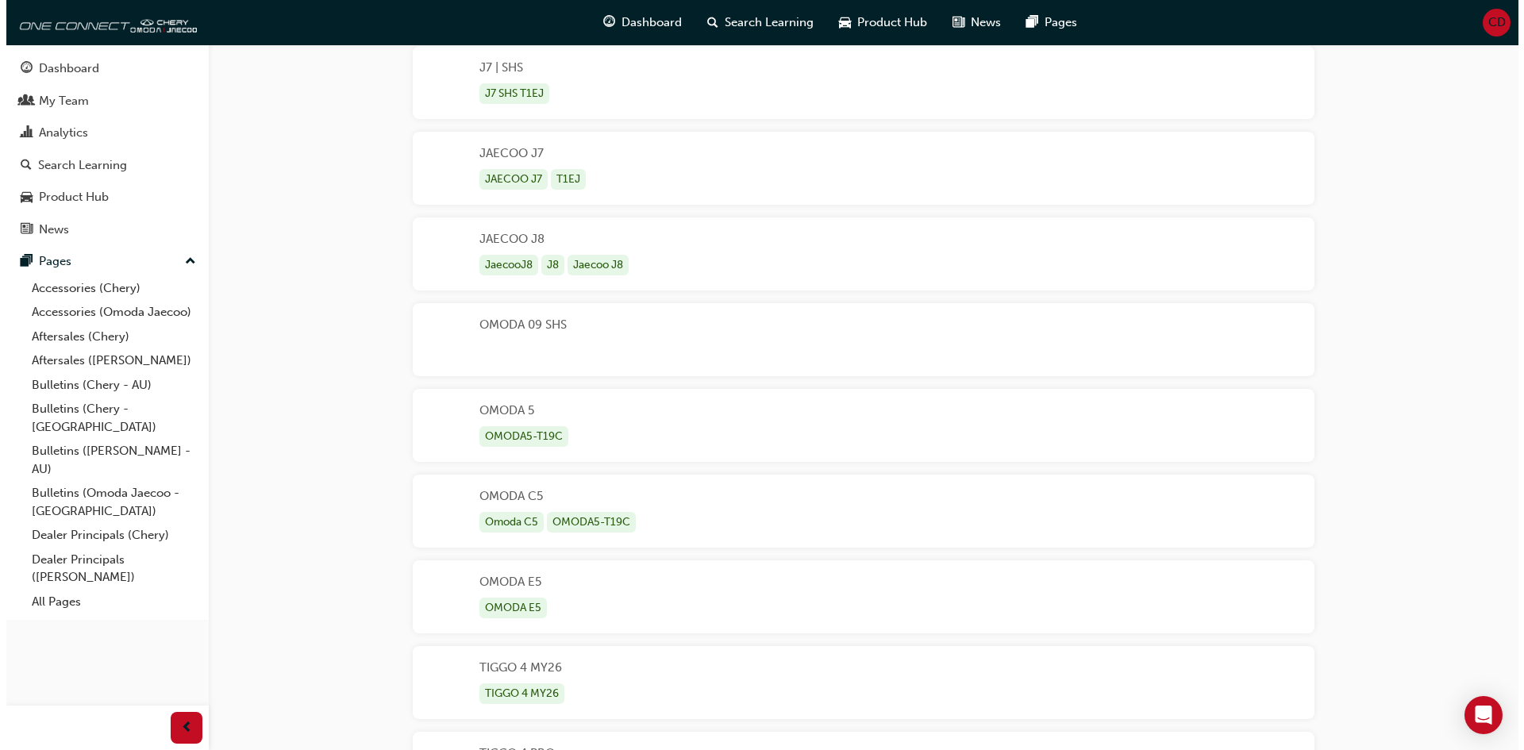
scroll to position [0, 0]
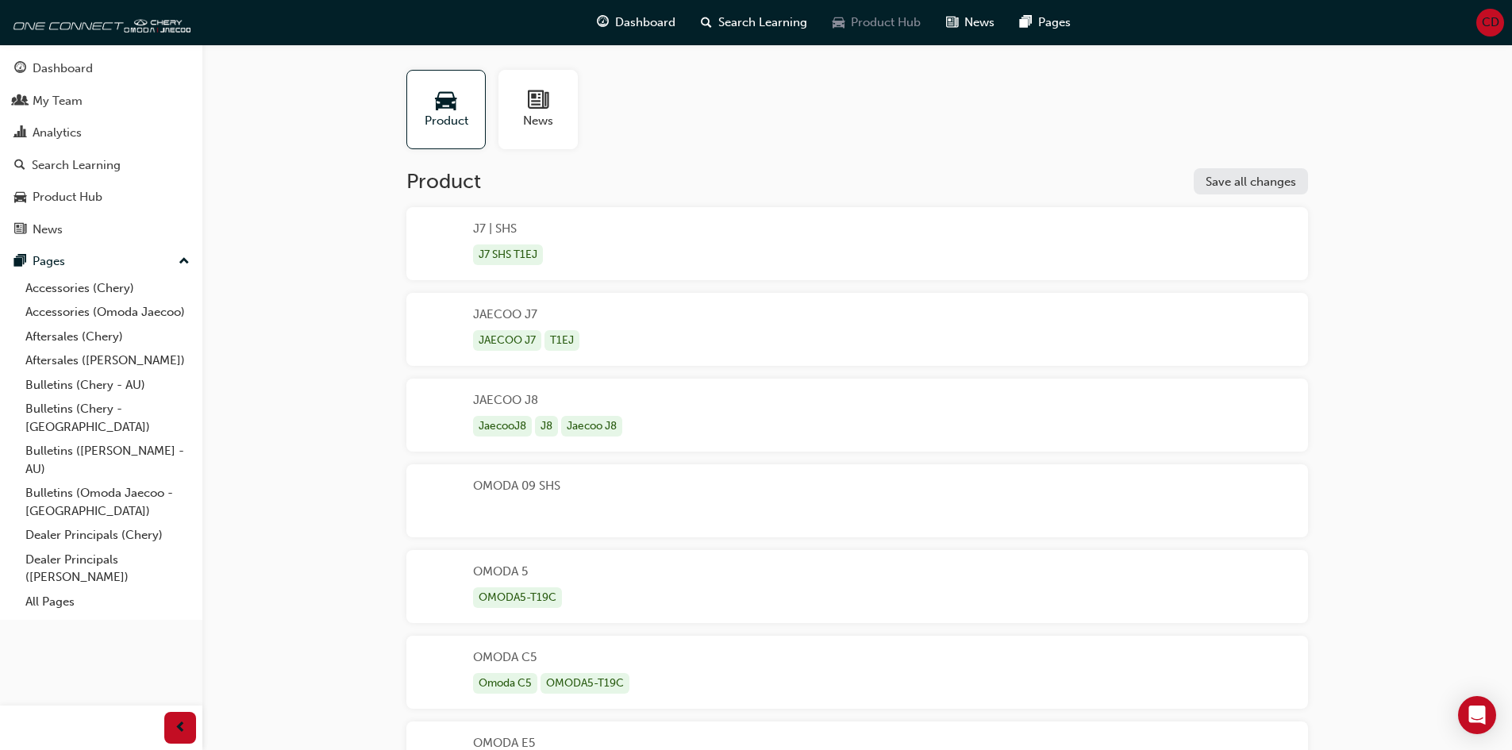
click at [863, 23] on span "Product Hub" at bounding box center [886, 22] width 70 height 18
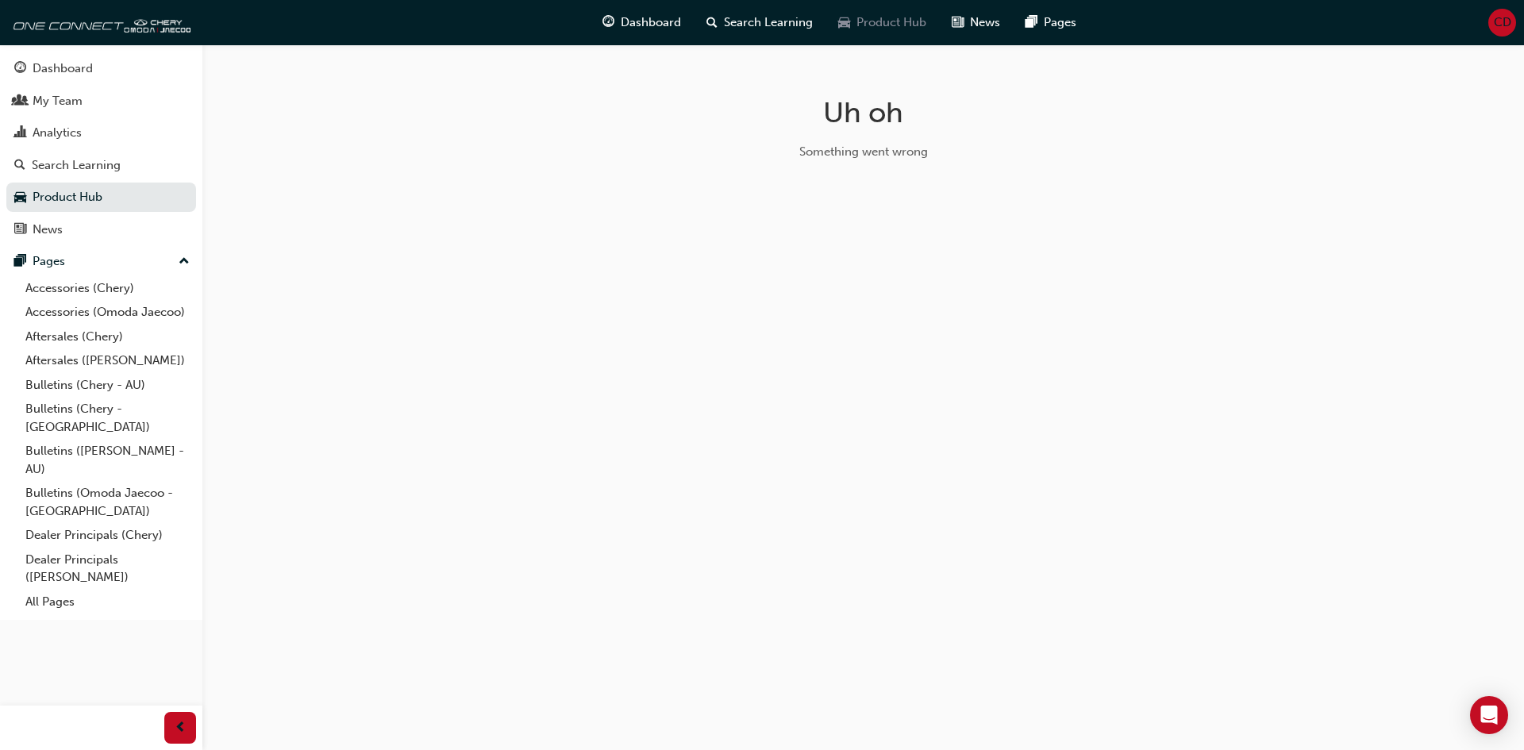
click at [886, 20] on span "Product Hub" at bounding box center [891, 22] width 70 height 18
click at [64, 194] on link "Product Hub" at bounding box center [101, 197] width 190 height 29
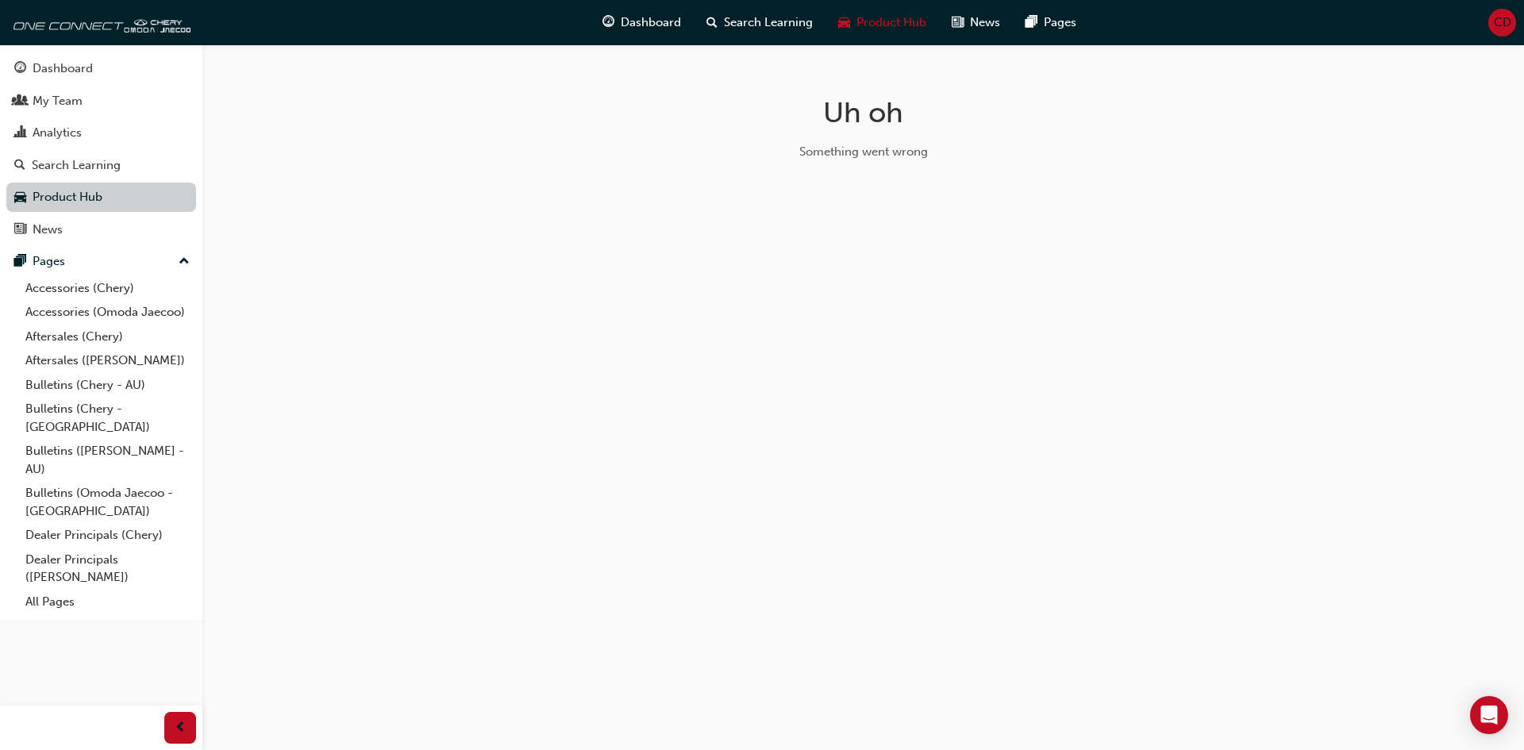
click at [64, 194] on link "Product Hub" at bounding box center [101, 197] width 190 height 29
click at [229, 200] on div "Uh oh Something went wrong" at bounding box center [762, 375] width 1524 height 750
click at [102, 232] on div "News" at bounding box center [101, 230] width 174 height 20
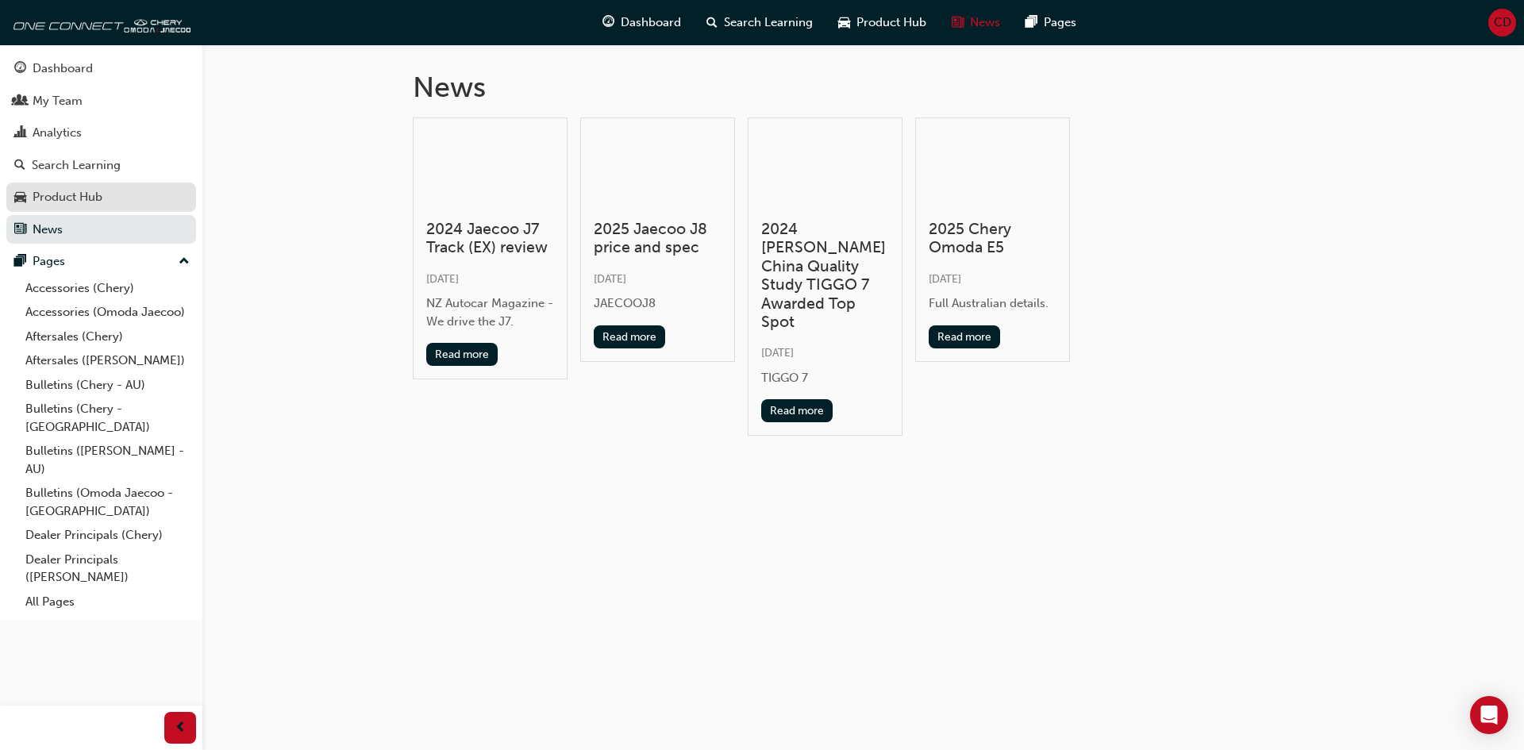
click at [94, 198] on div "Product Hub" at bounding box center [68, 197] width 70 height 18
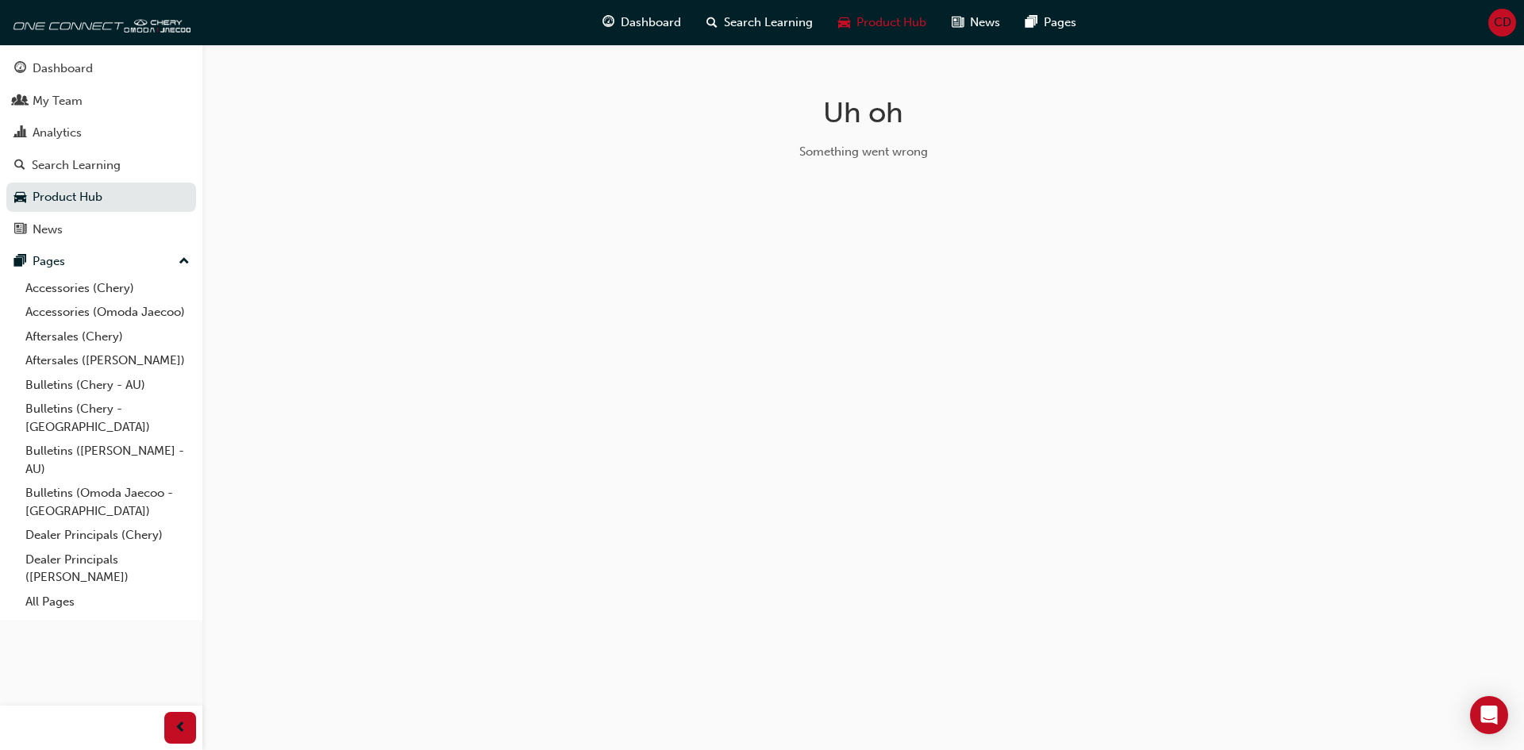
click at [382, 212] on div "Uh oh Something went wrong" at bounding box center [762, 375] width 1524 height 750
click at [588, 160] on div "Uh oh Something went wrong" at bounding box center [762, 375] width 1524 height 750
click at [903, 12] on div "Product Hub" at bounding box center [881, 22] width 113 height 33
click at [907, 21] on span "Product Hub" at bounding box center [891, 22] width 70 height 18
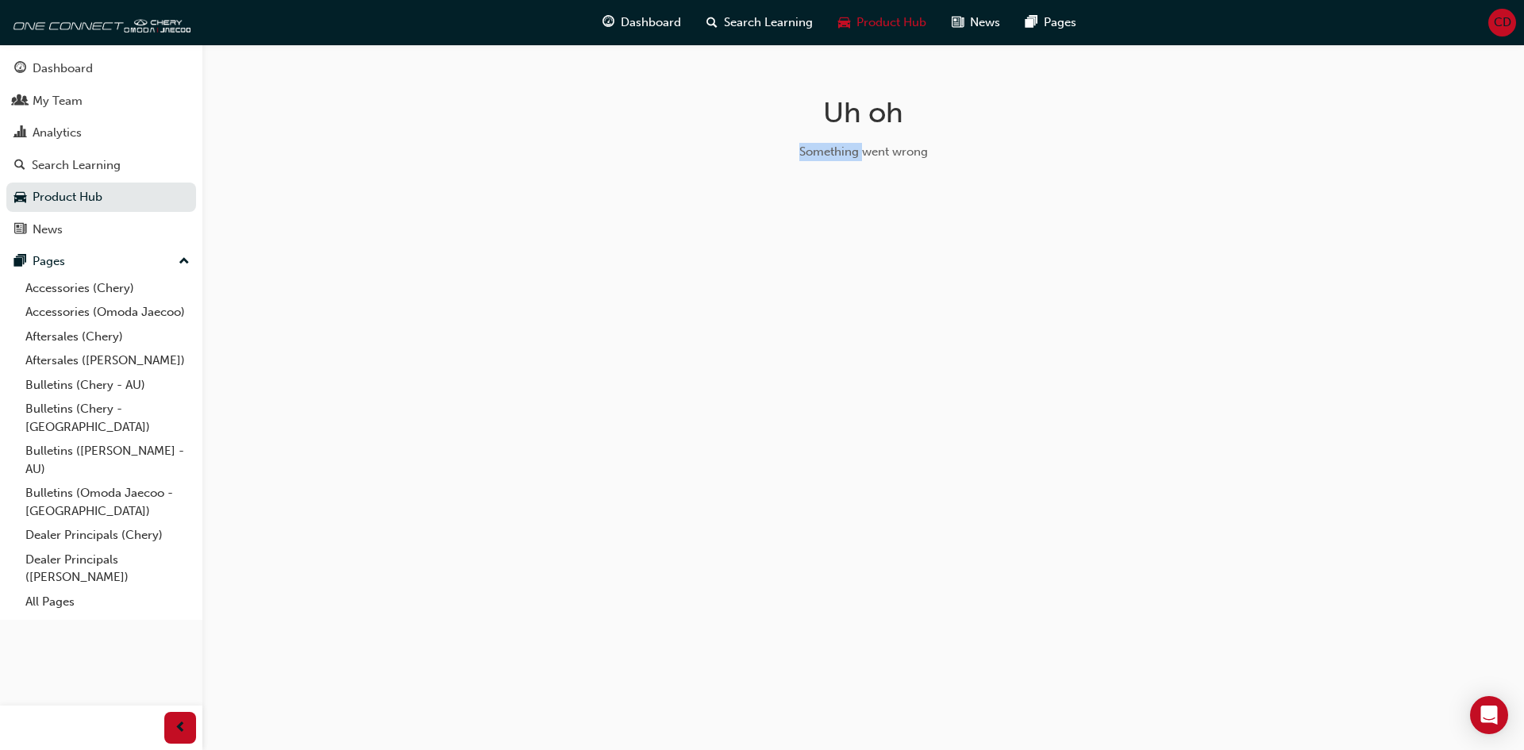
click at [907, 21] on span "Product Hub" at bounding box center [891, 22] width 70 height 18
click at [789, 17] on span "Search Learning" at bounding box center [768, 22] width 89 height 18
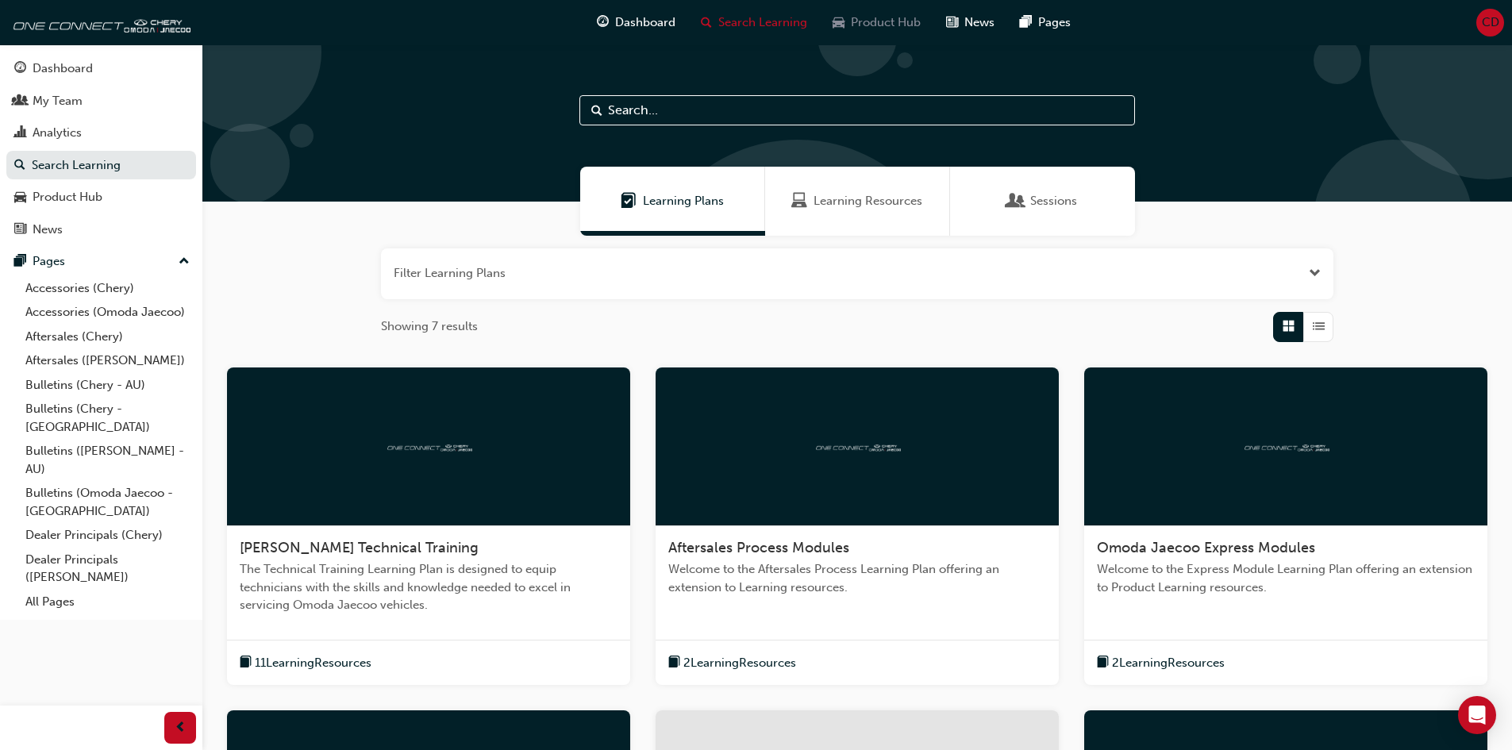
click at [883, 17] on span "Product Hub" at bounding box center [886, 22] width 70 height 18
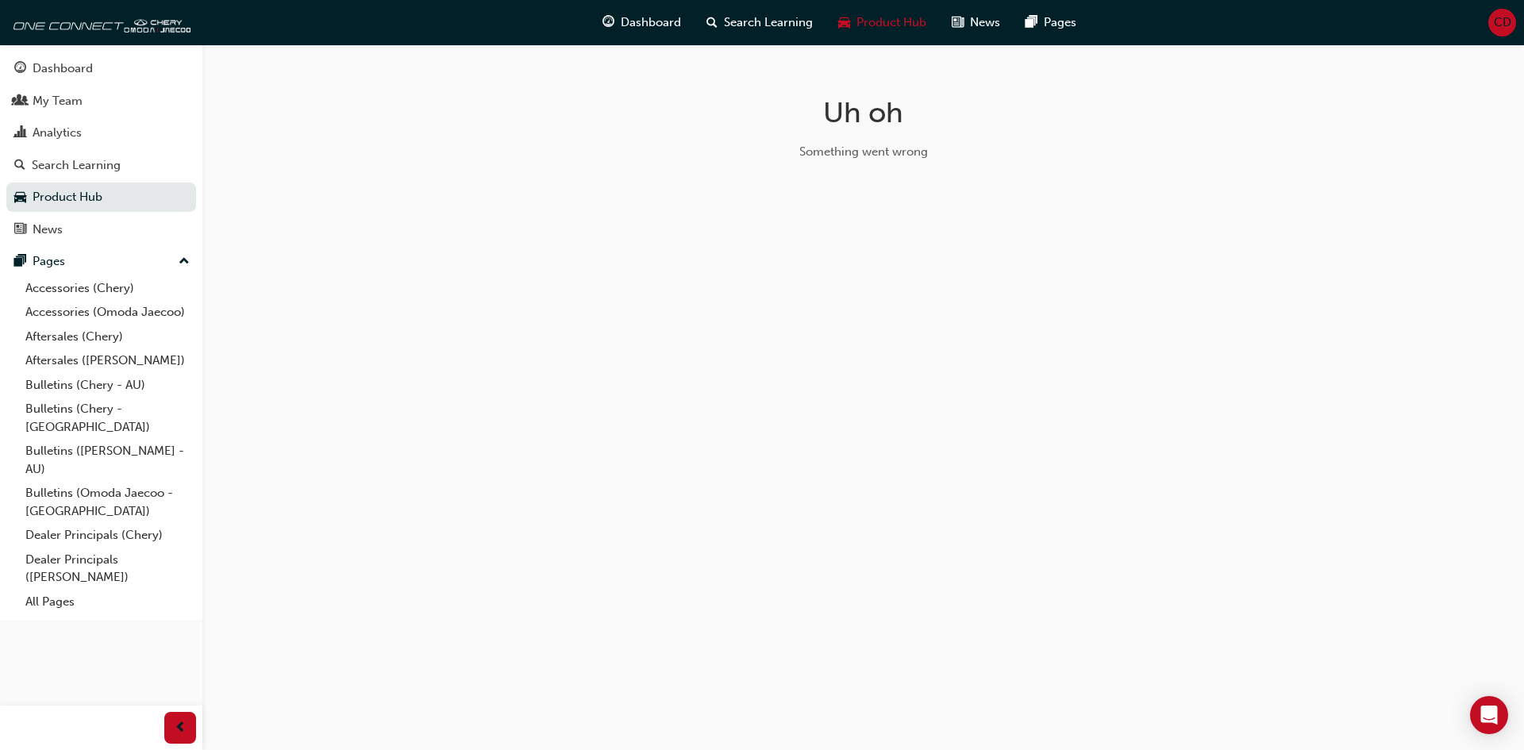
click at [883, 17] on span "Product Hub" at bounding box center [891, 22] width 70 height 18
click at [98, 194] on link "Product Hub" at bounding box center [101, 197] width 190 height 29
click at [64, 156] on div "Search Learning" at bounding box center [76, 165] width 89 height 18
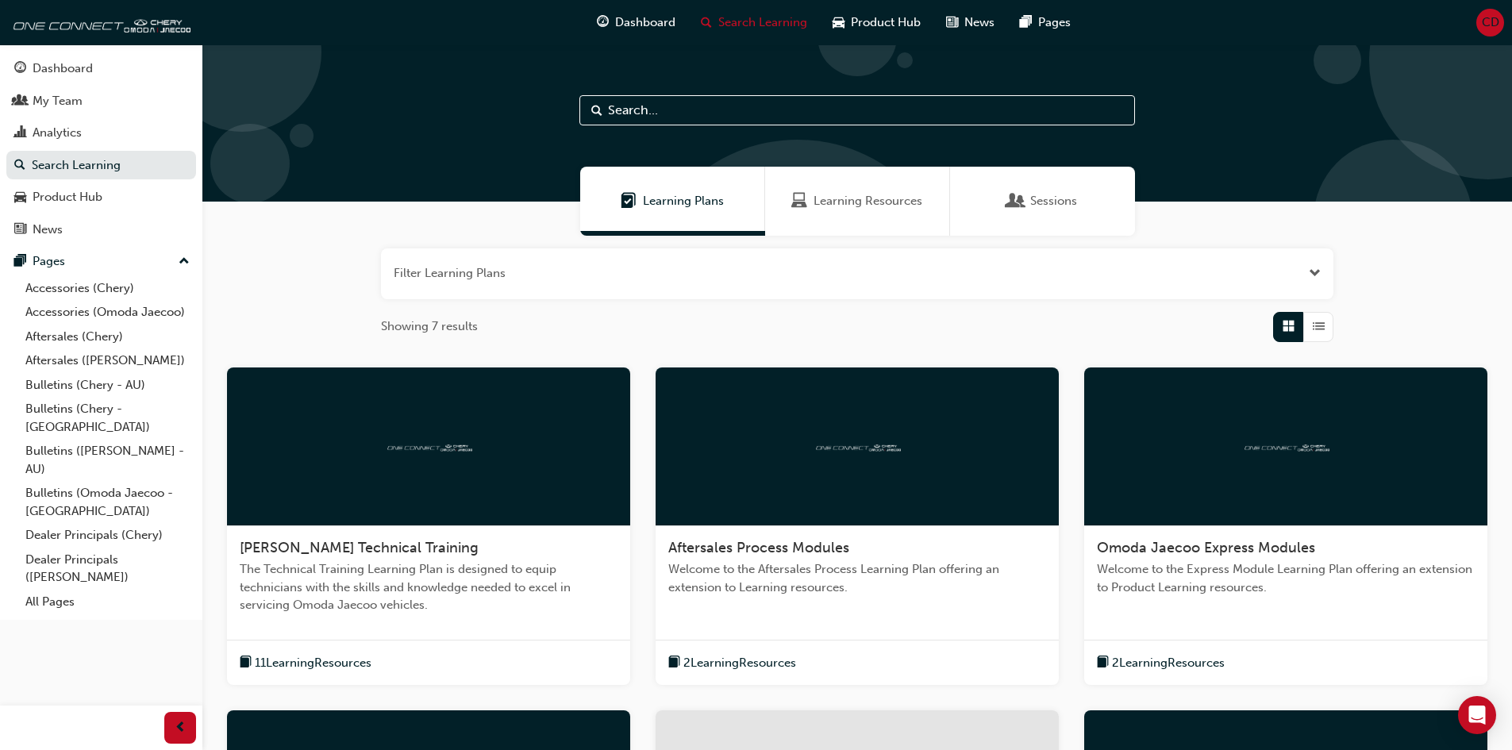
drag, startPoint x: 898, startPoint y: 199, endPoint x: 929, endPoint y: 221, distance: 38.7
click at [896, 199] on span "Learning Resources" at bounding box center [867, 201] width 109 height 18
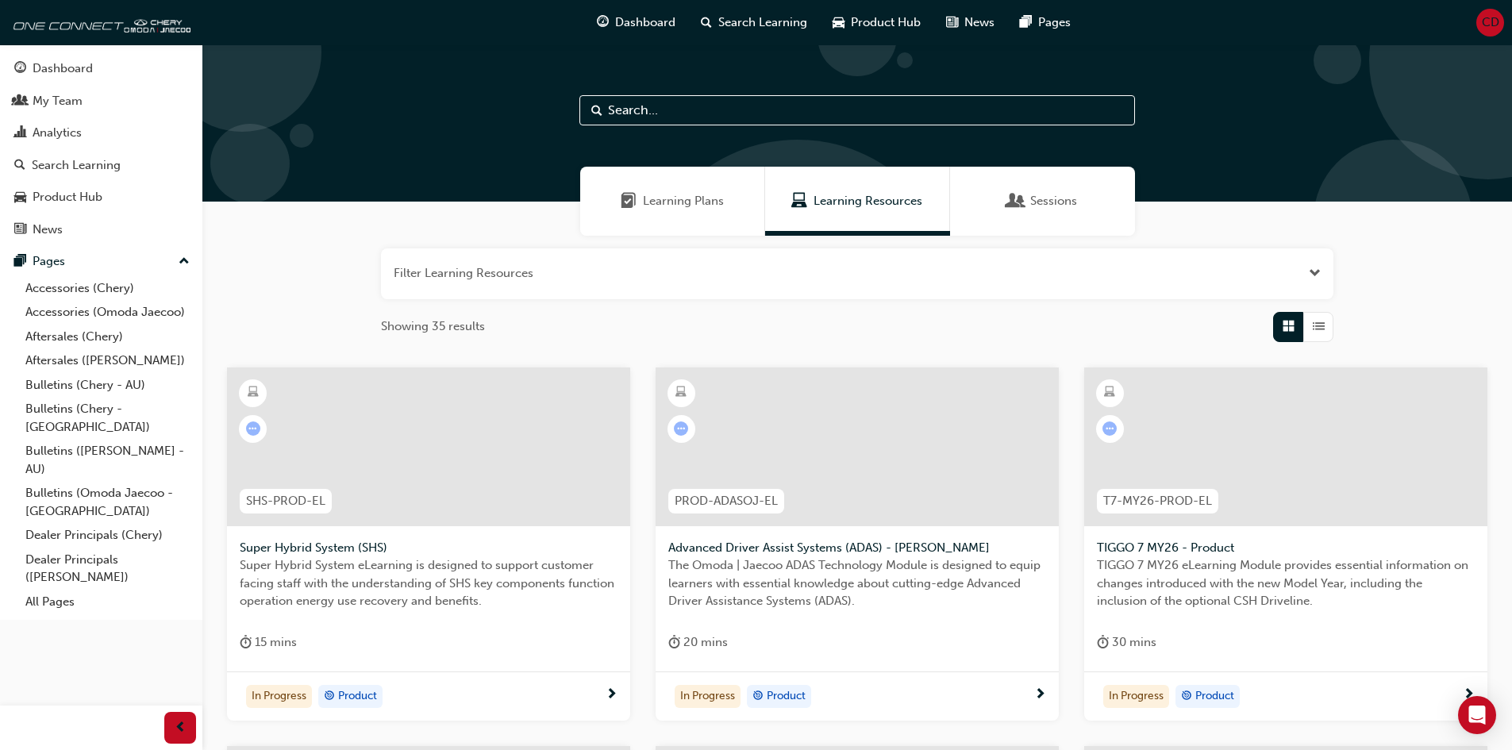
click at [1312, 458] on div at bounding box center [1285, 446] width 403 height 159
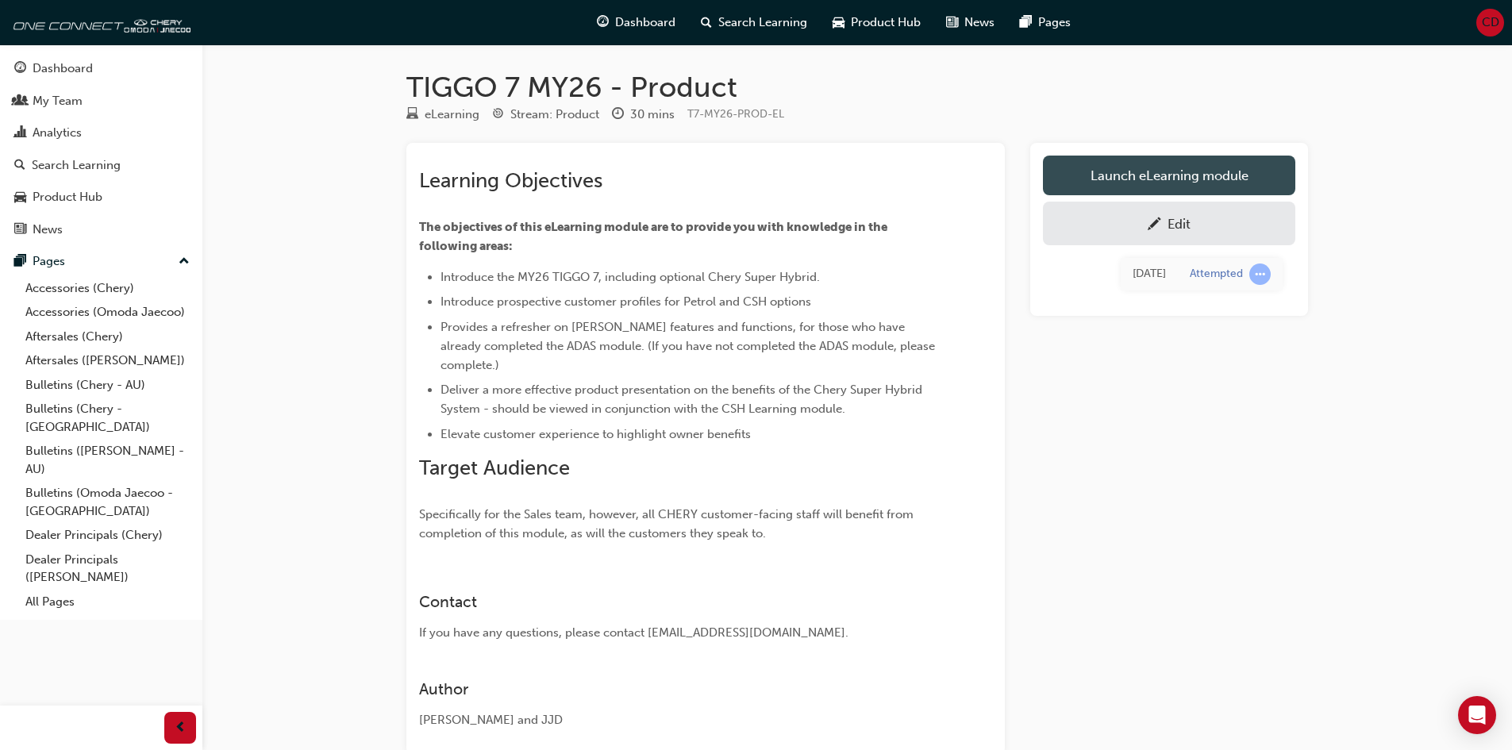
click at [1104, 177] on link "Launch eLearning module" at bounding box center [1169, 176] width 252 height 40
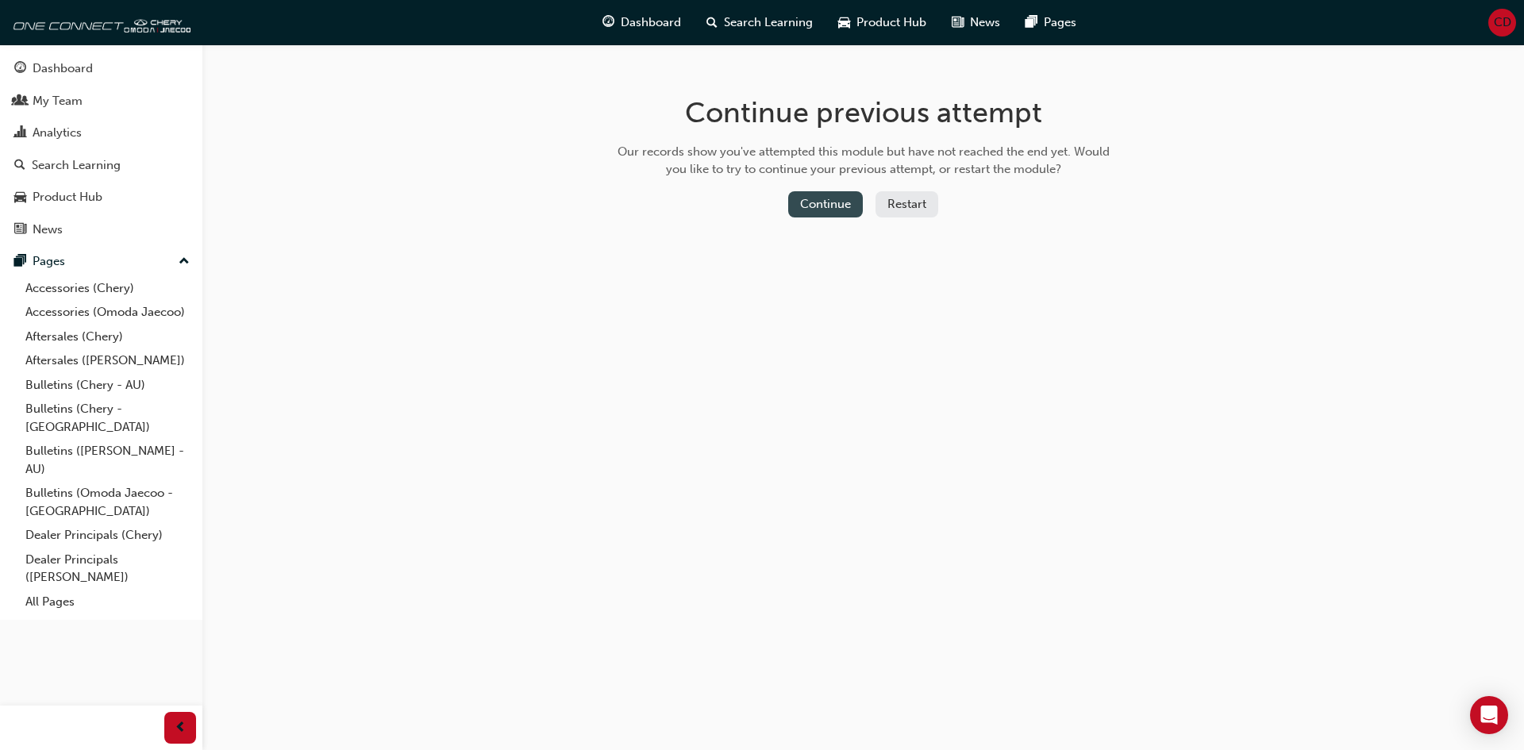
click at [835, 207] on button "Continue" at bounding box center [825, 204] width 75 height 26
